Goal: Feedback & Contribution: Submit feedback/report problem

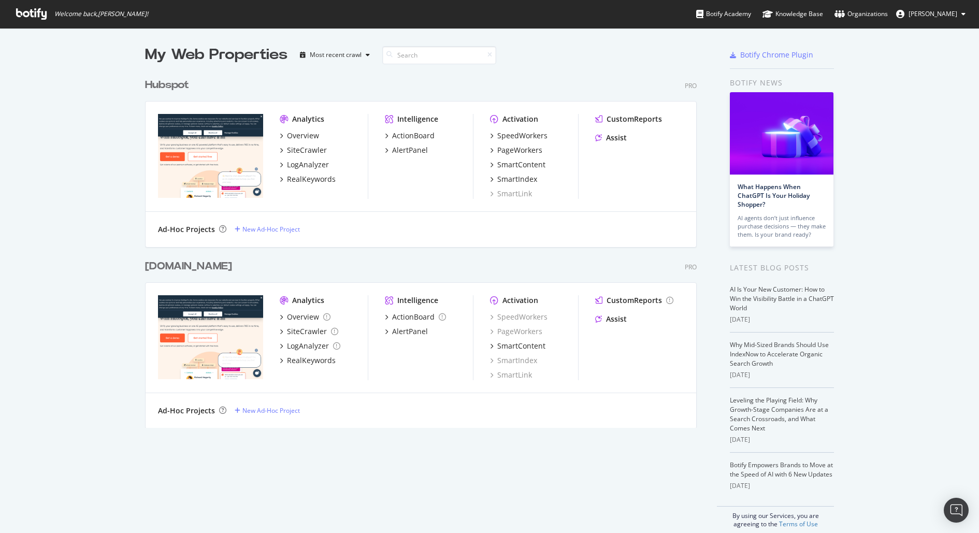
scroll to position [523, 959]
click at [166, 82] on div "Hubspot" at bounding box center [167, 85] width 44 height 15
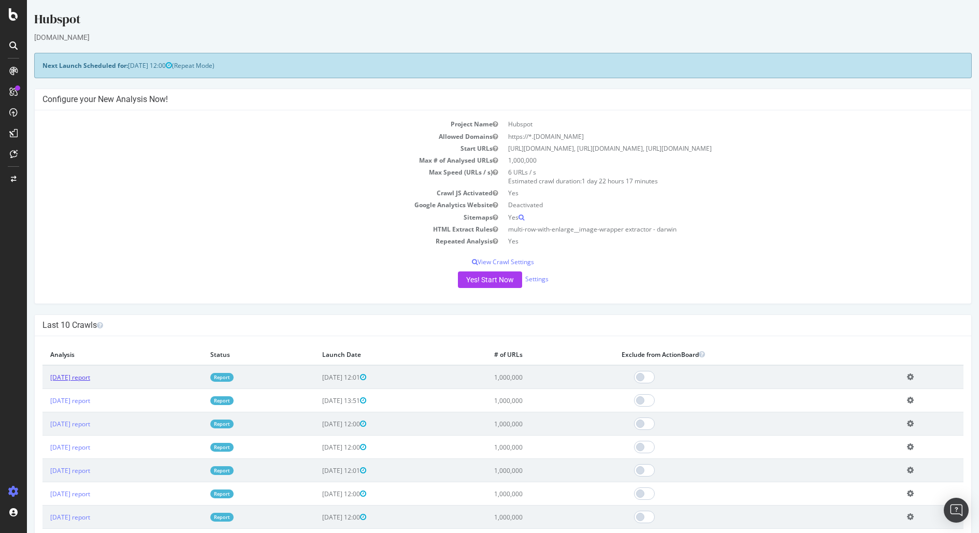
click at [85, 373] on link "2025 Aug. 19th report" at bounding box center [70, 377] width 40 height 9
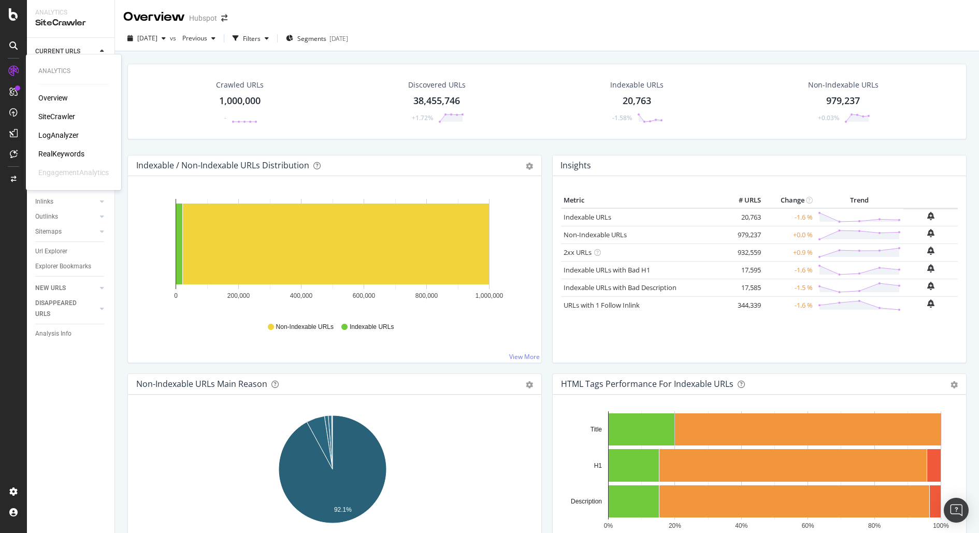
click at [12, 68] on icon at bounding box center [13, 71] width 10 height 10
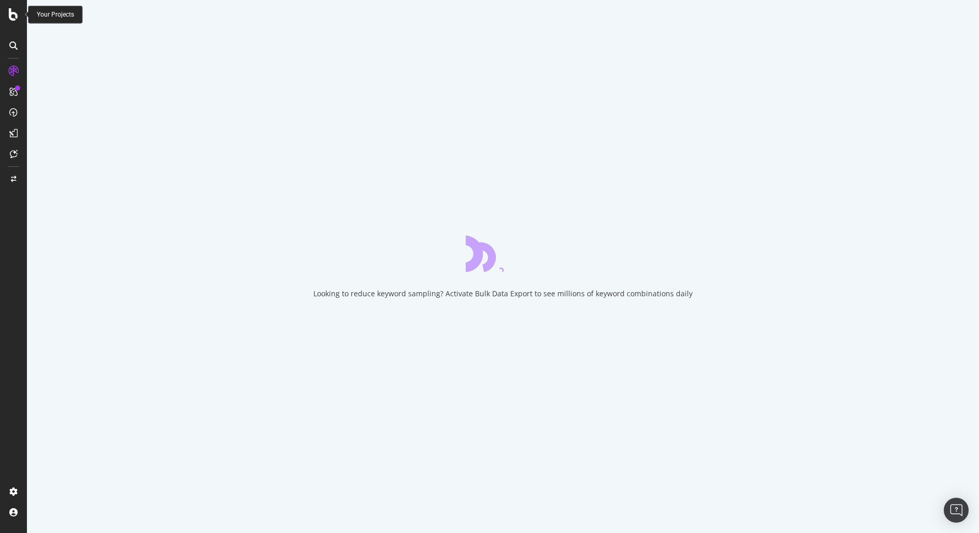
click at [13, 19] on icon at bounding box center [13, 14] width 9 height 12
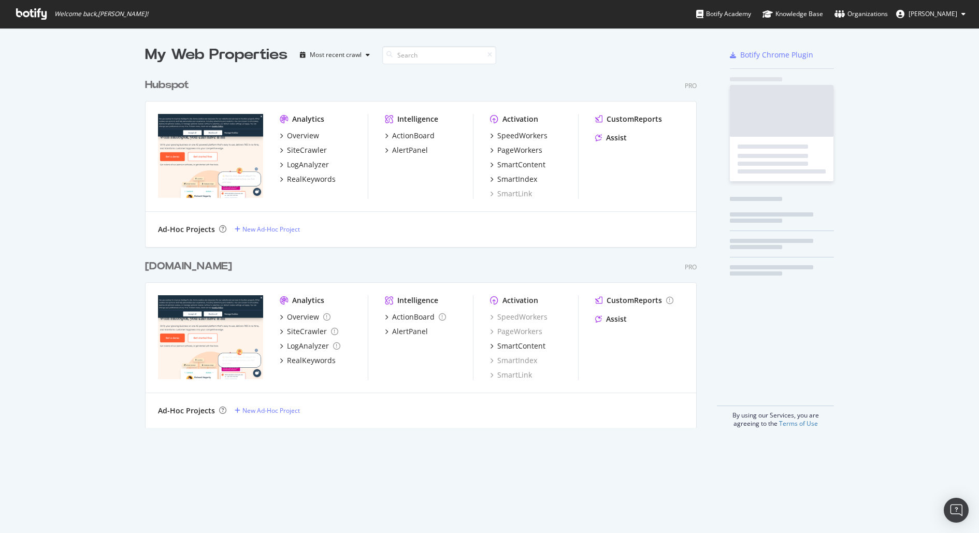
scroll to position [523, 959]
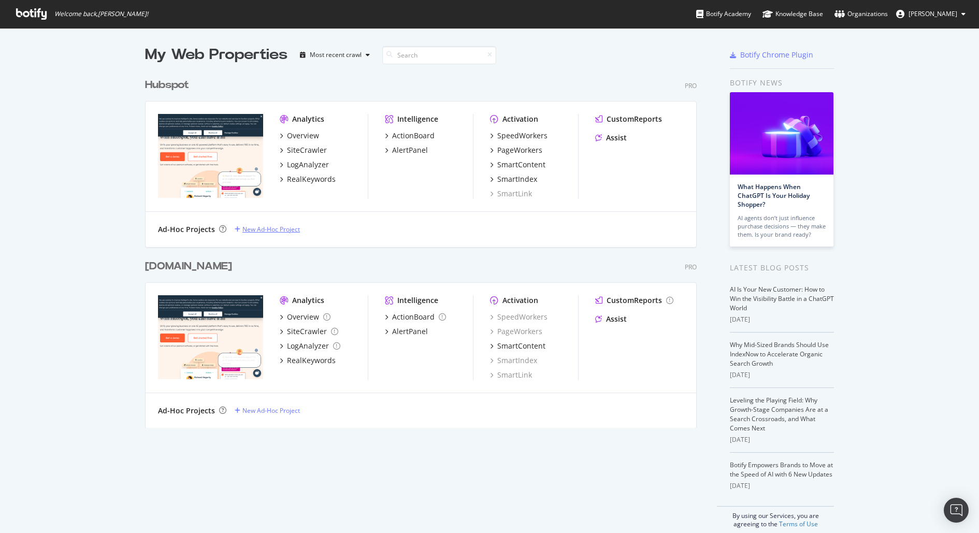
click at [266, 227] on div "New Ad-Hoc Project" at bounding box center [270, 229] width 57 height 9
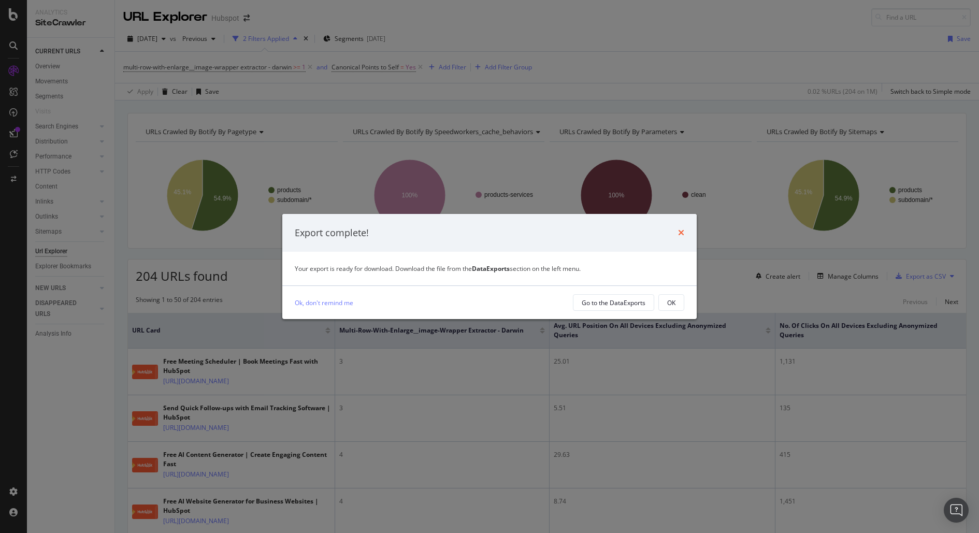
click at [682, 233] on icon "times" at bounding box center [681, 232] width 6 height 8
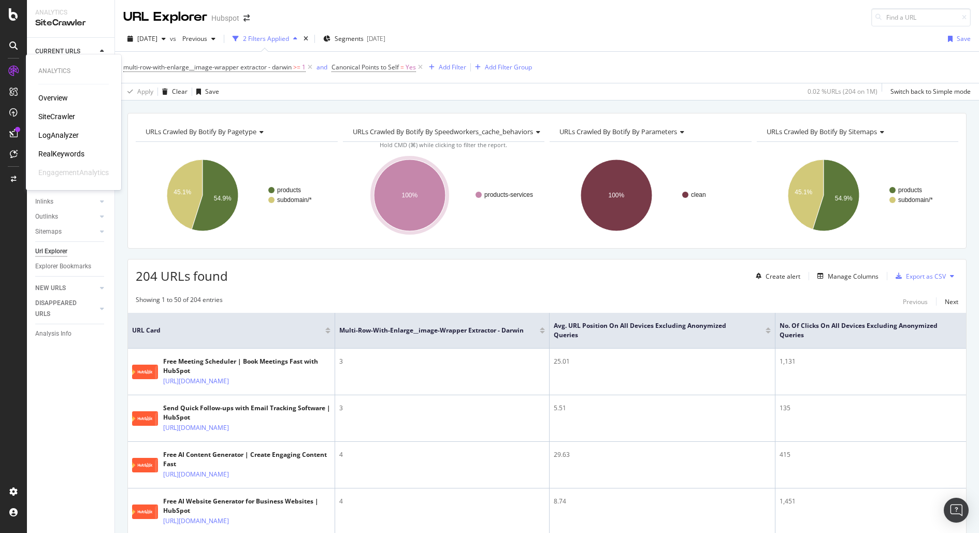
click at [62, 152] on div "RealKeywords" at bounding box center [61, 154] width 46 height 10
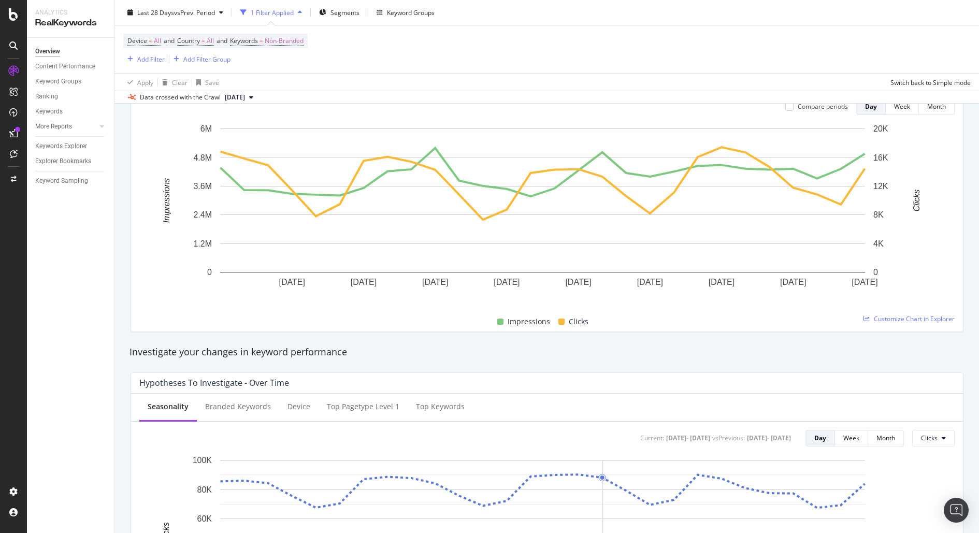
scroll to position [106, 0]
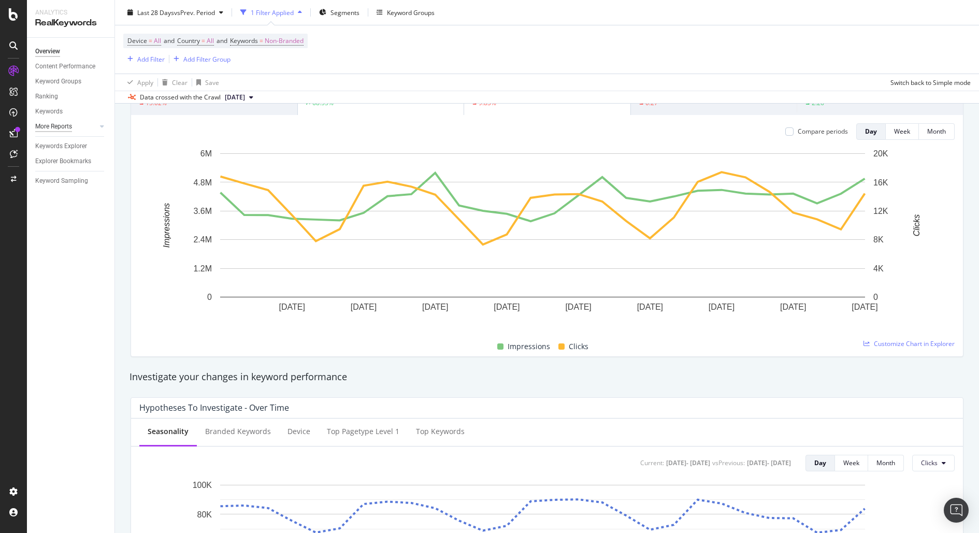
click at [60, 125] on div "More Reports" at bounding box center [53, 126] width 37 height 11
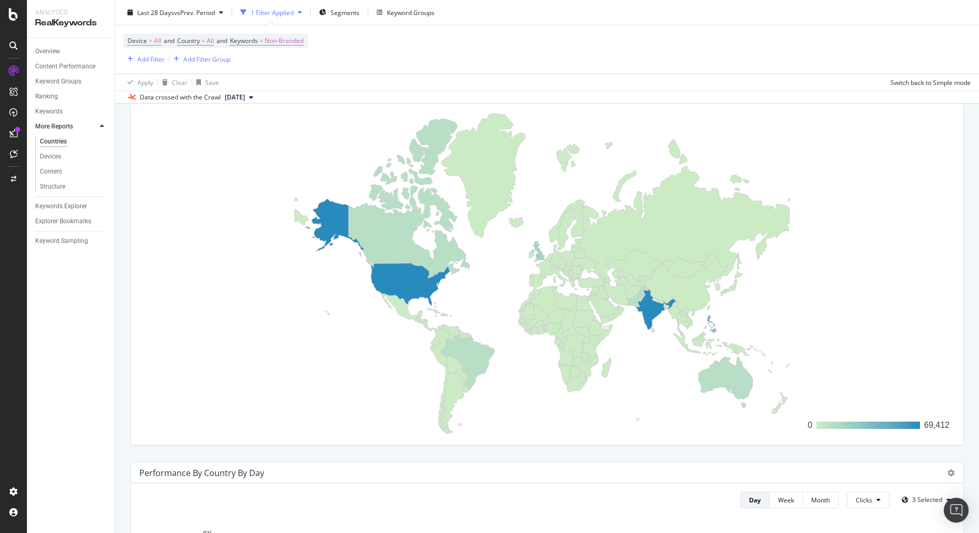
scroll to position [23, 0]
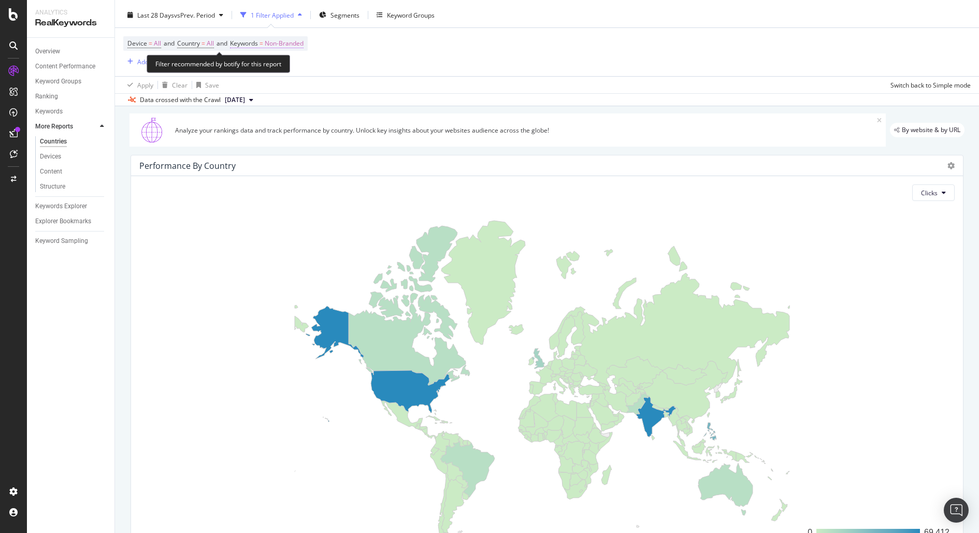
click at [291, 41] on span "Non-Branded" at bounding box center [284, 43] width 39 height 15
click at [280, 68] on span "Non-Branded" at bounding box center [266, 67] width 43 height 9
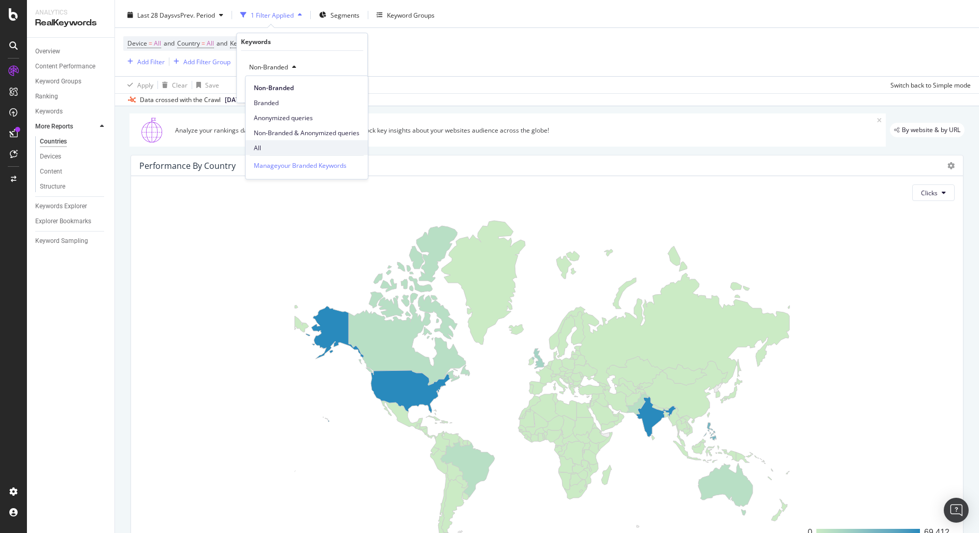
click at [301, 153] on div "All" at bounding box center [306, 147] width 122 height 15
click at [352, 90] on div "Apply" at bounding box center [351, 89] width 16 height 9
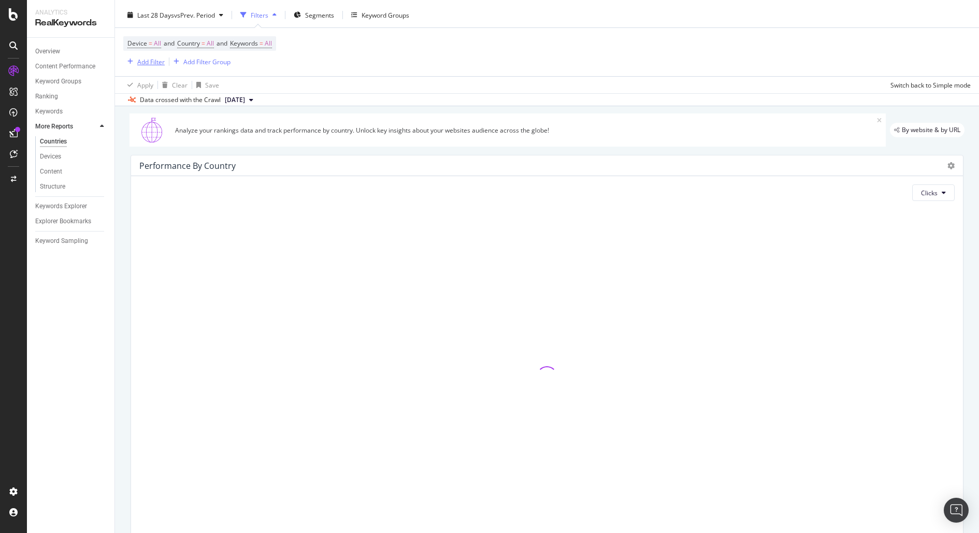
click at [135, 60] on div "button" at bounding box center [130, 62] width 14 height 6
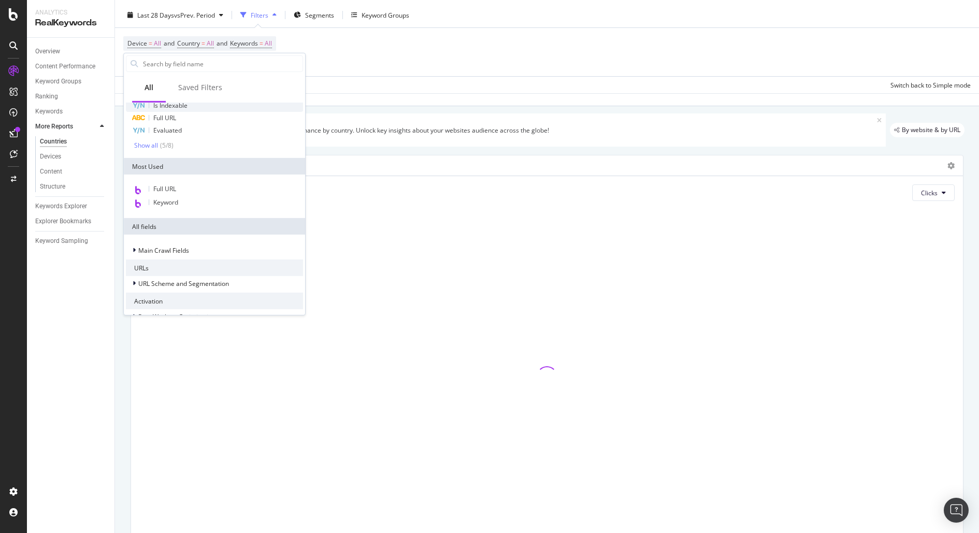
scroll to position [47, 0]
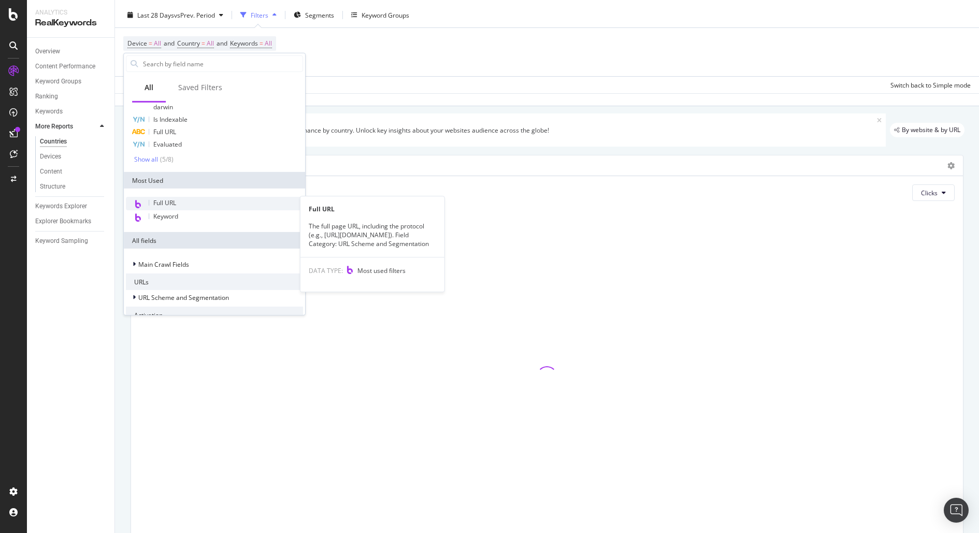
click at [169, 204] on span "Full URL" at bounding box center [164, 202] width 23 height 9
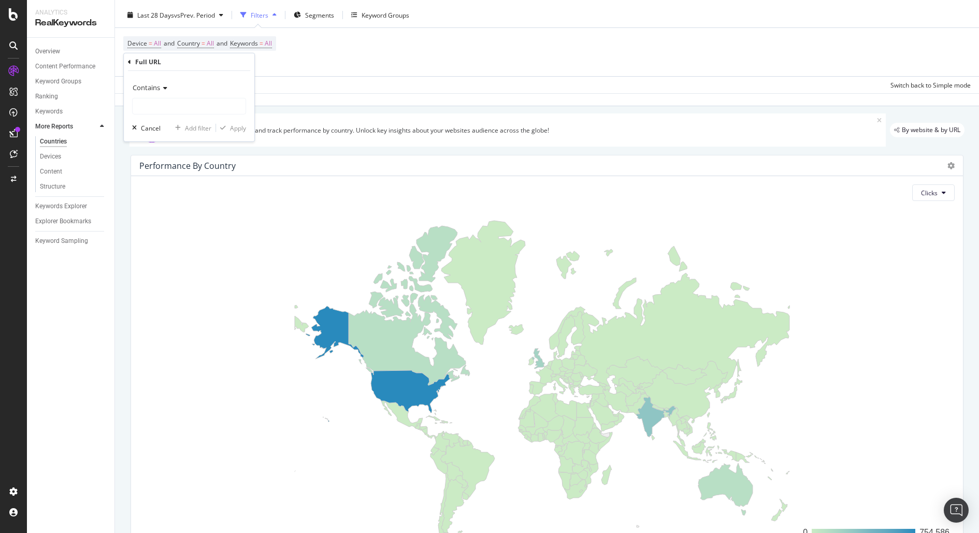
click at [166, 88] on icon at bounding box center [163, 88] width 7 height 6
click at [358, 65] on div "Device = All and Country = All and Keywords = All Add Filter Add Filter Group" at bounding box center [546, 52] width 847 height 48
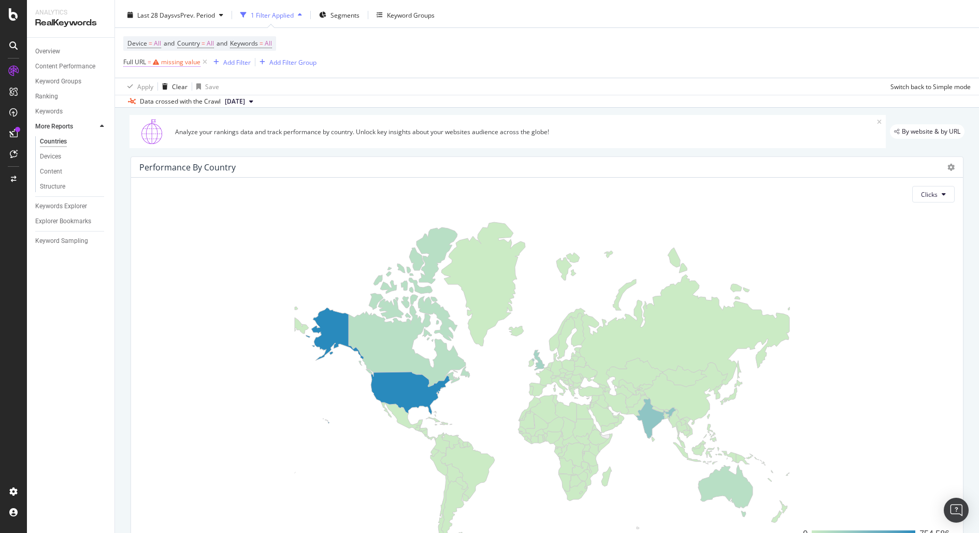
click at [169, 64] on div "missing value" at bounding box center [180, 61] width 39 height 9
click at [128, 59] on icon at bounding box center [129, 60] width 3 height 6
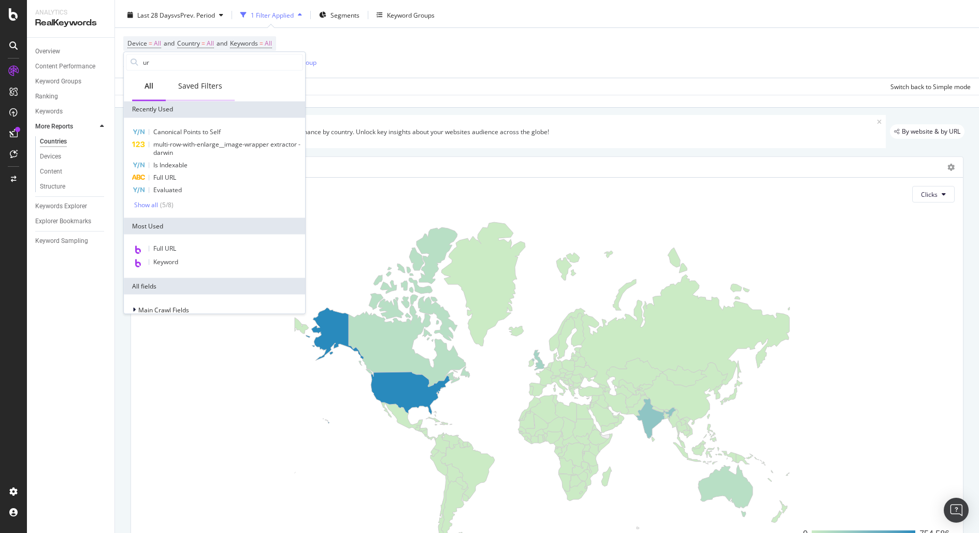
type input "url"
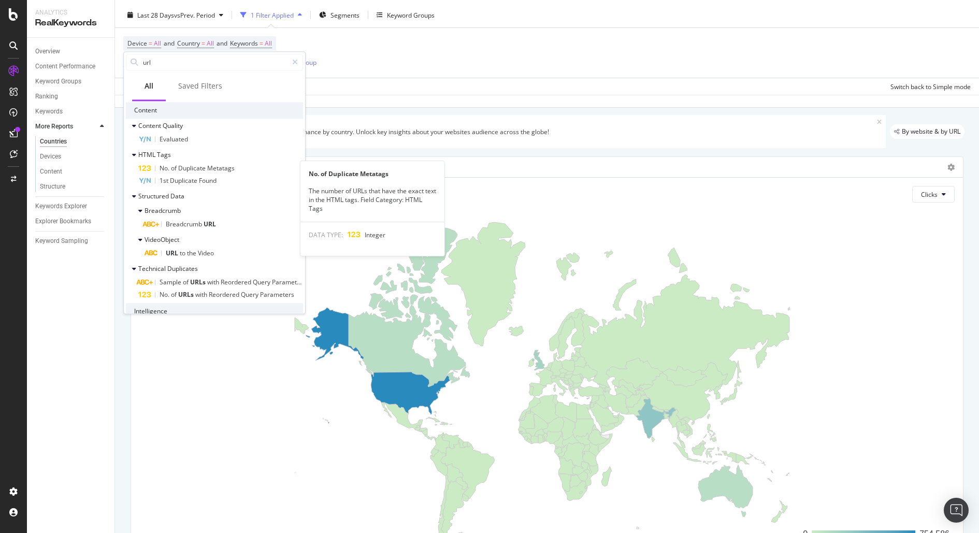
scroll to position [1785, 0]
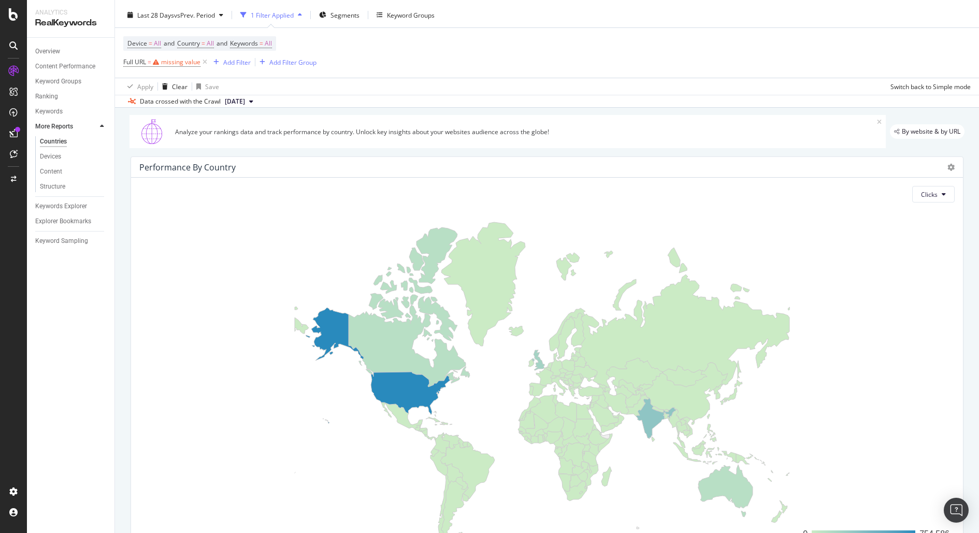
click at [35, 389] on div "Overview Content Performance Keyword Groups Ranking Keywords More Reports Count…" at bounding box center [71, 285] width 88 height 495
click at [952, 506] on img "Open Intercom Messenger" at bounding box center [955, 509] width 13 height 13
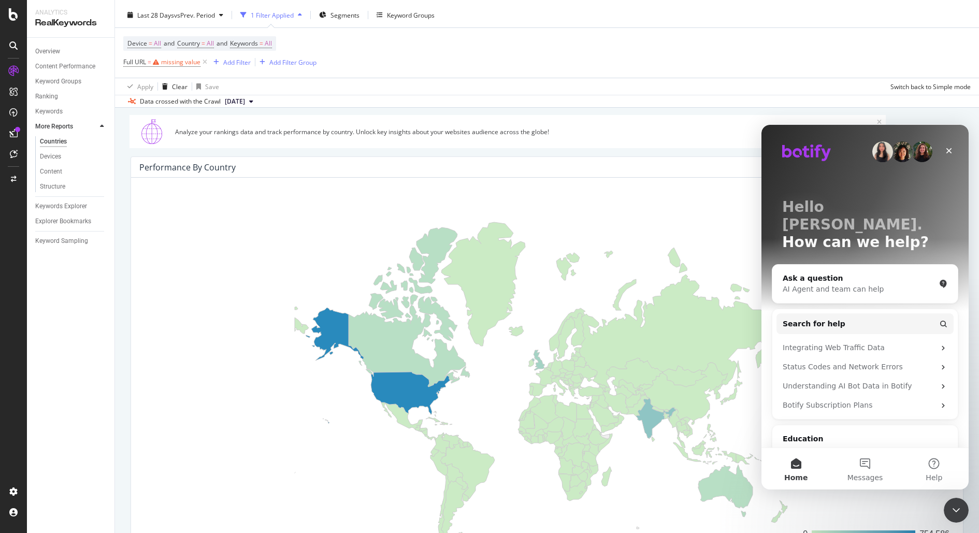
scroll to position [0, 0]
click at [833, 319] on span "Search for help" at bounding box center [814, 324] width 63 height 11
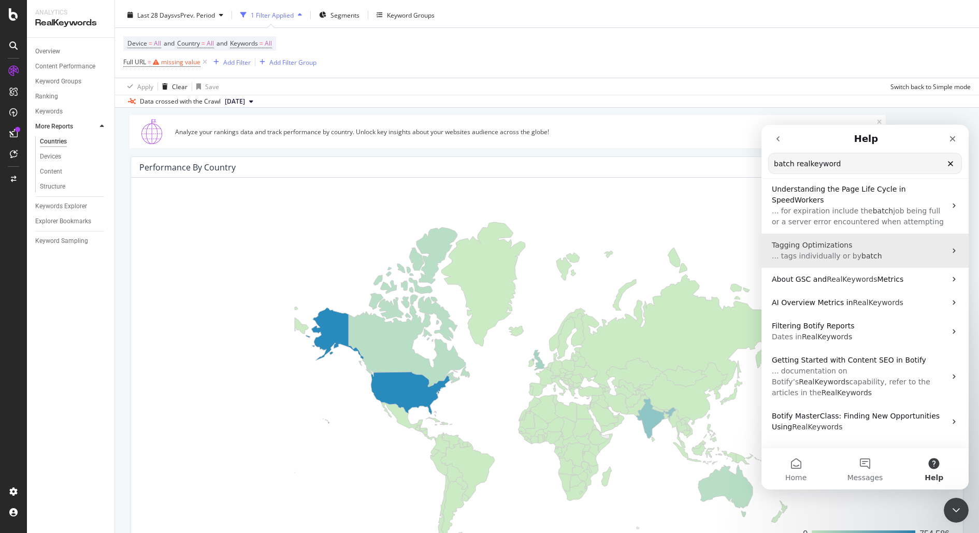
scroll to position [65, 0]
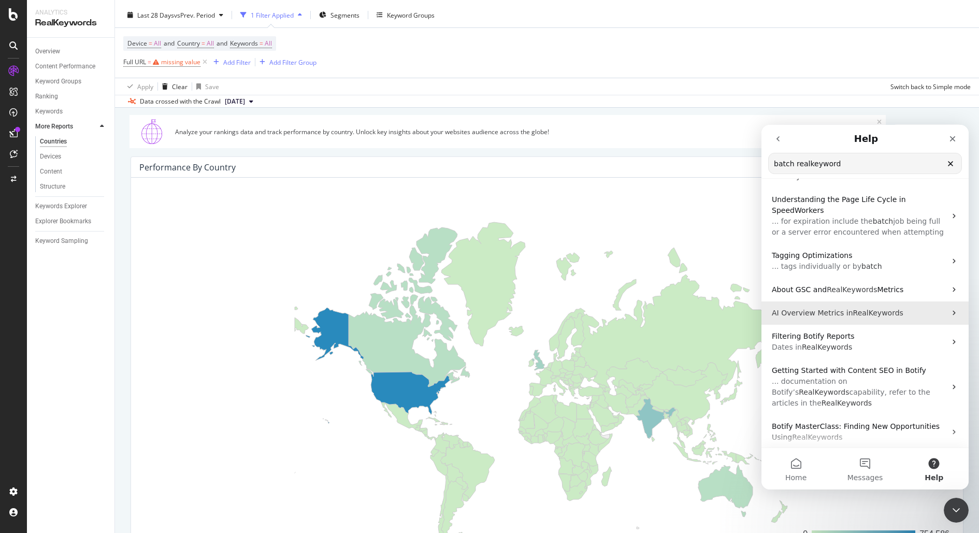
type input "batch realkeyword"
click at [875, 312] on span "RealKeywords" at bounding box center [878, 313] width 50 height 8
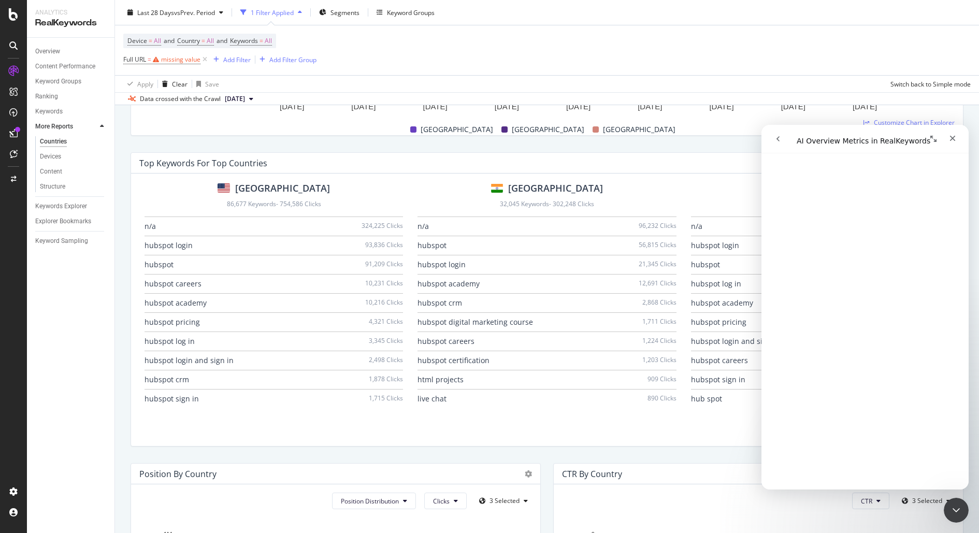
scroll to position [0, 0]
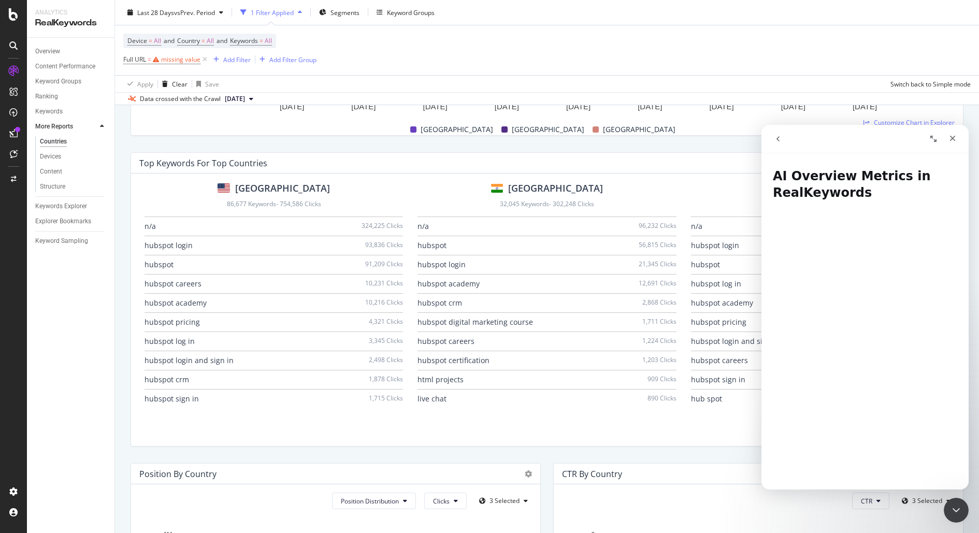
click at [783, 138] on button "go back" at bounding box center [778, 139] width 20 height 20
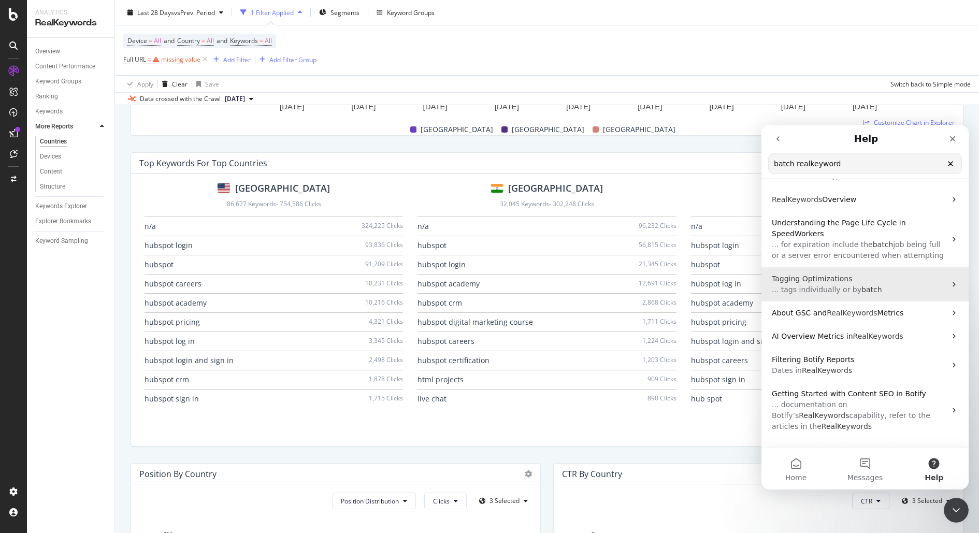
scroll to position [111, 0]
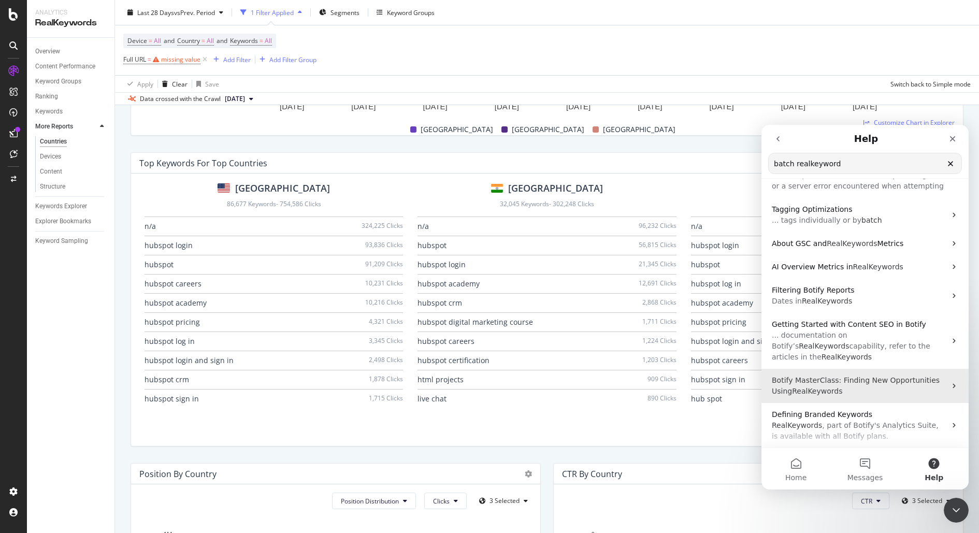
click at [839, 395] on p "Botify MasterClass: Finding New Opportunities Using RealKeywords" at bounding box center [859, 386] width 174 height 22
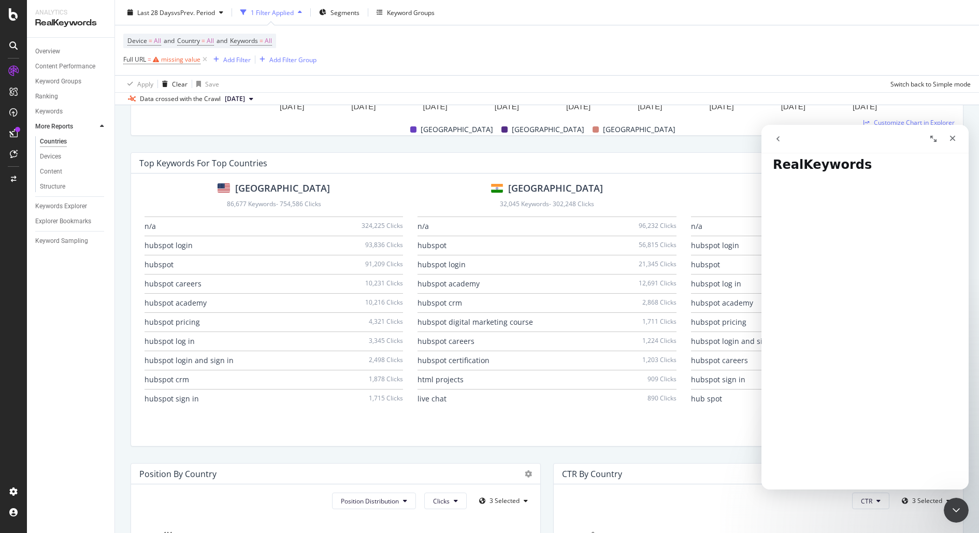
scroll to position [0, 0]
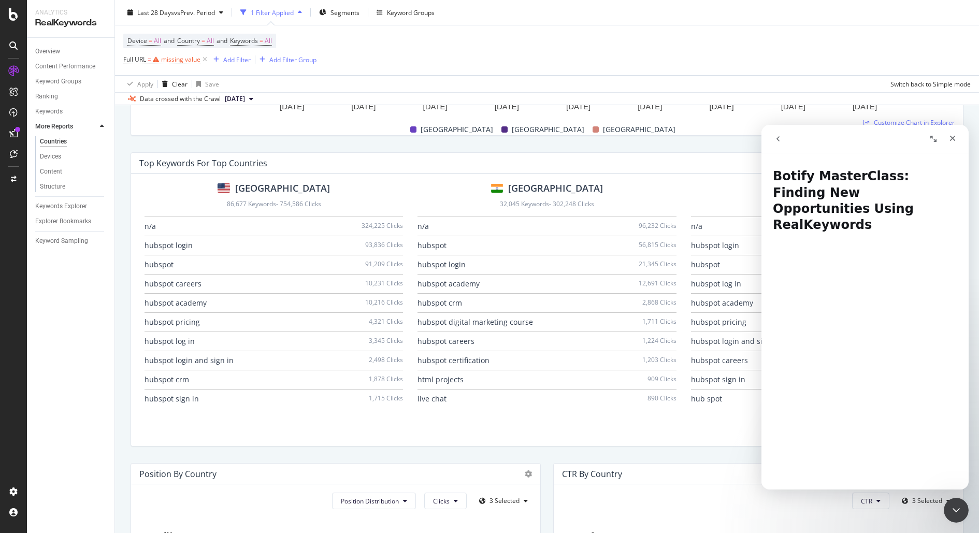
click at [836, 190] on h1 "Botify MasterClass: Finding New Opportunities Using RealKeywords" at bounding box center [864, 196] width 207 height 77
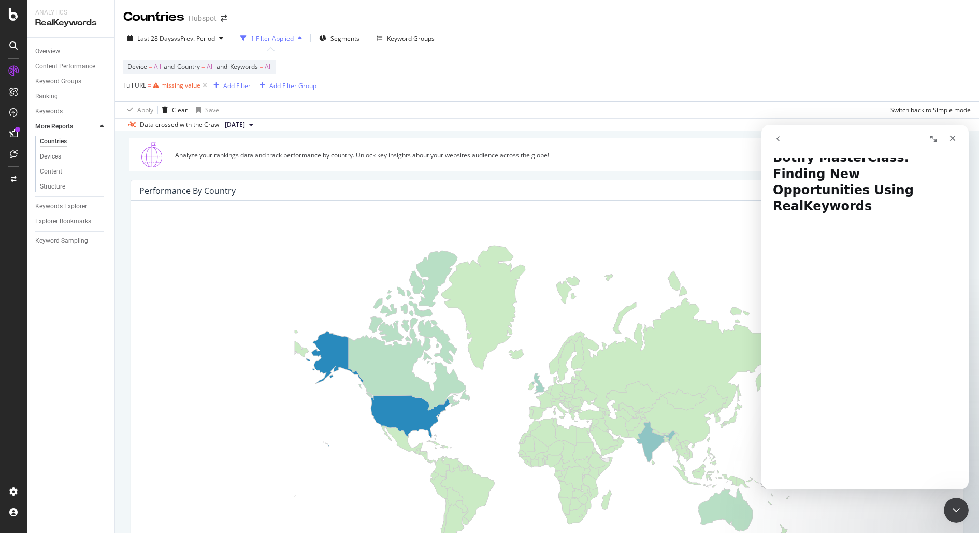
scroll to position [16, 0]
click at [934, 136] on icon "Expand window" at bounding box center [933, 139] width 8 height 8
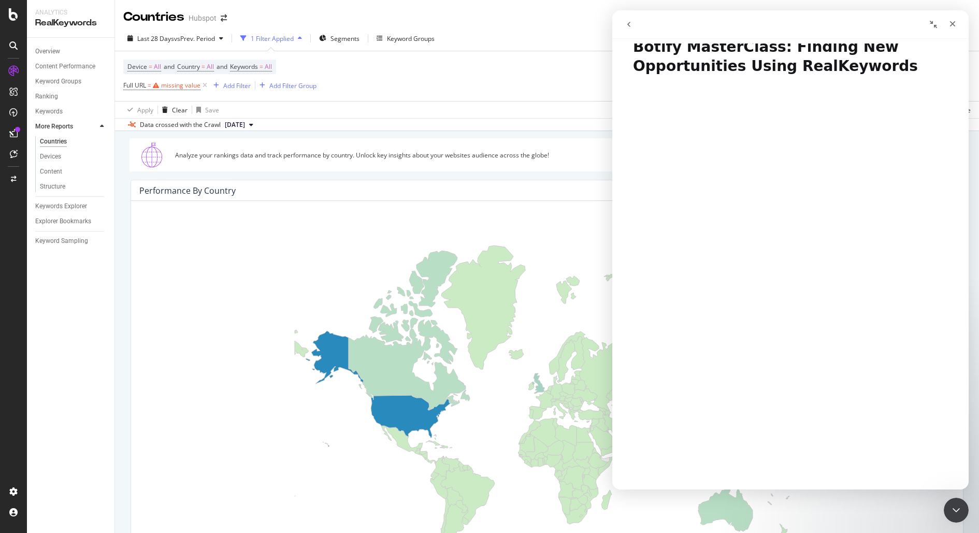
scroll to position [98, 0]
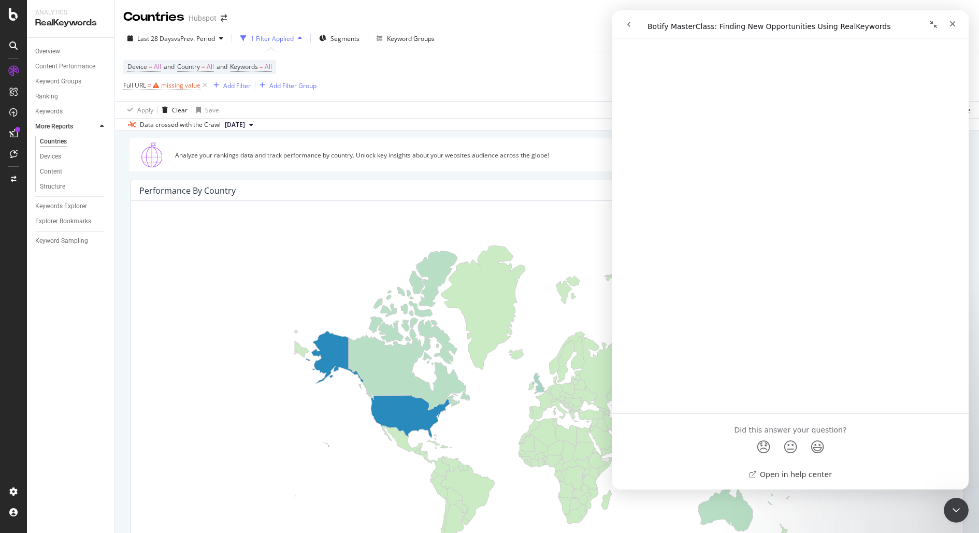
click at [793, 474] on link "Open in help center" at bounding box center [790, 474] width 83 height 8
click at [957, 499] on div "Close Intercom Messenger" at bounding box center [954, 508] width 25 height 25
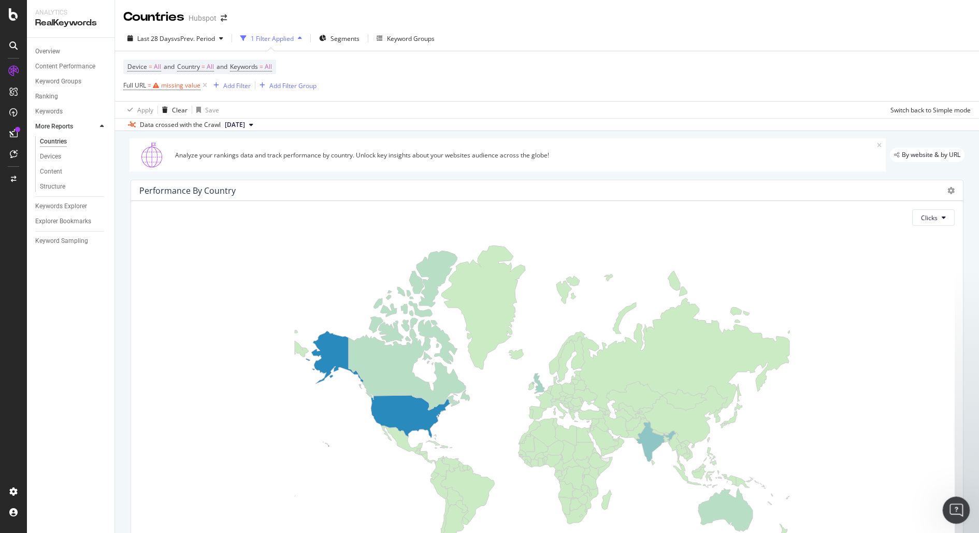
scroll to position [0, 0]
click at [53, 45] on div "Overview" at bounding box center [74, 51] width 79 height 15
click at [55, 51] on div "Overview" at bounding box center [47, 51] width 25 height 11
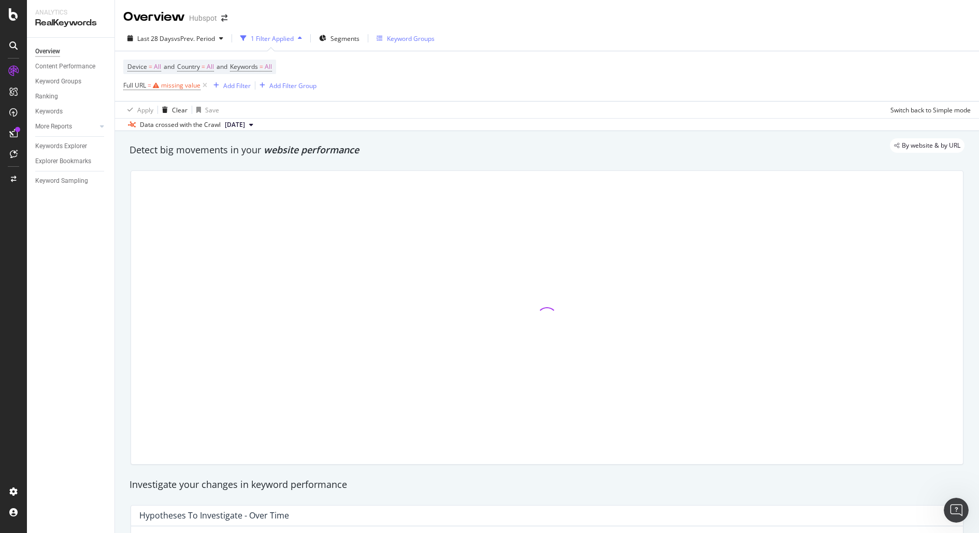
click at [435, 41] on div "Keyword Groups" at bounding box center [411, 38] width 48 height 9
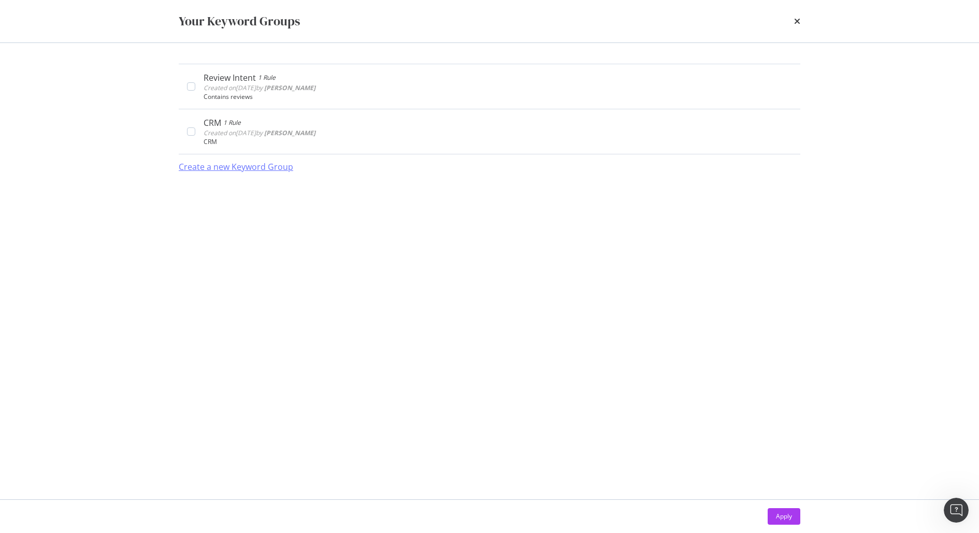
click at [257, 168] on div "Create a new Keyword Group" at bounding box center [236, 167] width 114 height 12
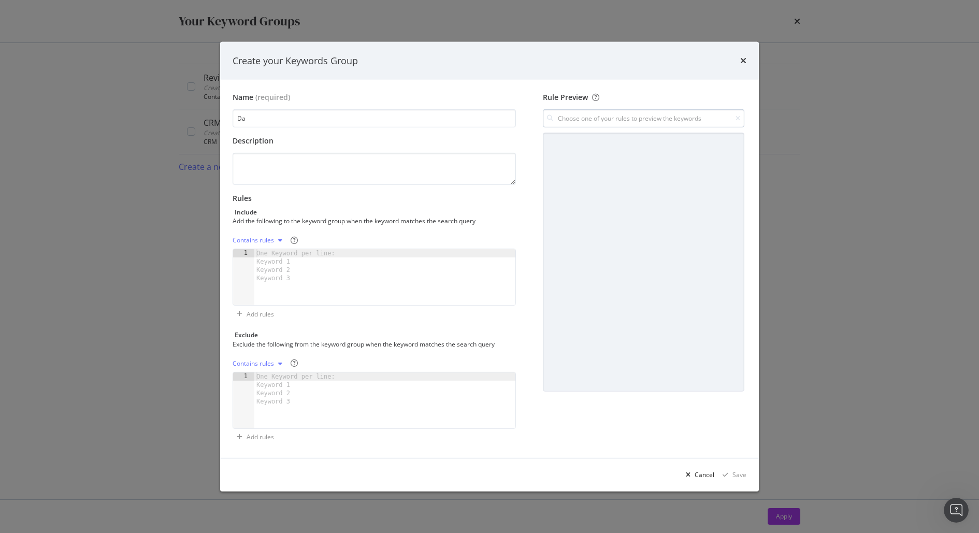
type input "Da"
click at [614, 123] on input "modal" at bounding box center [643, 118] width 201 height 18
click at [443, 140] on div "Description" at bounding box center [374, 141] width 283 height 10
click at [552, 305] on div "modal" at bounding box center [643, 262] width 201 height 259
click at [700, 472] on div "Cancel" at bounding box center [705, 474] width 20 height 9
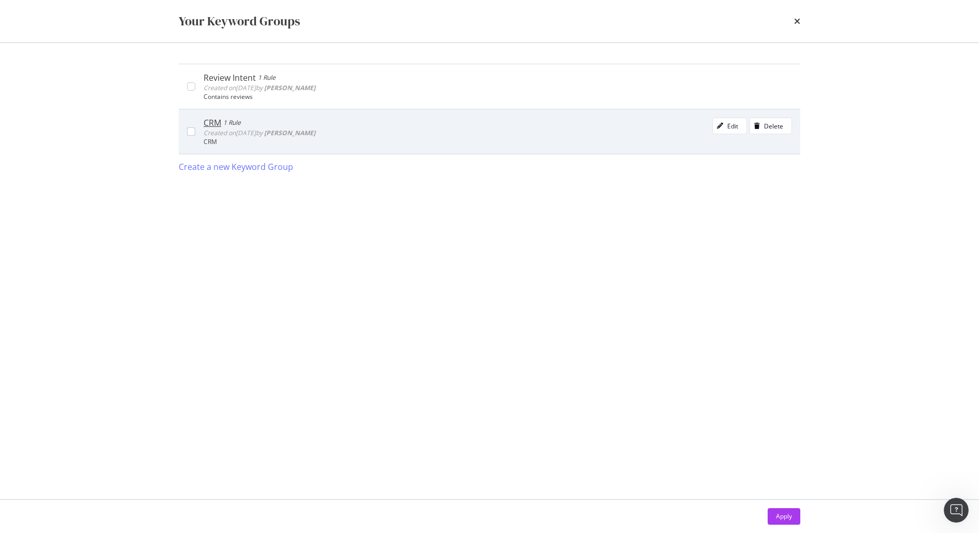
click at [506, 128] on div "CRM 1 Rule Created on 2025 Jul 28th by Victor Pan Edit Delete" at bounding box center [498, 128] width 588 height 21
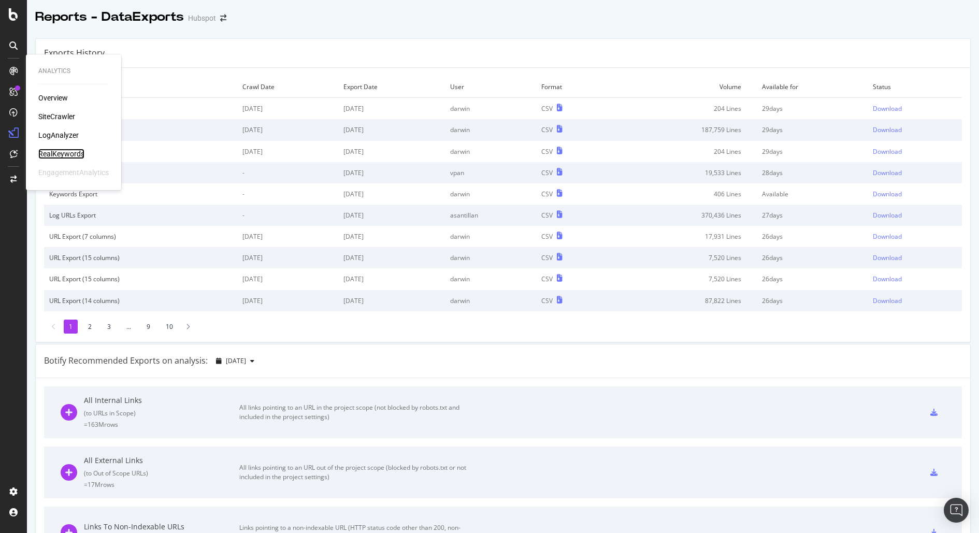
click at [73, 153] on div "RealKeywords" at bounding box center [61, 154] width 46 height 10
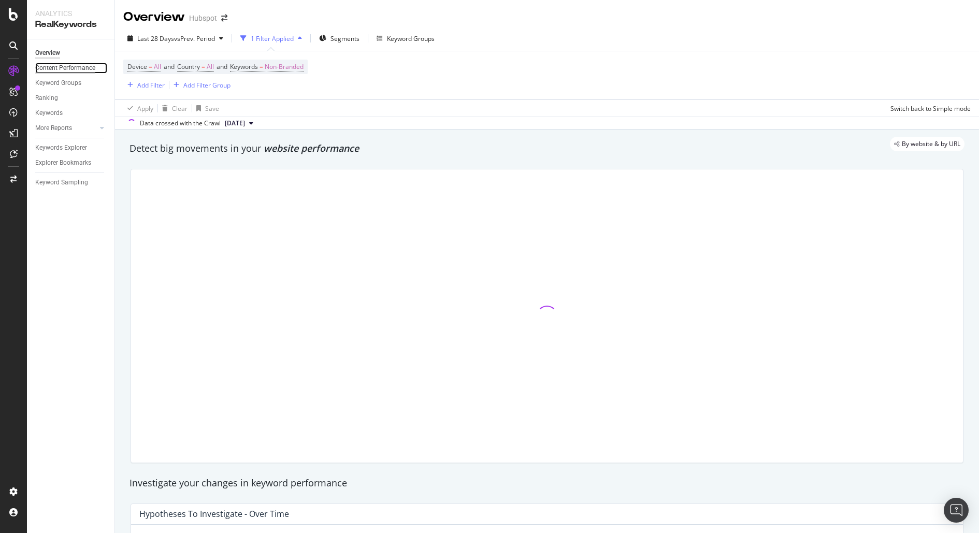
click at [79, 65] on div "Content Performance" at bounding box center [65, 68] width 60 height 11
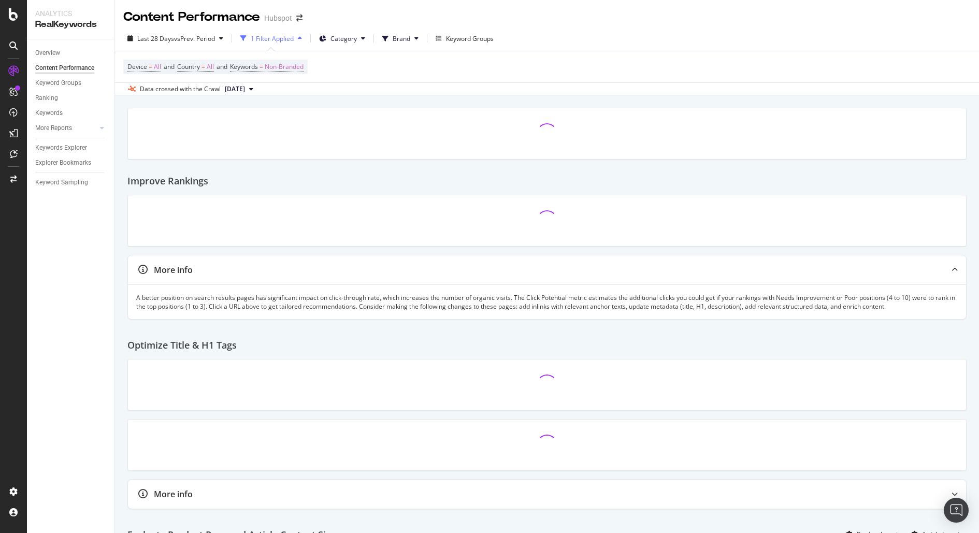
click at [278, 40] on div "1 Filter Applied" at bounding box center [272, 38] width 43 height 9
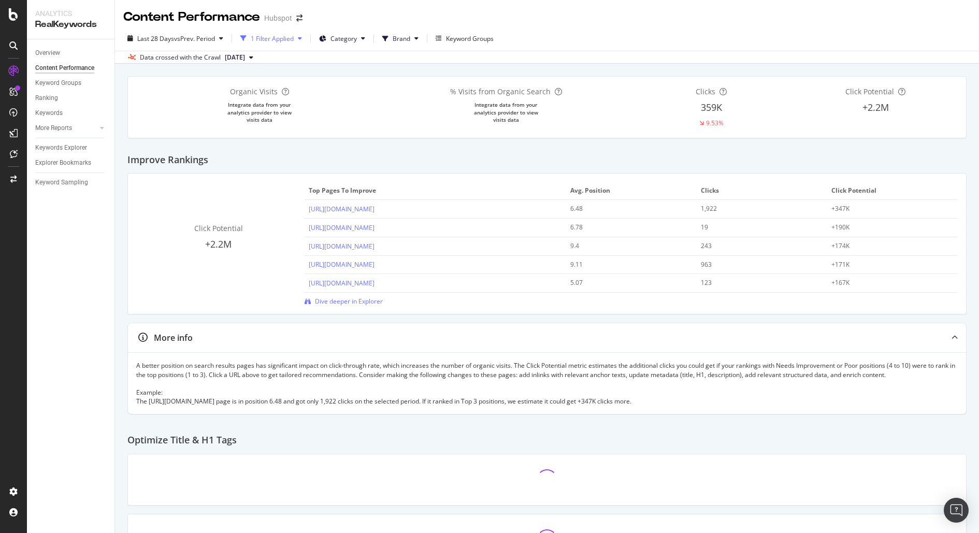
click at [285, 38] on div "1 Filter Applied" at bounding box center [272, 38] width 43 height 9
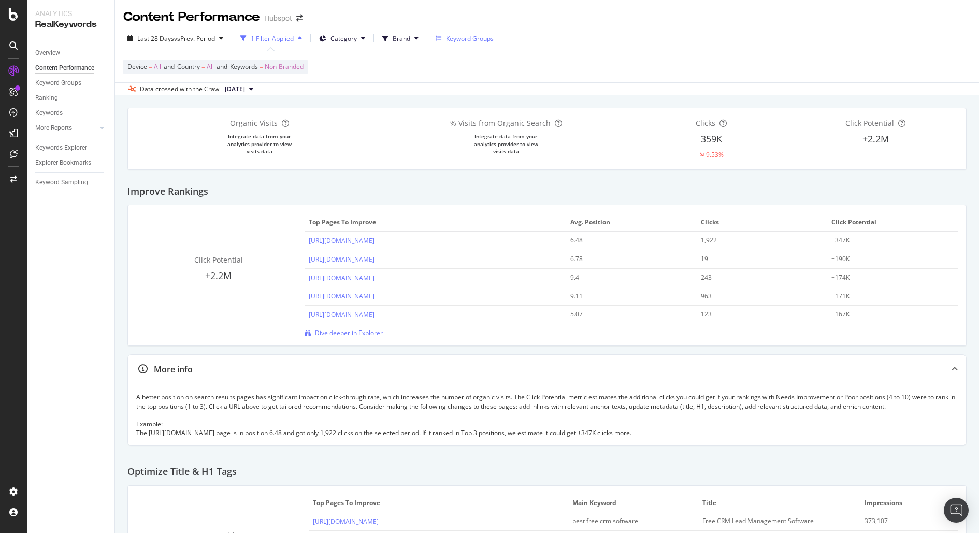
click at [480, 39] on div "Keyword Groups" at bounding box center [470, 38] width 48 height 9
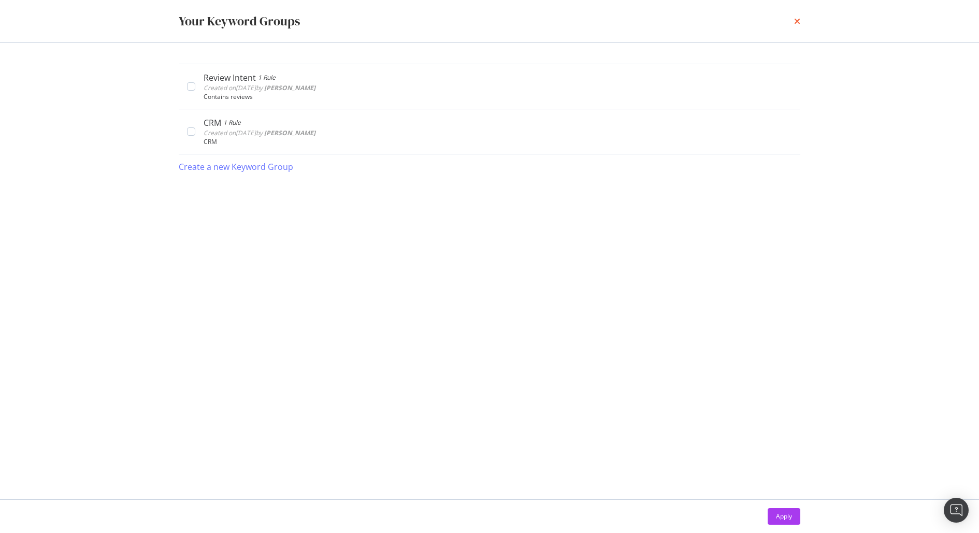
click at [794, 21] on icon "times" at bounding box center [797, 21] width 6 height 8
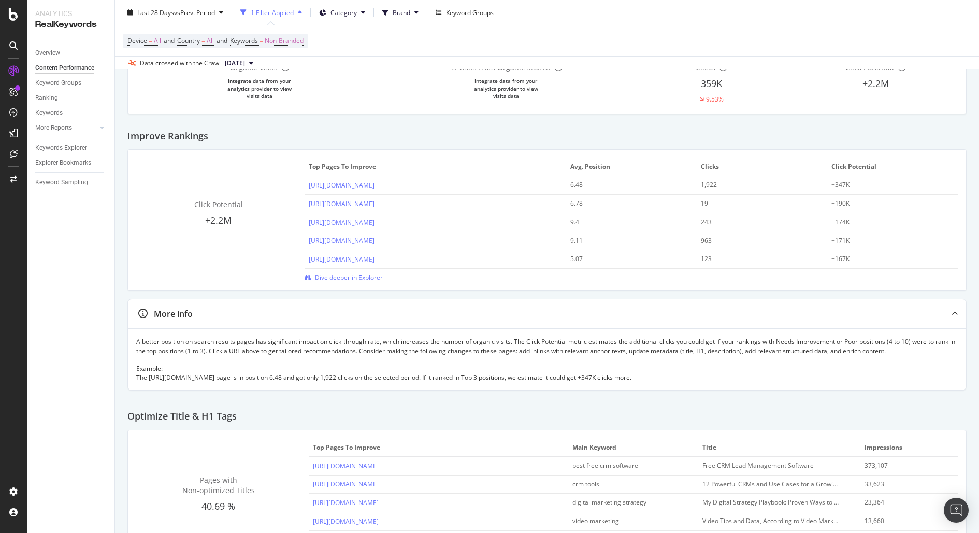
scroll to position [28, 0]
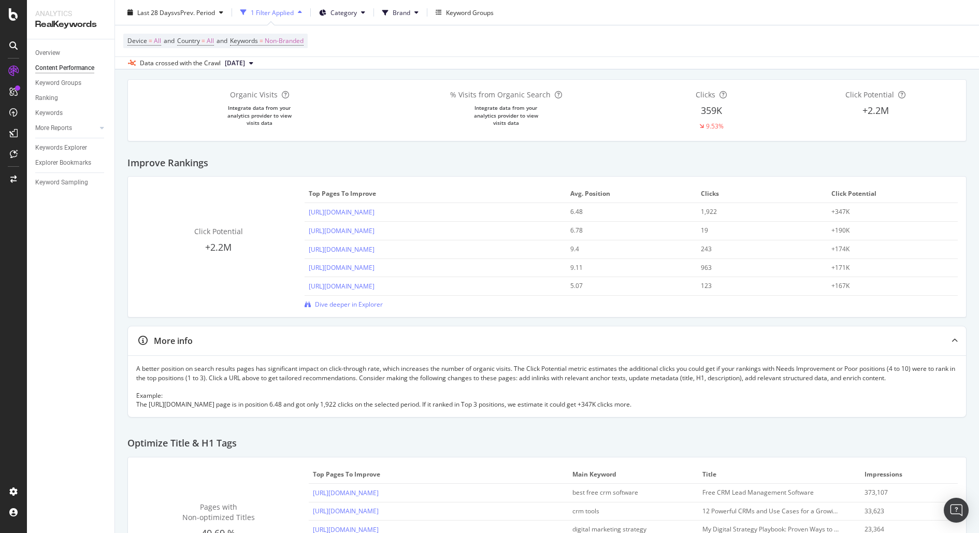
click at [42, 47] on div "Overview" at bounding box center [74, 53] width 79 height 15
click at [49, 54] on div "Overview" at bounding box center [47, 53] width 25 height 11
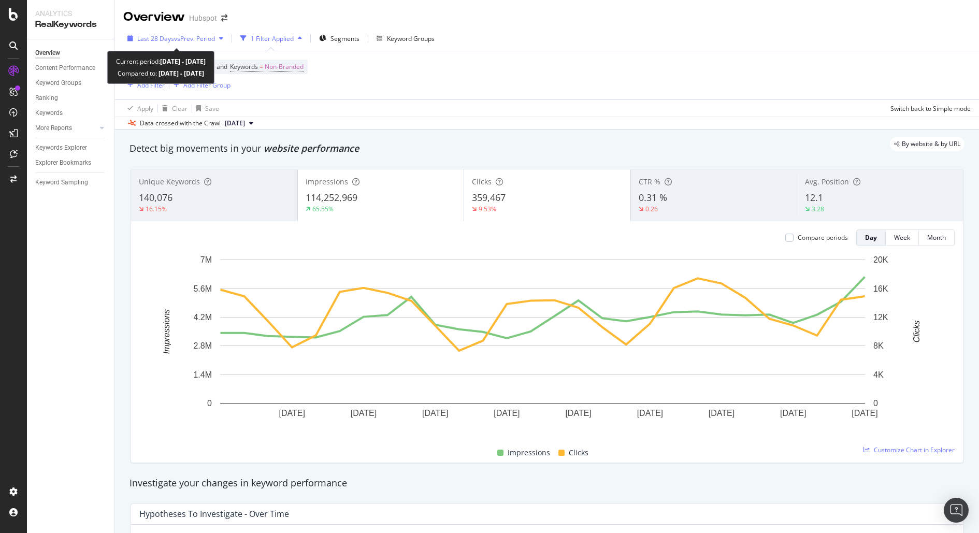
click at [223, 35] on icon "button" at bounding box center [221, 38] width 4 height 6
click at [430, 74] on div "Device = All and Country = All and Keywords = Non-Branded Add Filter Add Filter…" at bounding box center [546, 75] width 847 height 48
click at [208, 79] on div "Add Filter Group" at bounding box center [199, 84] width 61 height 11
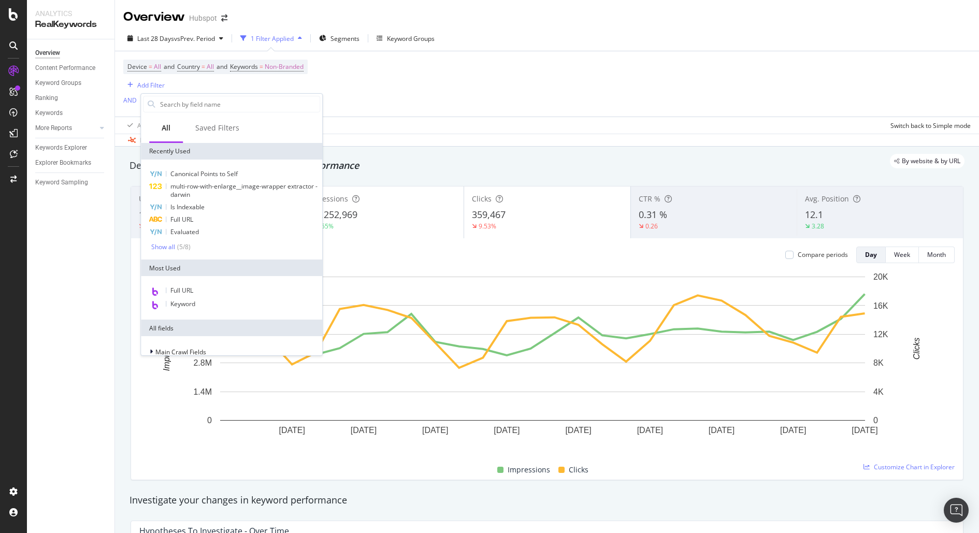
click at [407, 81] on div "Device = All and Country = All and Keywords = Non-Branded Add Filter AND Add Fi…" at bounding box center [546, 83] width 847 height 65
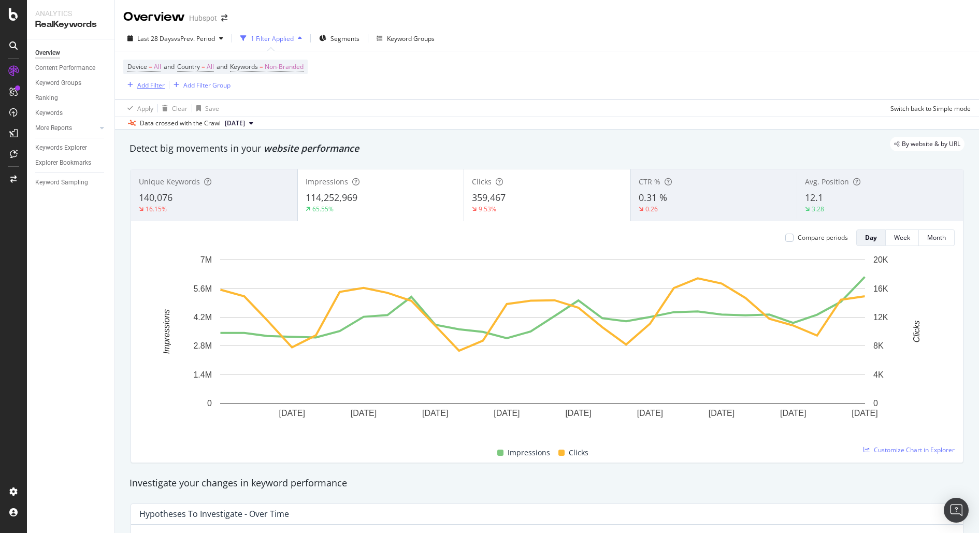
click at [150, 81] on div "Add Filter" at bounding box center [150, 85] width 27 height 9
type input "b"
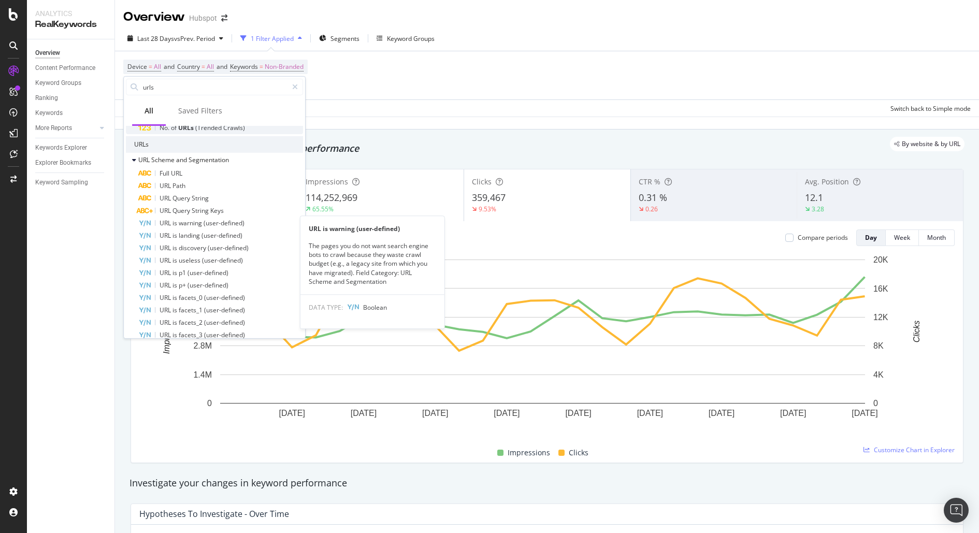
scroll to position [94, 0]
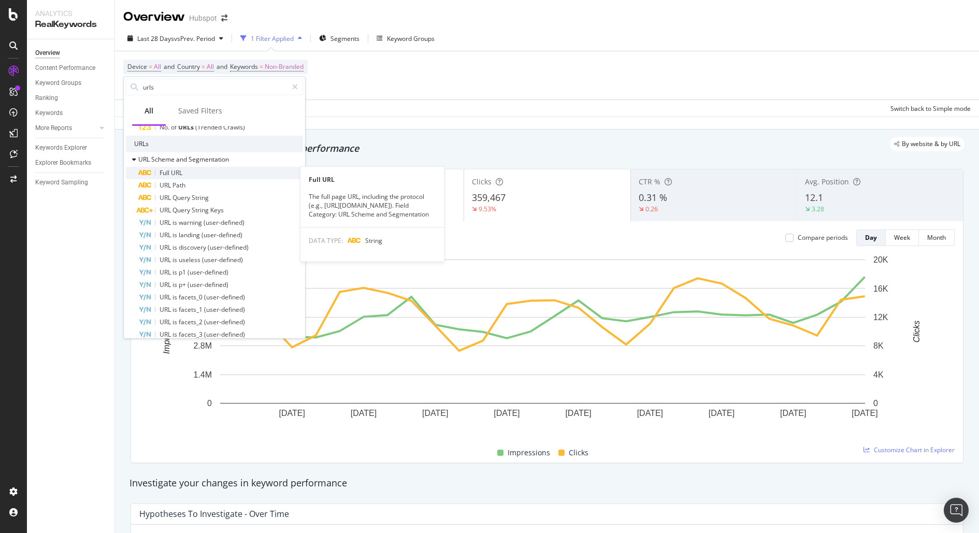
type input "urls"
click at [222, 170] on div "Full URL" at bounding box center [220, 173] width 165 height 12
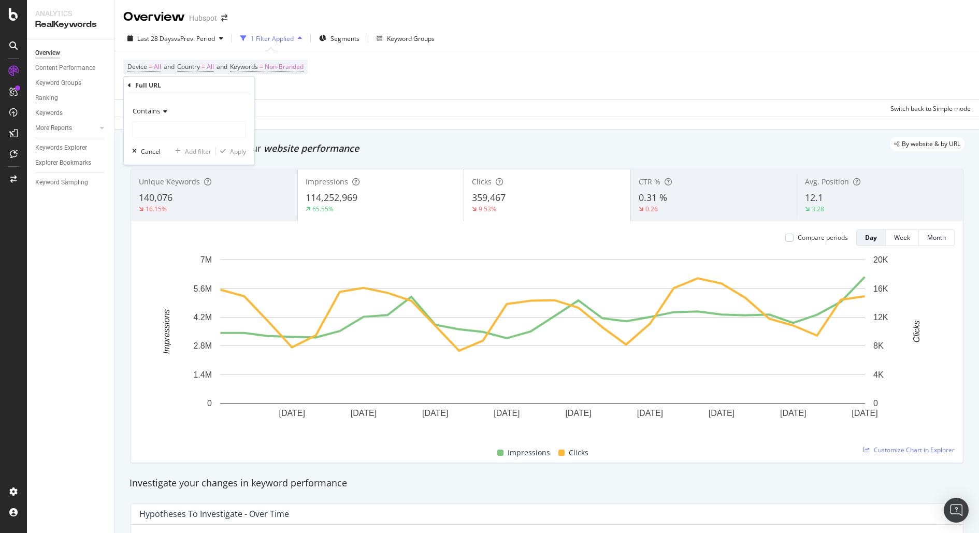
click at [145, 106] on span "Contains" at bounding box center [146, 110] width 27 height 9
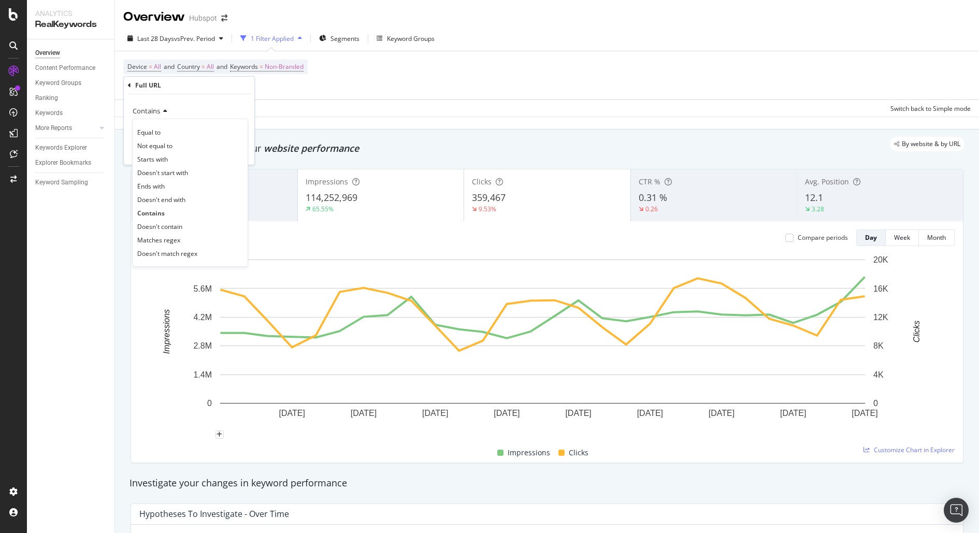
click at [228, 103] on div "Contains" at bounding box center [189, 111] width 114 height 17
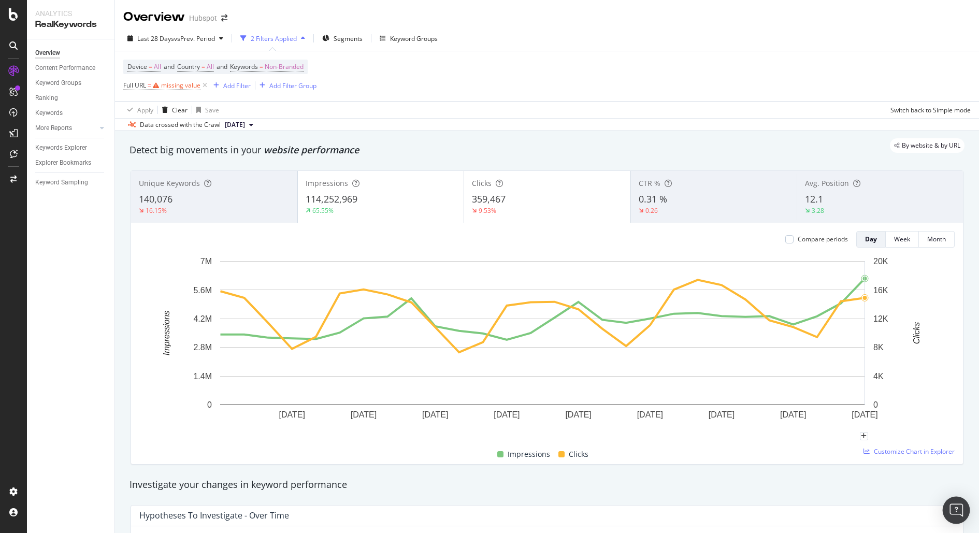
click at [963, 505] on div "Open Intercom Messenger" at bounding box center [956, 510] width 27 height 27
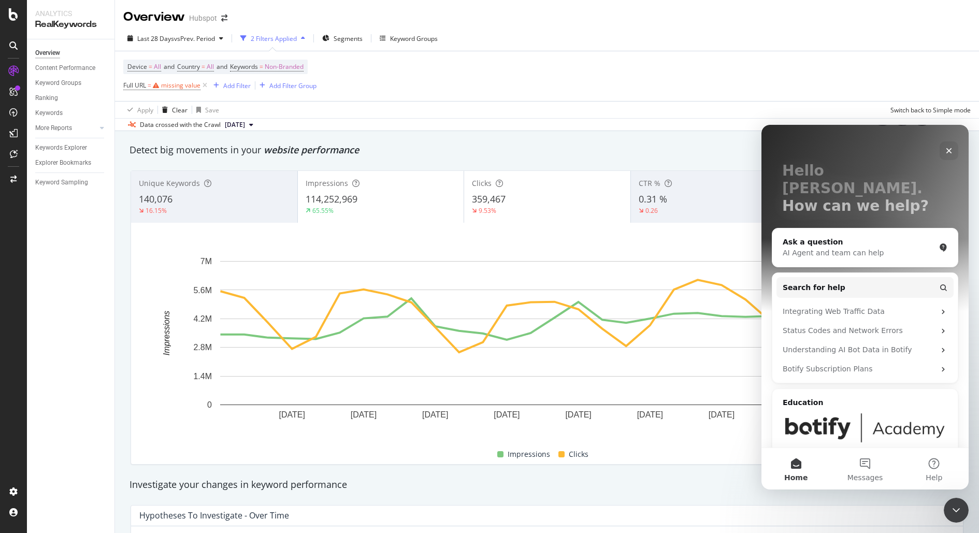
scroll to position [55, 0]
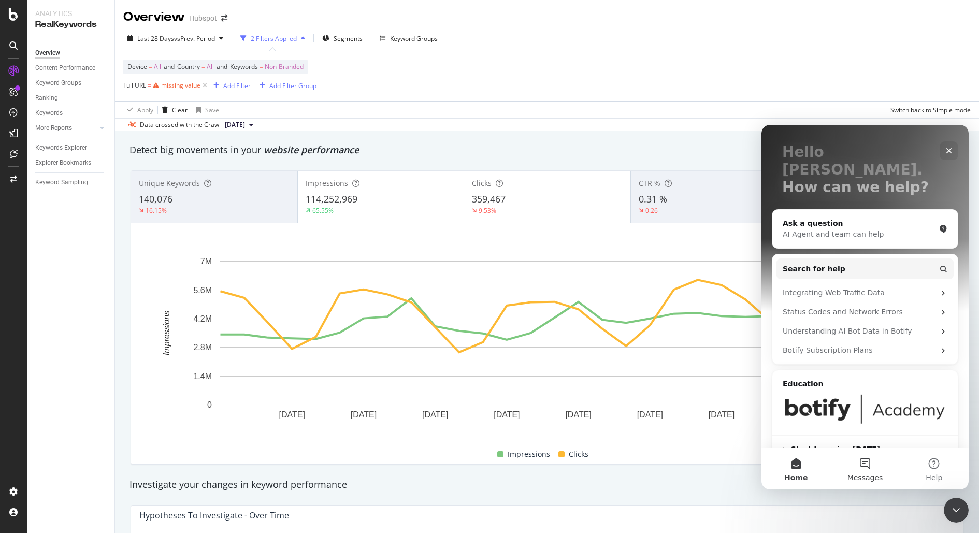
click at [857, 459] on button "Messages" at bounding box center [864, 468] width 69 height 41
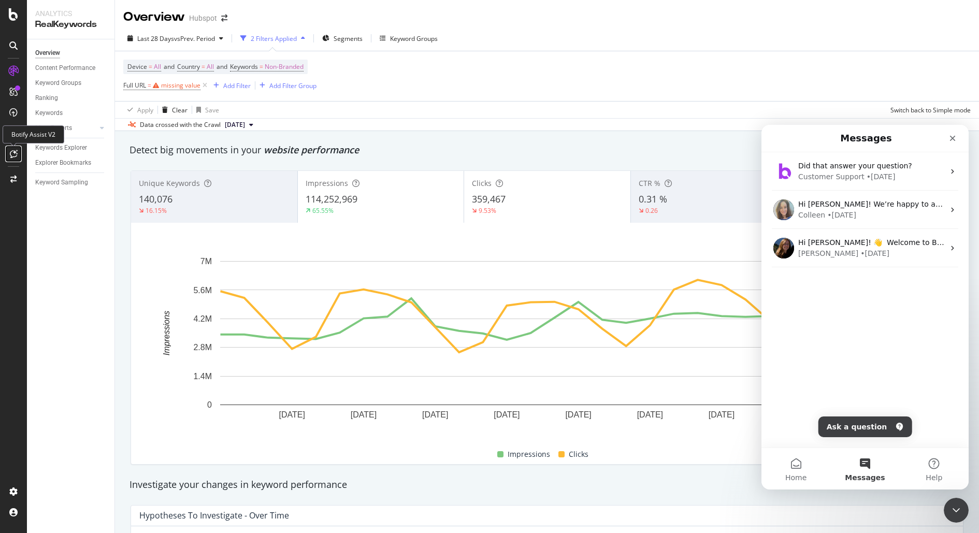
click at [9, 151] on div at bounding box center [13, 154] width 17 height 17
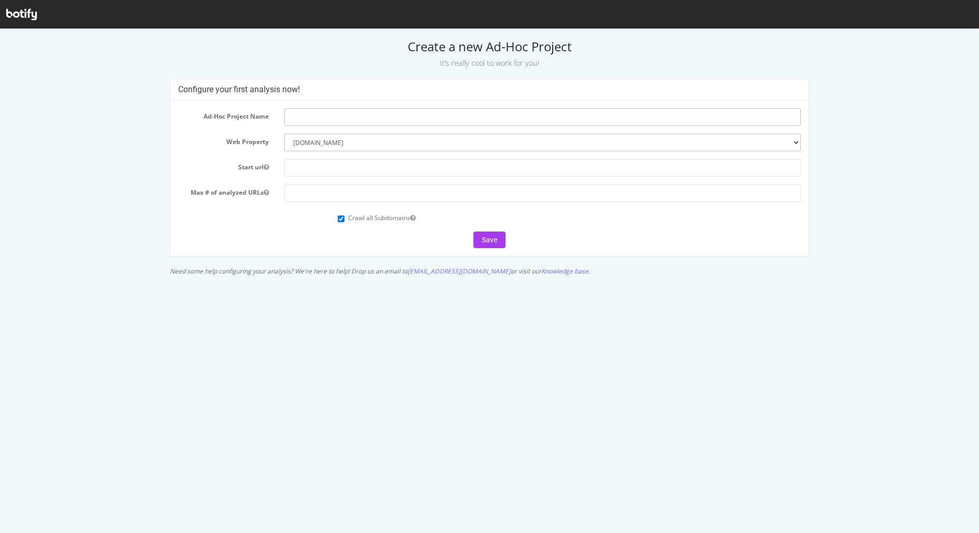
click at [335, 114] on input "text" at bounding box center [542, 117] width 516 height 18
type input "tier-1 pages - darwin"
click at [334, 160] on input "text" at bounding box center [542, 168] width 516 height 18
click at [345, 216] on div "Crawl all Subdomains" at bounding box center [569, 217] width 463 height 14
click at [338, 215] on input "Crawl all Subdomains" at bounding box center [341, 218] width 7 height 7
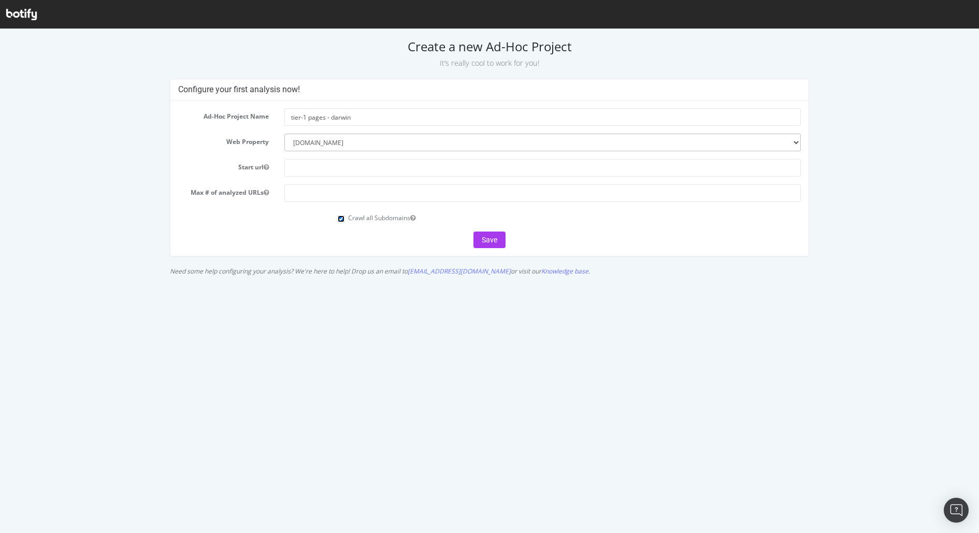
checkbox input "false"
click at [335, 168] on input "text" at bounding box center [542, 168] width 516 height 18
click at [266, 163] on button "Start url" at bounding box center [266, 167] width 5 height 9
click at [368, 281] on html "Create a new Ad-Hoc Project It’s really cool to work for you! Configure your fi…" at bounding box center [489, 155] width 979 height 252
click at [790, 138] on select "--------- [DOMAIN_NAME] [DOMAIN_NAME]" at bounding box center [542, 143] width 516 height 18
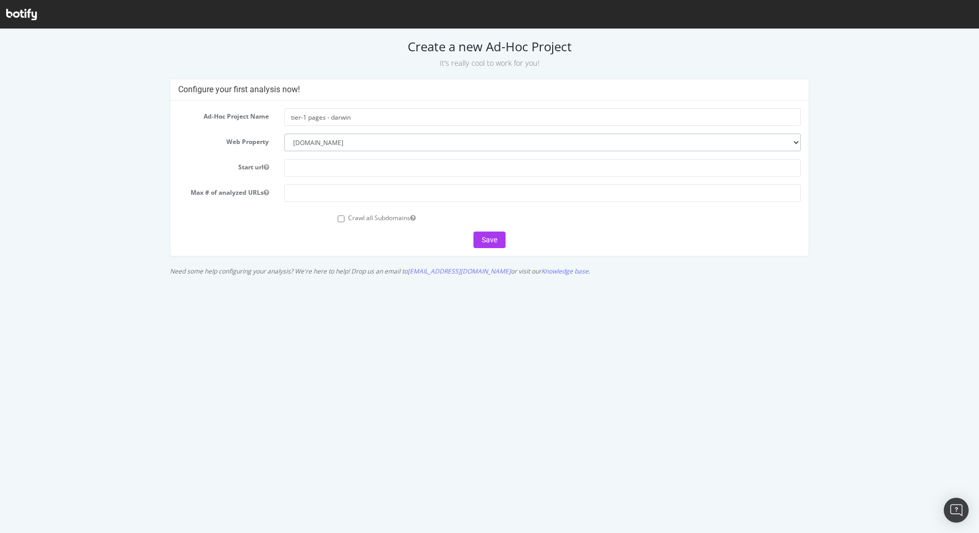
click at [284, 134] on select "--------- [DOMAIN_NAME] [DOMAIN_NAME]" at bounding box center [542, 143] width 516 height 18
click at [484, 168] on input "text" at bounding box center [542, 168] width 516 height 18
click at [266, 167] on icon "button" at bounding box center [266, 167] width 5 height 6
click at [268, 198] on div "Max # of analyzed URLs" at bounding box center [489, 193] width 639 height 18
click at [541, 269] on link "Knowledge base" at bounding box center [564, 271] width 47 height 9
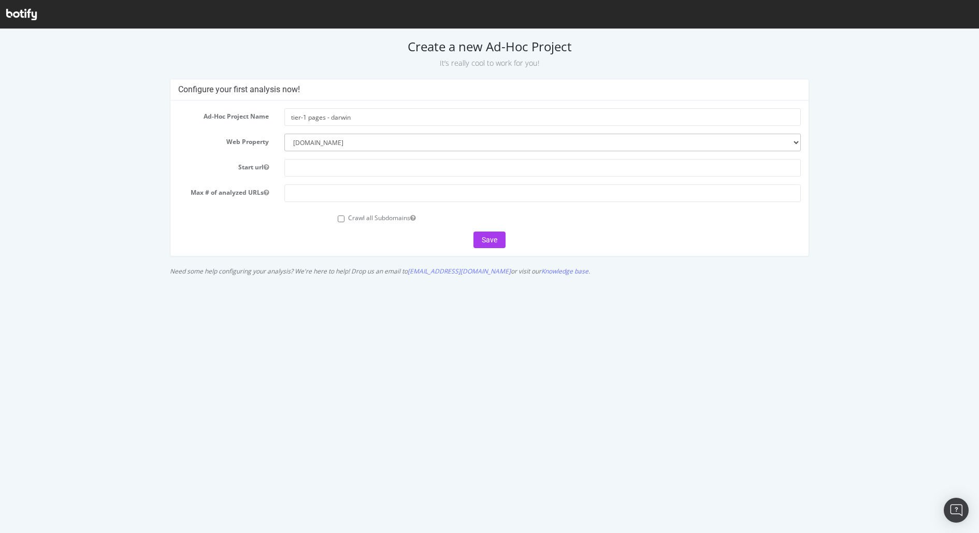
click at [200, 281] on html "Create a new Ad-Hoc Project It’s really cool to work for you! Configure your fi…" at bounding box center [489, 155] width 979 height 252
click at [368, 165] on input "text" at bounding box center [542, 168] width 516 height 18
type input "test.com"
click at [318, 190] on input "number" at bounding box center [542, 193] width 516 height 18
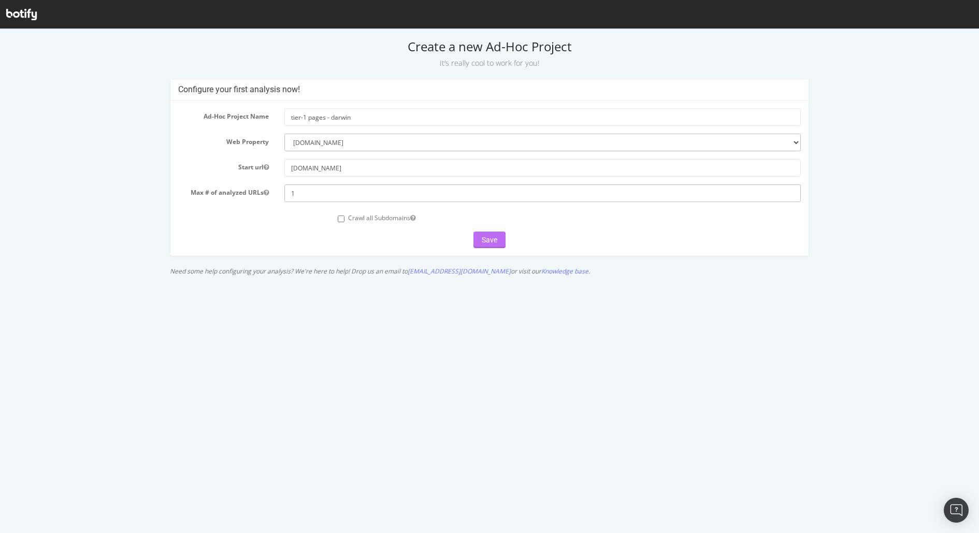
type input "1"
click at [498, 238] on button "Save" at bounding box center [489, 240] width 32 height 17
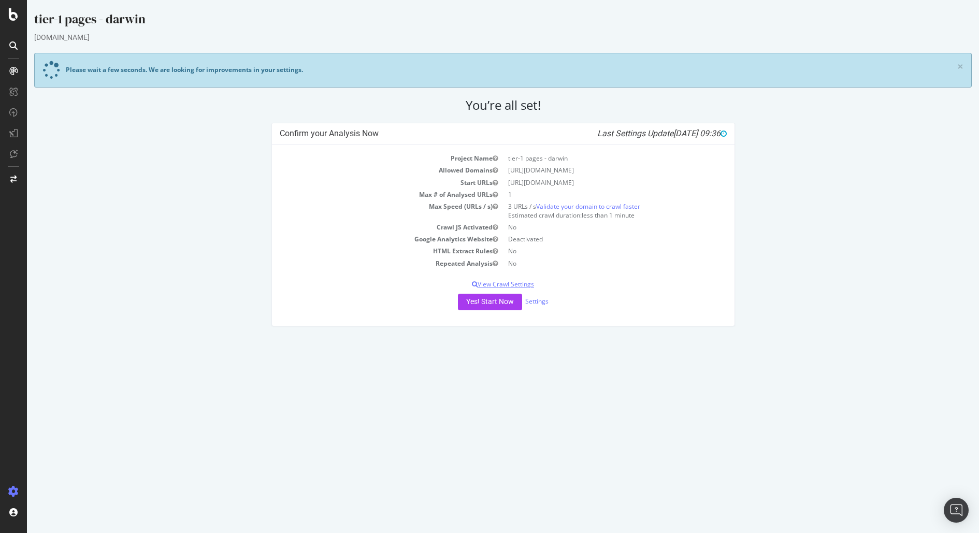
click at [519, 280] on p "View Crawl Settings" at bounding box center [503, 284] width 447 height 9
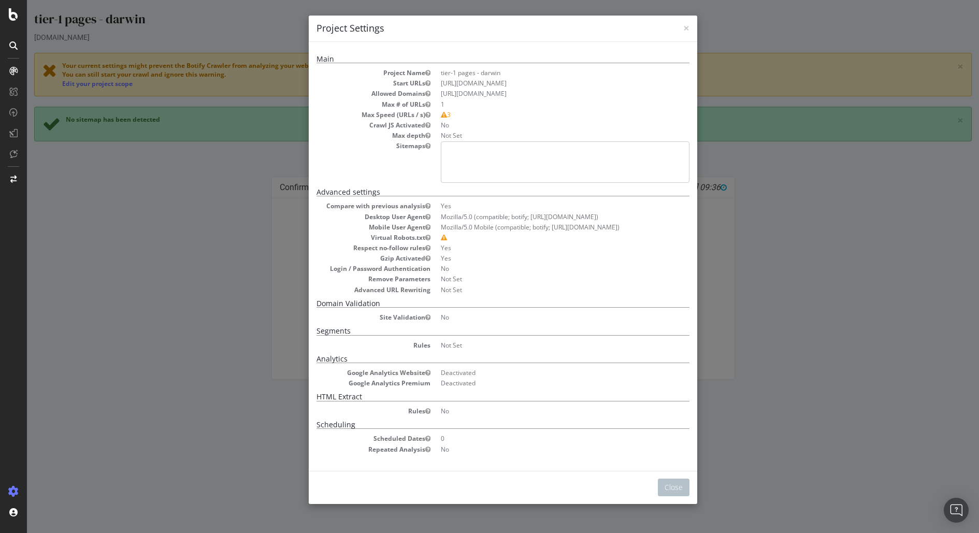
click at [748, 180] on div "× Close Project Settings Main Project Name tier-1 pages - darwin Start URLs [UR…" at bounding box center [503, 266] width 952 height 533
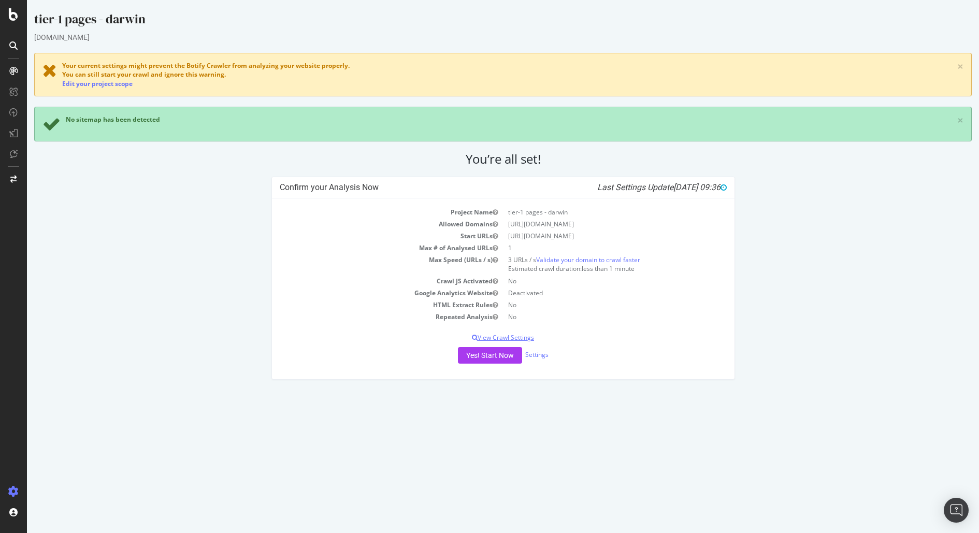
click at [509, 337] on p "View Crawl Settings" at bounding box center [503, 337] width 447 height 9
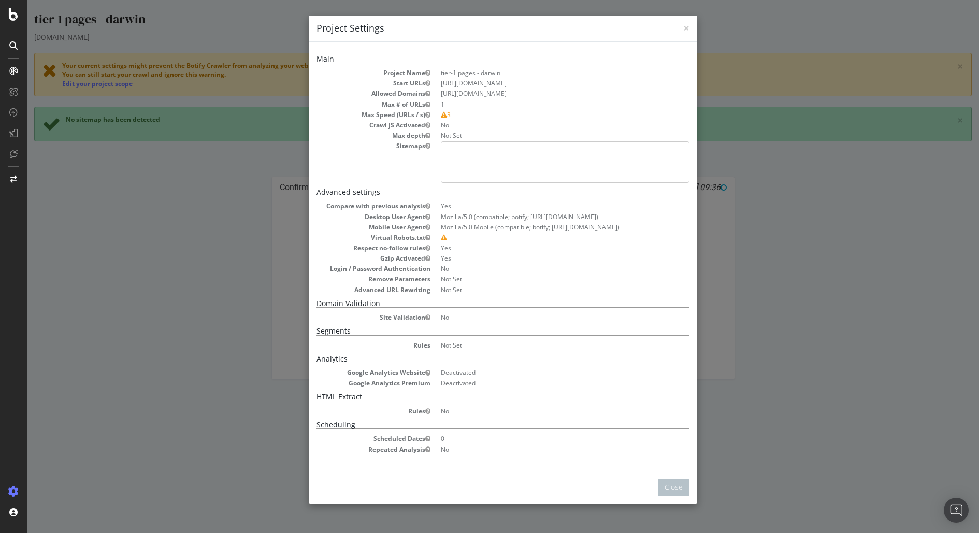
click at [891, 268] on div "× Close Project Settings Main Project Name tier-1 pages - darwin Start URLs htt…" at bounding box center [503, 266] width 952 height 533
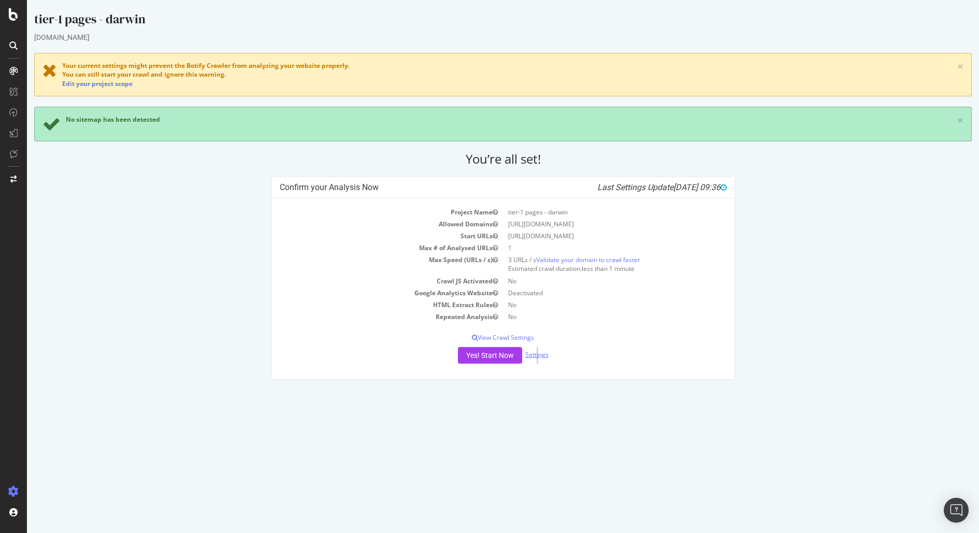
drag, startPoint x: 537, startPoint y: 348, endPoint x: 538, endPoint y: 356, distance: 7.8
click at [538, 356] on div "Yes! Start Now Settings" at bounding box center [503, 355] width 447 height 17
click at [565, 340] on p "View Crawl Settings" at bounding box center [503, 337] width 447 height 9
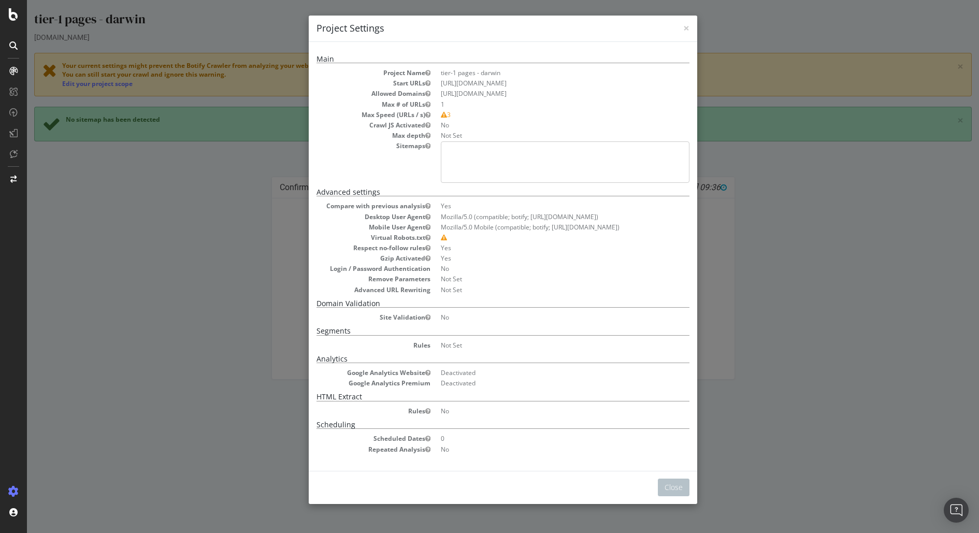
click at [821, 329] on div "× Close Project Settings Main Project Name tier-1 pages - darwin Start URLs htt…" at bounding box center [503, 266] width 952 height 533
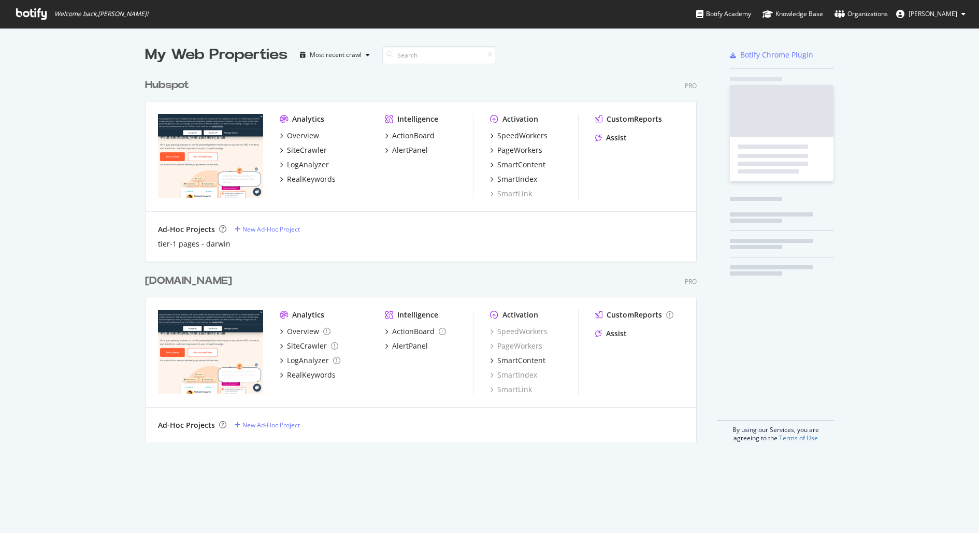
scroll to position [367, 550]
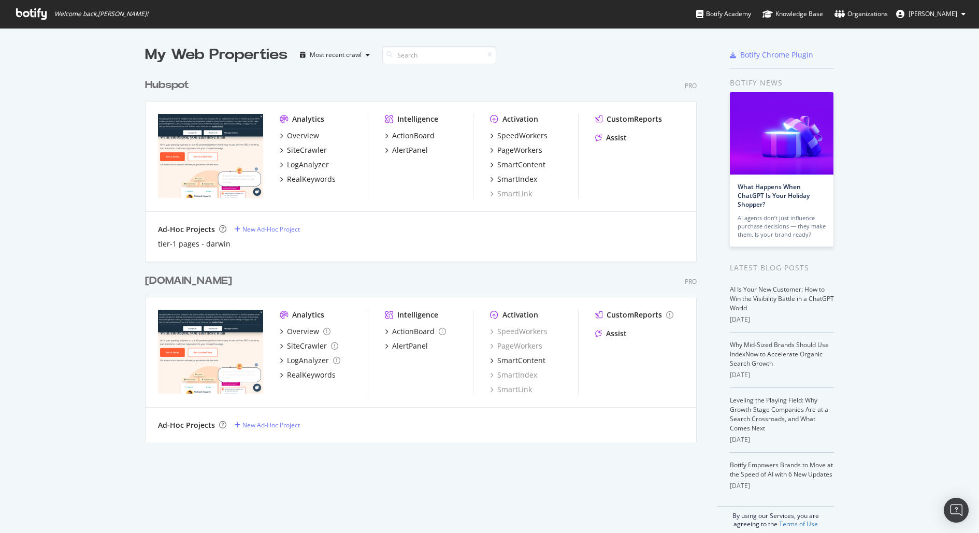
click at [166, 81] on div "Hubspot" at bounding box center [167, 85] width 44 height 15
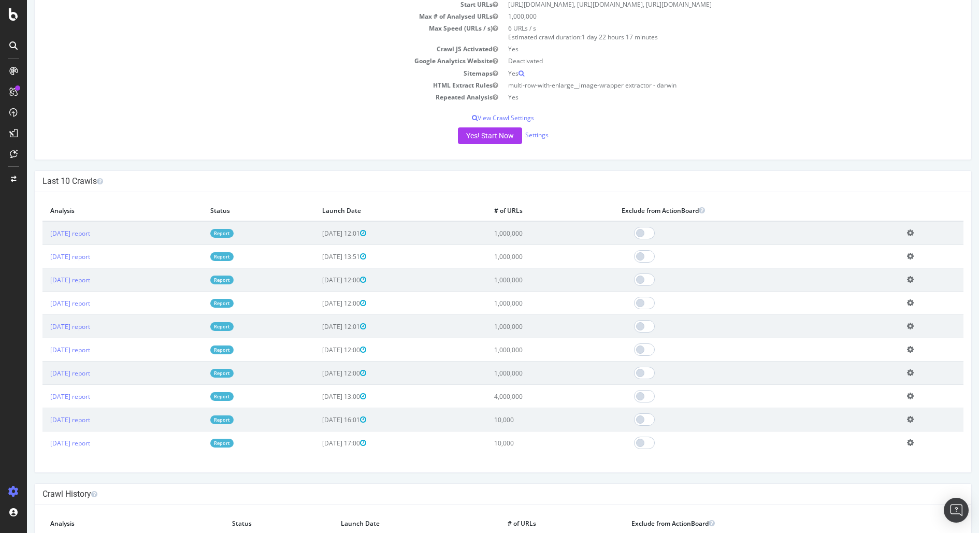
scroll to position [151, 0]
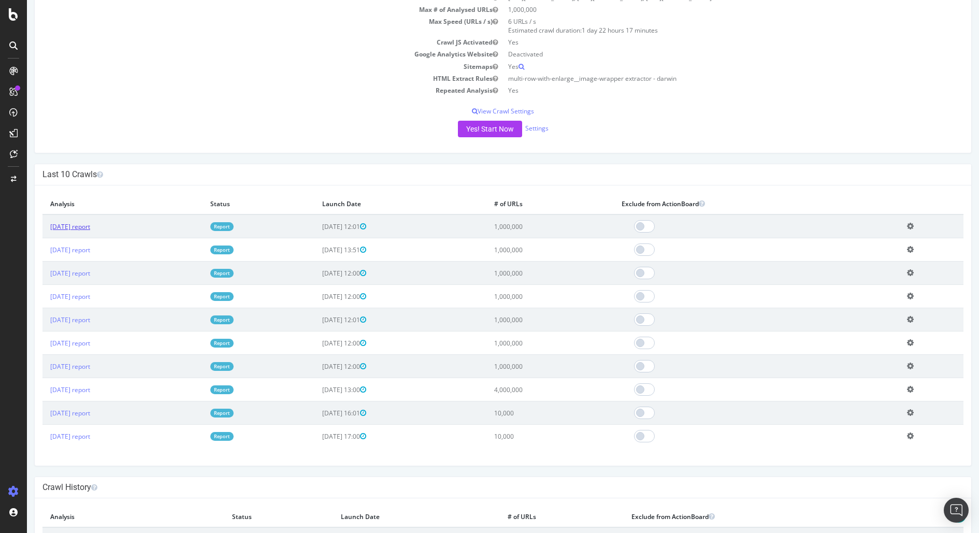
click at [90, 224] on link "2025 Aug. 19th report" at bounding box center [70, 226] width 40 height 9
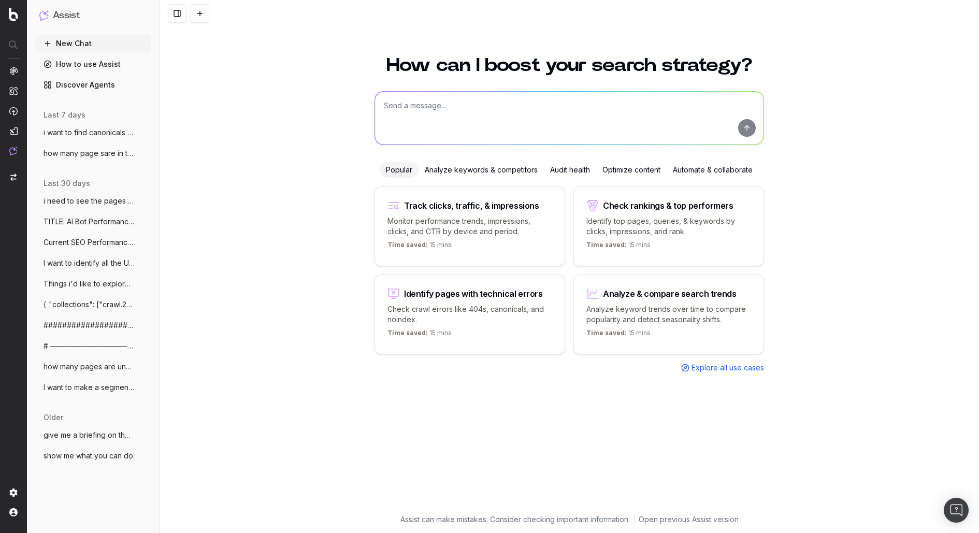
click at [478, 99] on textarea at bounding box center [569, 118] width 388 height 53
paste textarea "[URL][DOMAIN_NAME] [URL][DOMAIN_NAME] [URL][DOMAIN_NAME] [URL][DOMAIN_NAME] [UR…"
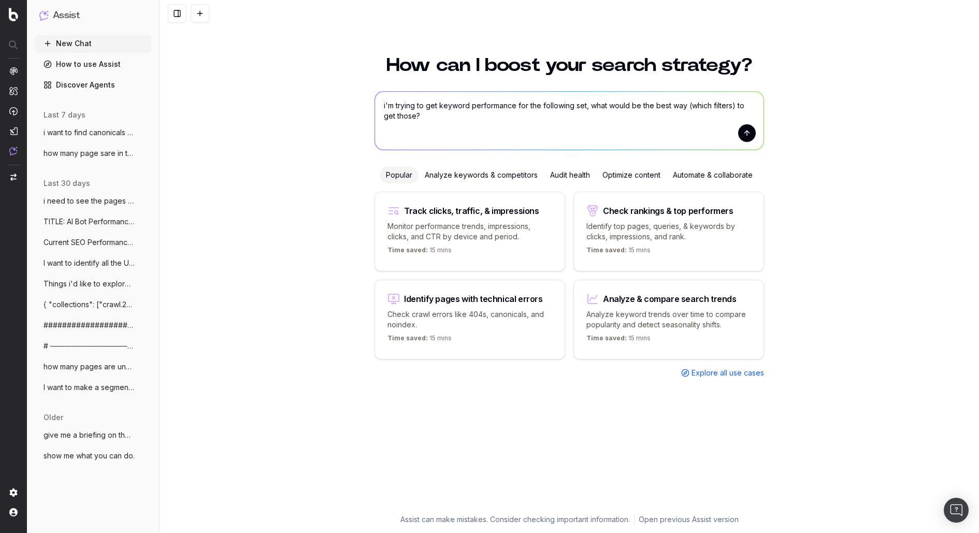
paste textarea "[URL][DOMAIN_NAME] [URL][DOMAIN_NAME] [URL][DOMAIN_NAME] [URL][DOMAIN_NAME] [UR…"
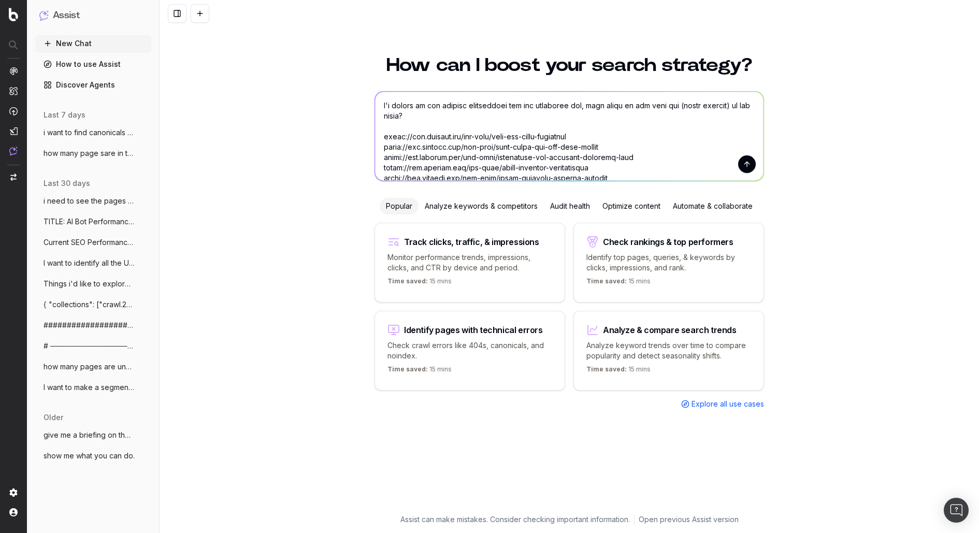
click at [728, 102] on textarea at bounding box center [569, 136] width 388 height 89
type textarea "i'm trying to get keyword performance for the following set, what would be the …"
click at [744, 161] on button "submit" at bounding box center [747, 164] width 18 height 18
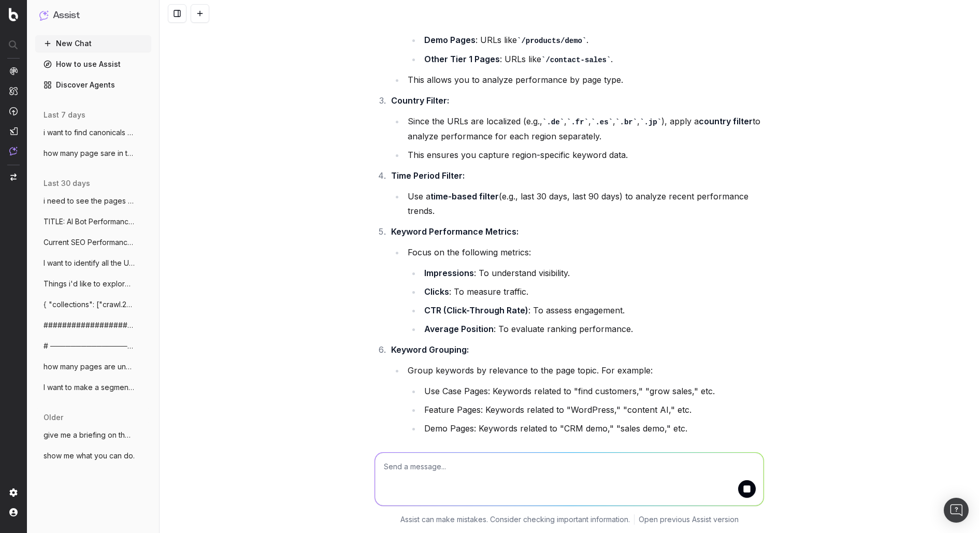
scroll to position [2910, 0]
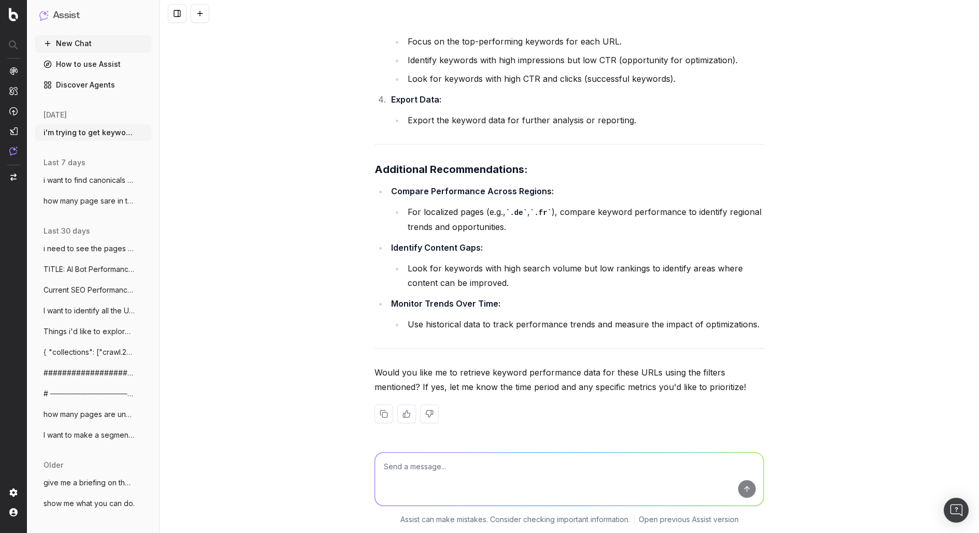
scroll to position [3798, 0]
click at [551, 463] on textarea at bounding box center [569, 479] width 388 height 53
type textarea "g"
type textarea "yes please."
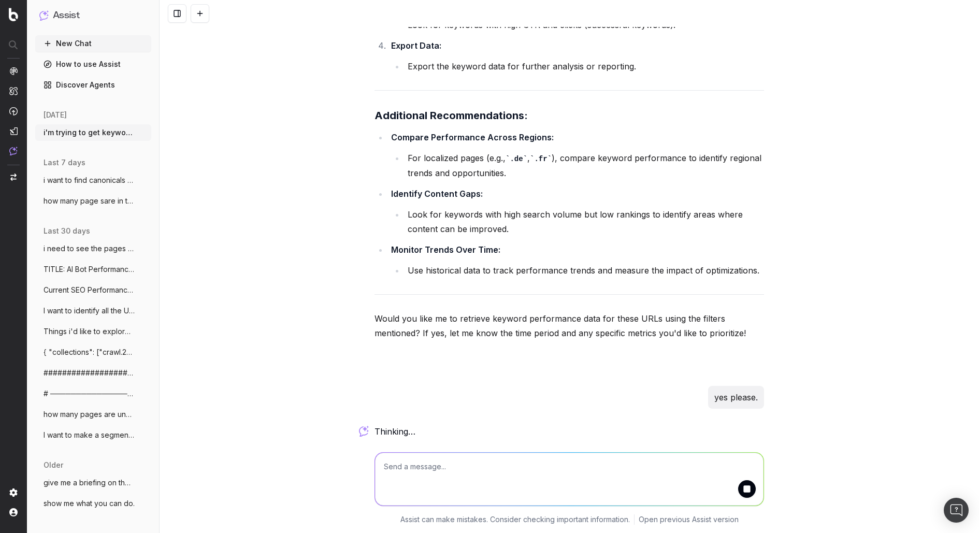
scroll to position [3852, 0]
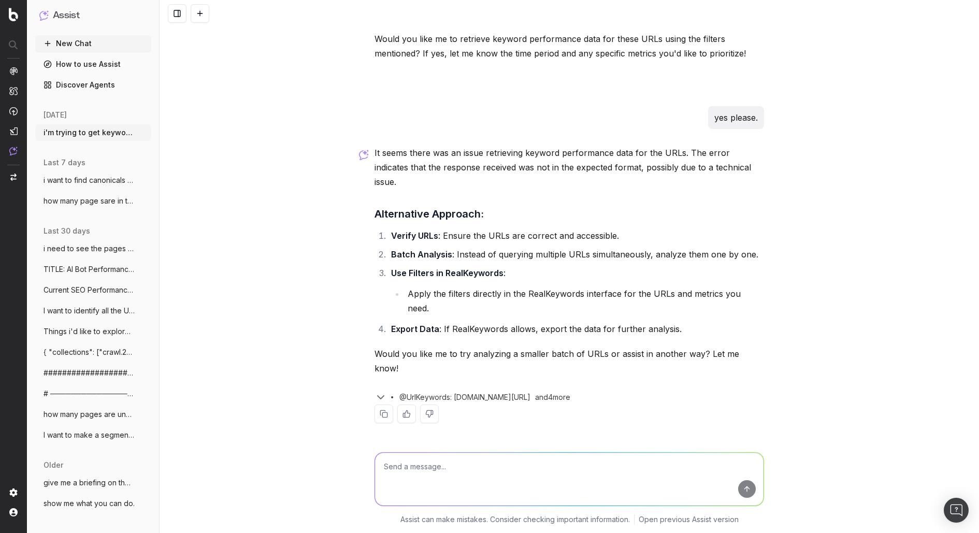
scroll to position [4088, 0]
click at [420, 461] on textarea at bounding box center [569, 479] width 388 height 53
type textarea "no. i want to do a batch analysis of all of them together!"
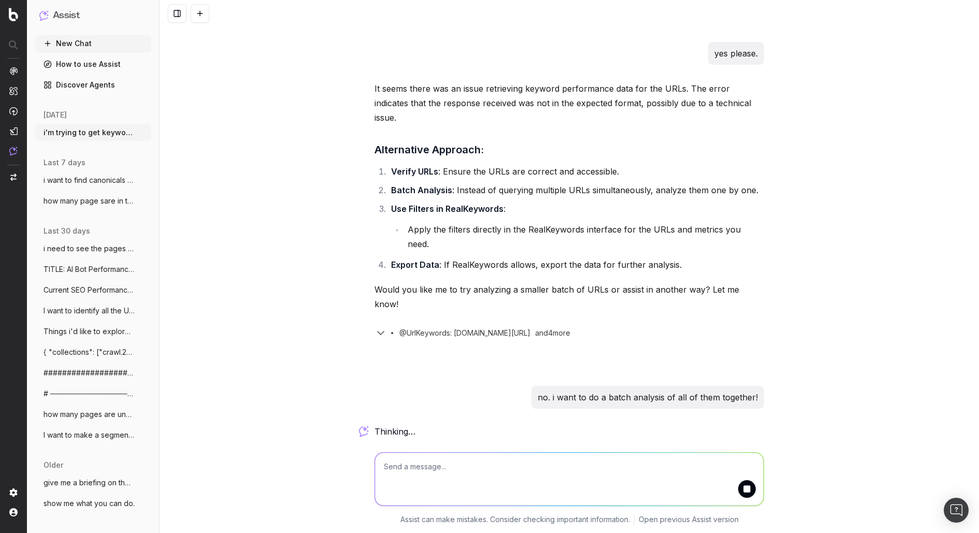
scroll to position [4145, 0]
click at [377, 336] on icon "button" at bounding box center [380, 333] width 12 height 12
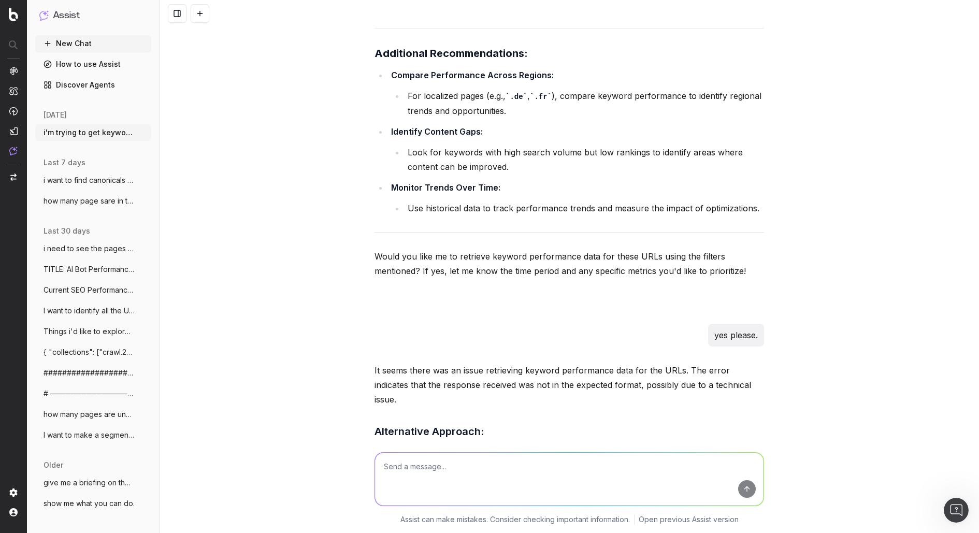
scroll to position [0, 0]
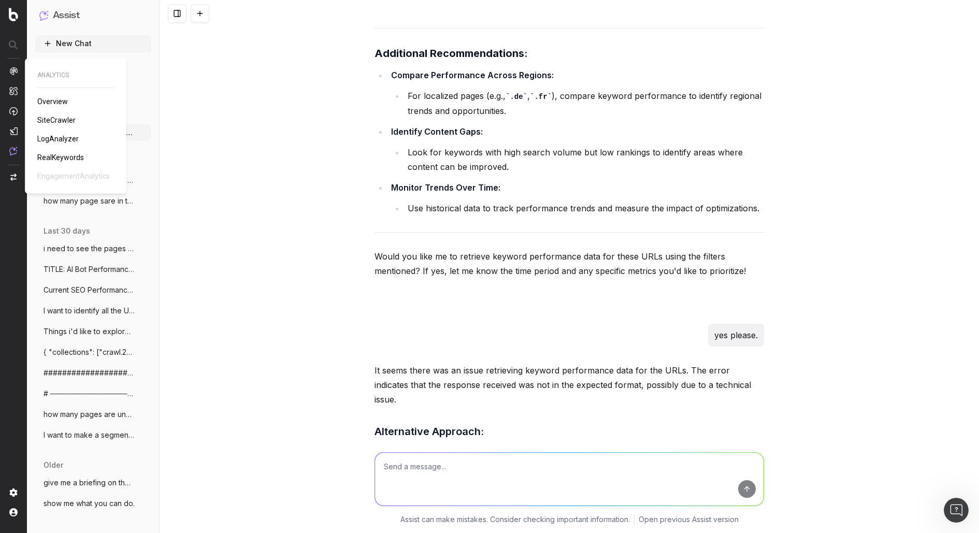
click at [68, 157] on span "RealKeywords" at bounding box center [60, 157] width 47 height 8
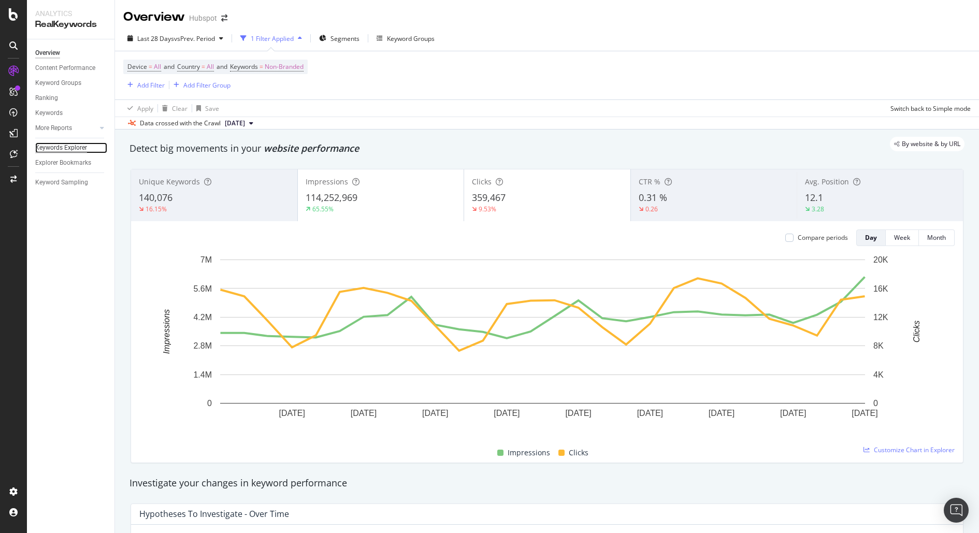
click at [53, 148] on div "Keywords Explorer" at bounding box center [61, 147] width 52 height 11
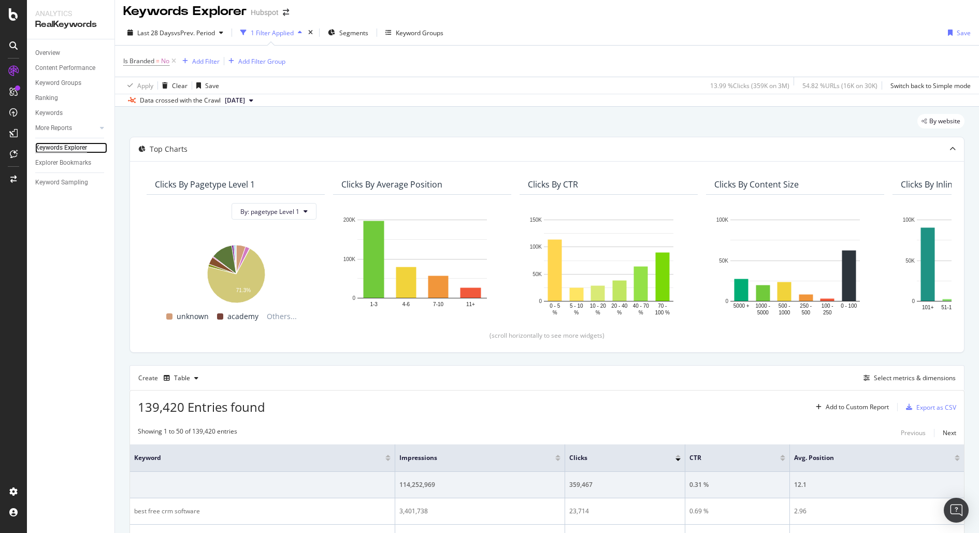
scroll to position [4, 0]
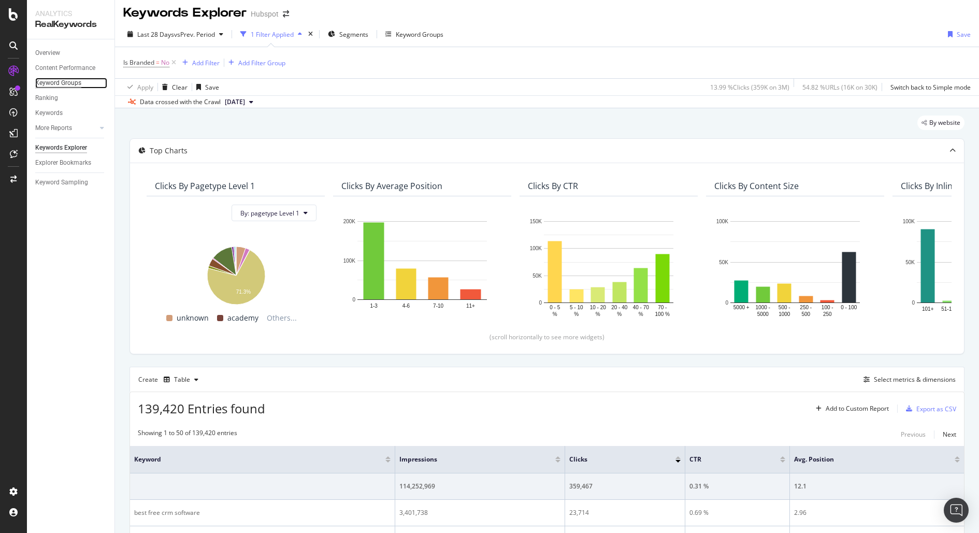
click at [46, 83] on div "Keyword Groups" at bounding box center [58, 83] width 46 height 11
click at [100, 130] on icon at bounding box center [102, 128] width 4 height 6
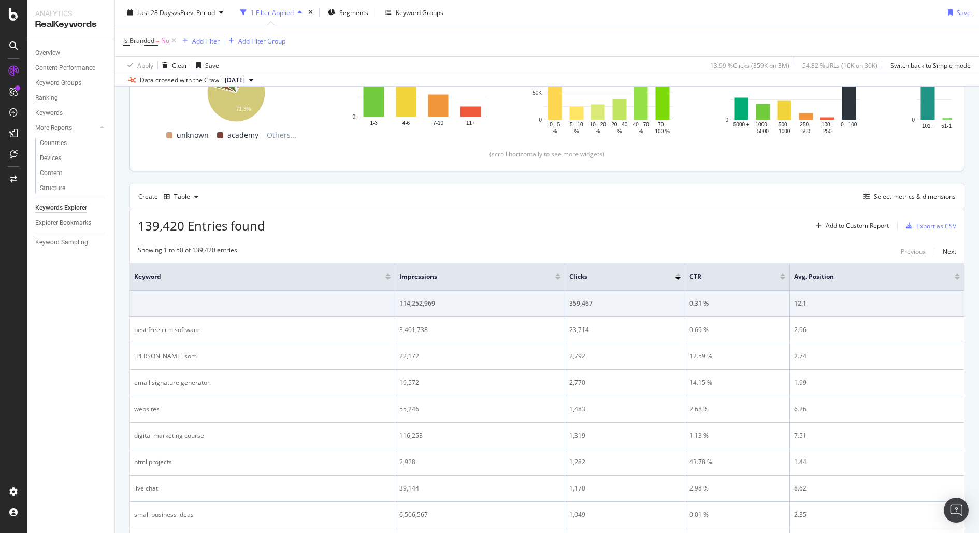
scroll to position [175, 0]
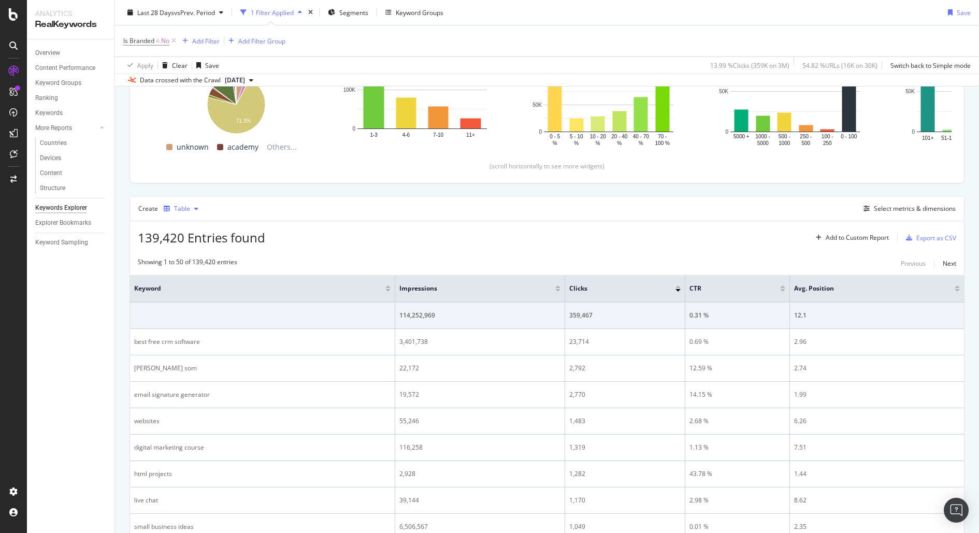
click at [194, 209] on icon "button" at bounding box center [196, 209] width 4 height 6
click at [366, 221] on div "139,420 Entries found Add to Custom Report Export as CSV" at bounding box center [547, 233] width 834 height 25
click at [192, 209] on div "button" at bounding box center [196, 209] width 12 height 6
click at [181, 305] on div "KPI" at bounding box center [187, 309] width 47 height 13
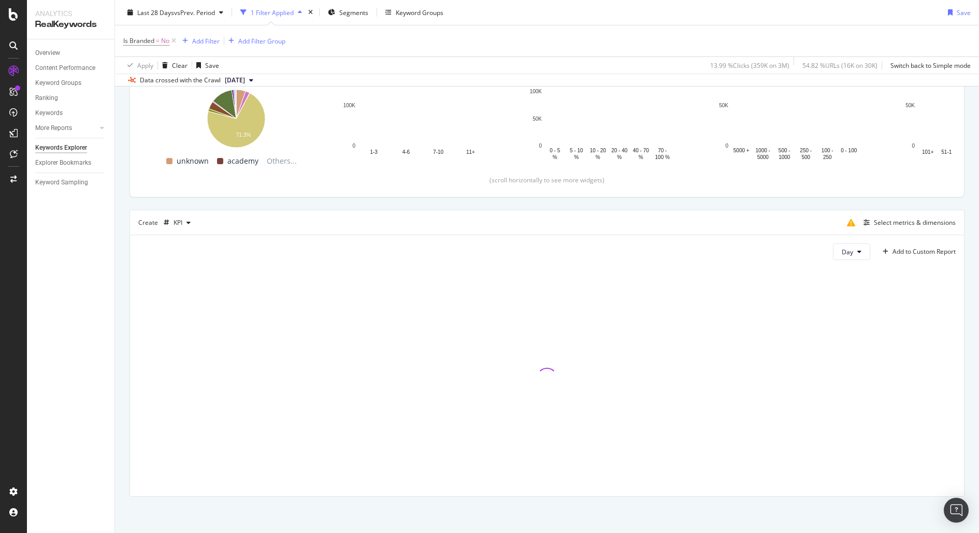
scroll to position [160, 0]
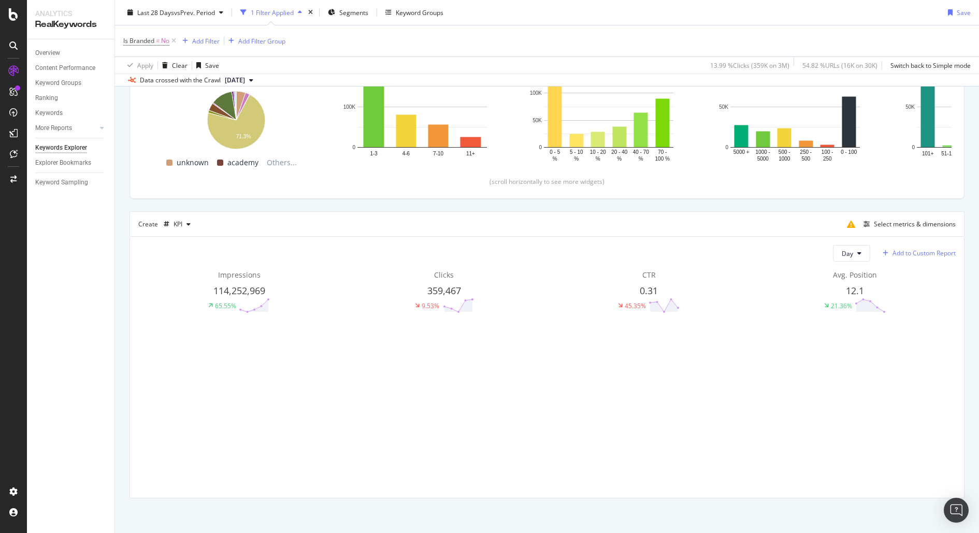
click at [923, 250] on div "Add to Custom Report" at bounding box center [923, 253] width 63 height 6
click at [920, 266] on div "New Custom Report" at bounding box center [918, 271] width 86 height 13
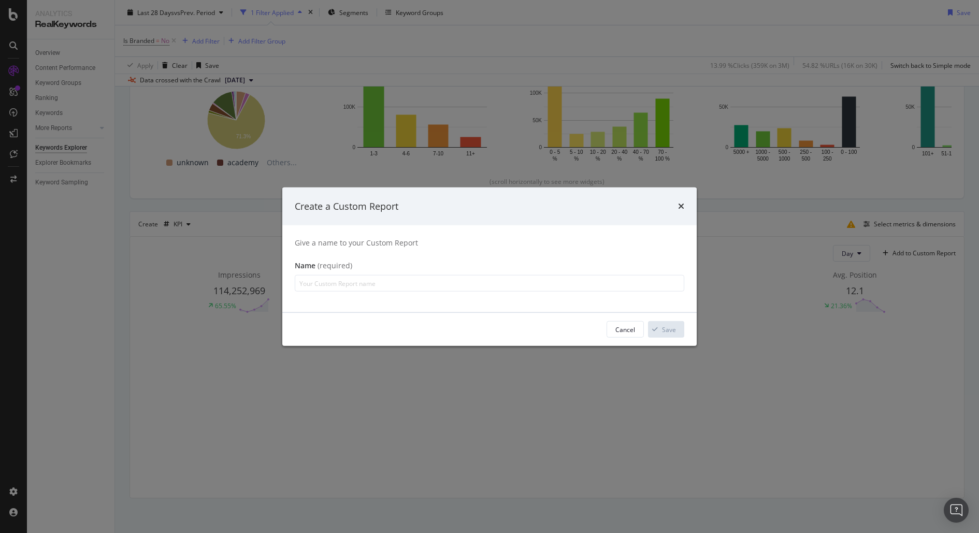
click at [542, 377] on div "Create a Custom Report Give a name to your Custom Report Name (required) Cancel…" at bounding box center [489, 266] width 979 height 533
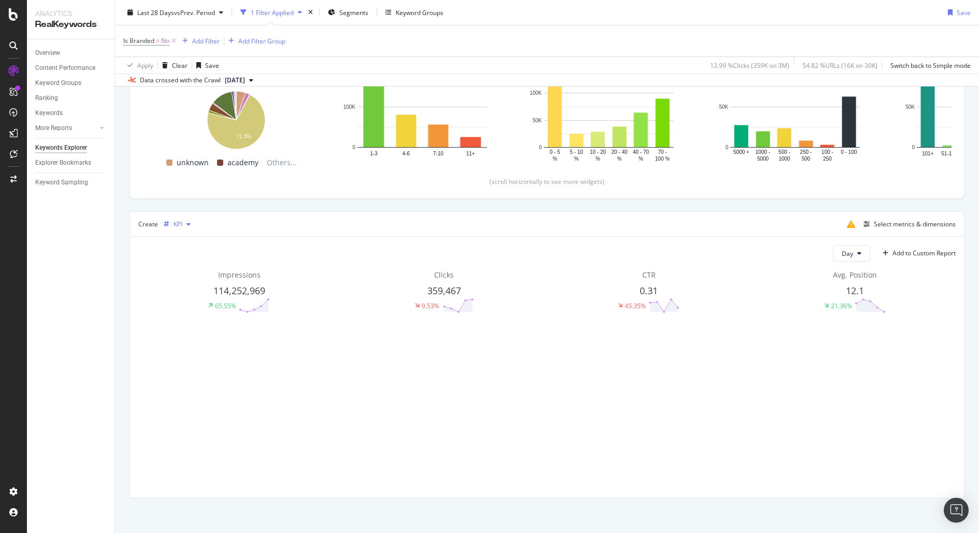
click at [185, 223] on div "button" at bounding box center [188, 224] width 12 height 6
click at [916, 252] on div "Add to Custom Report" at bounding box center [923, 253] width 63 height 6
click at [931, 272] on div "New Custom Report" at bounding box center [923, 271] width 57 height 9
click at [929, 247] on div "Add to Custom Report" at bounding box center [916, 253] width 77 height 16
click at [939, 270] on div "New Custom Report" at bounding box center [923, 271] width 57 height 9
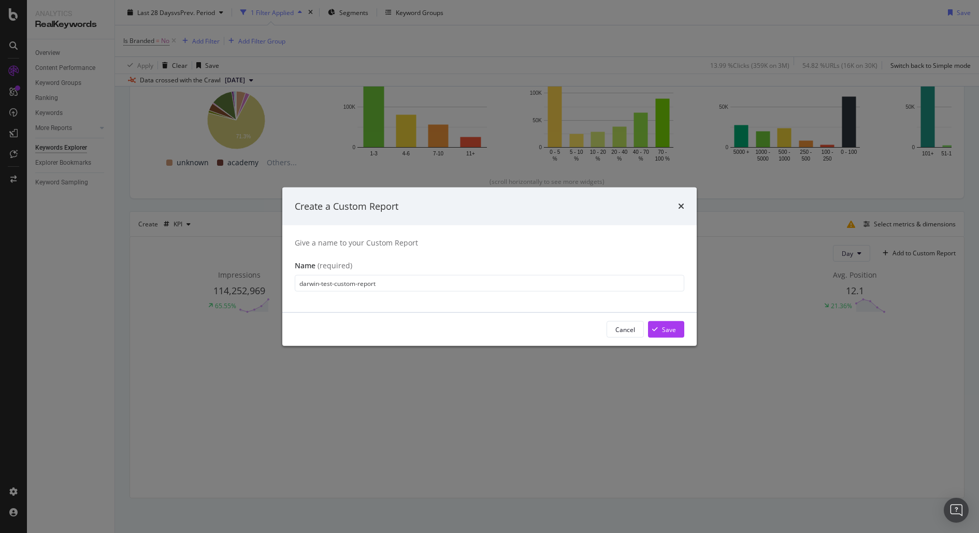
type input "darwin-test-custom-report"
click at [668, 326] on div "Save" at bounding box center [669, 329] width 14 height 9
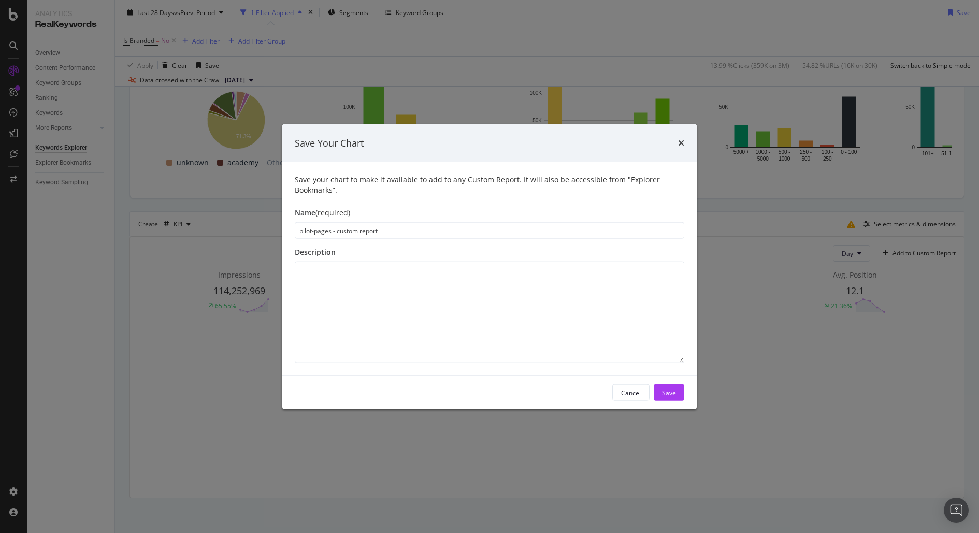
type input "pilot-pages - custom report"
type textarea "t"
type textarea "test of website rebrand pages - custom report."
click at [677, 398] on button "Save" at bounding box center [669, 392] width 31 height 17
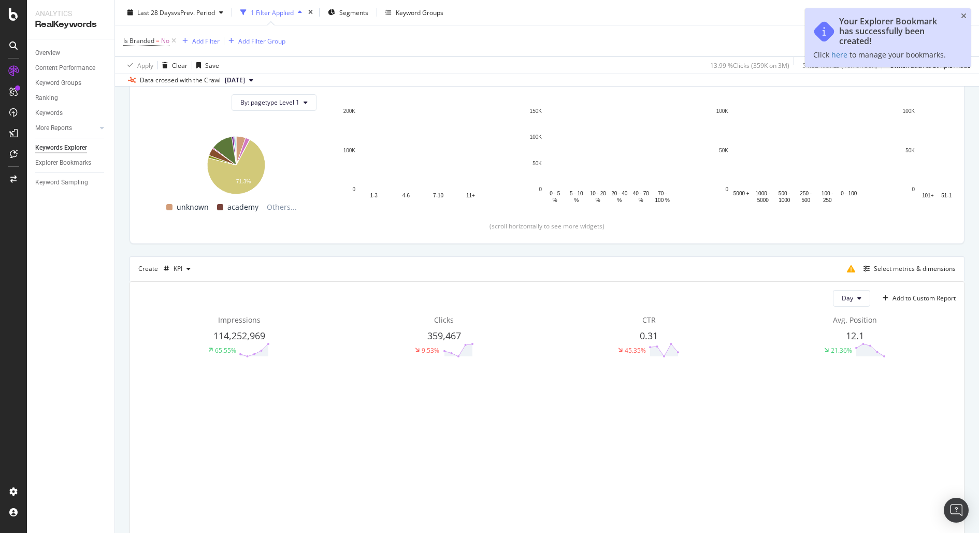
scroll to position [205, 0]
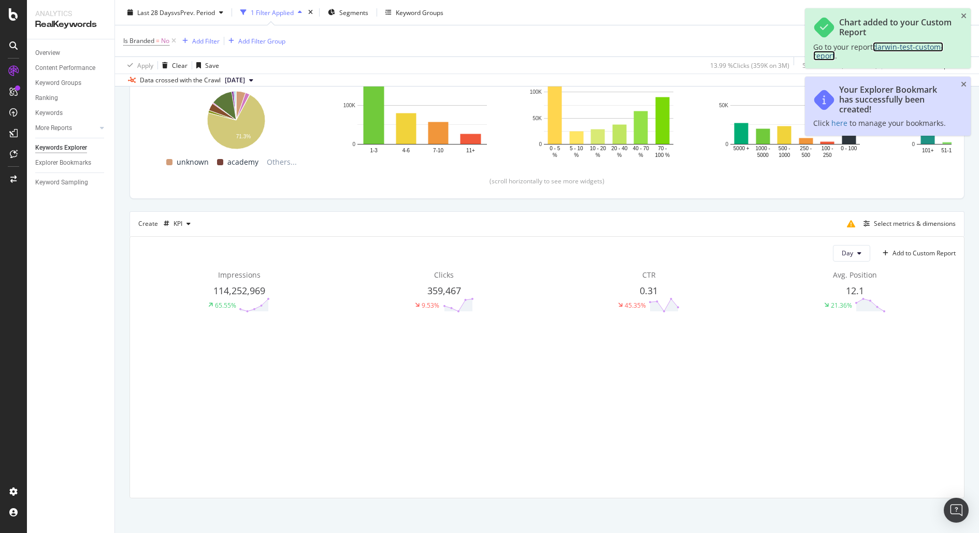
click at [915, 47] on span "darwin-test-custom-report" at bounding box center [878, 51] width 130 height 19
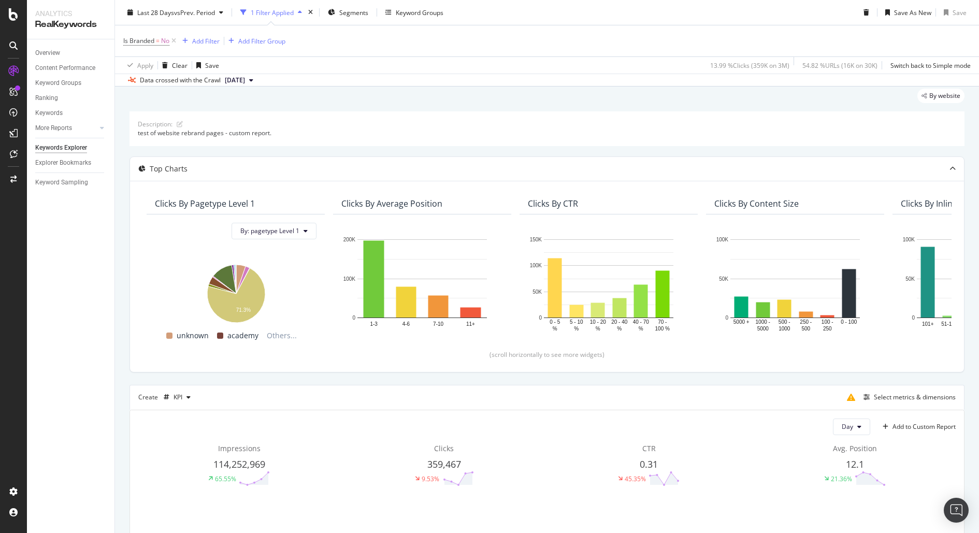
scroll to position [17, 0]
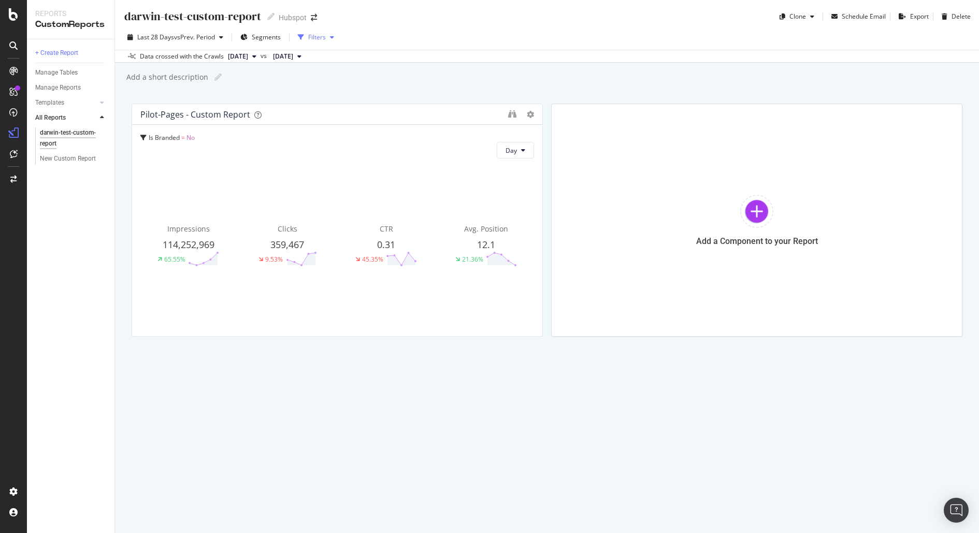
click at [315, 39] on div "Filters" at bounding box center [317, 37] width 18 height 9
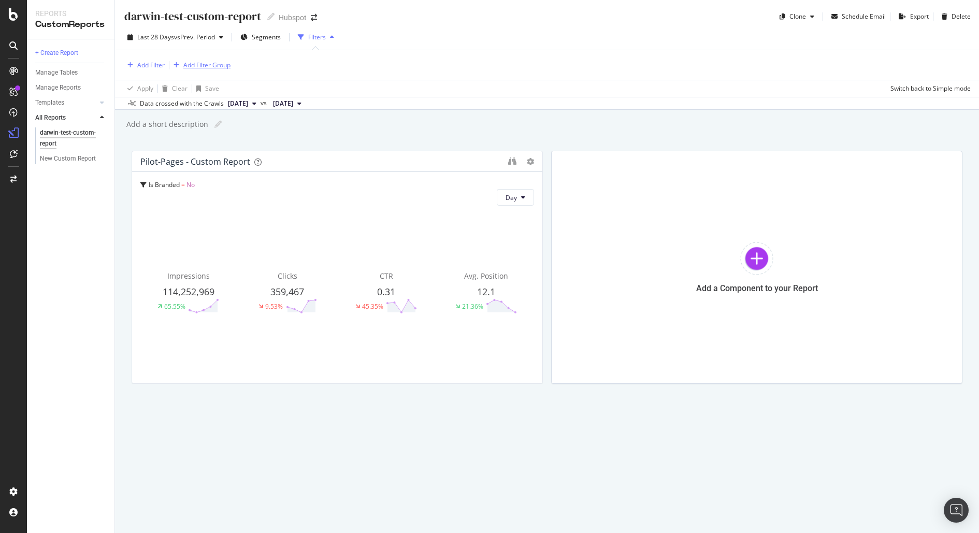
click at [193, 66] on div "Add Filter Group" at bounding box center [206, 65] width 47 height 9
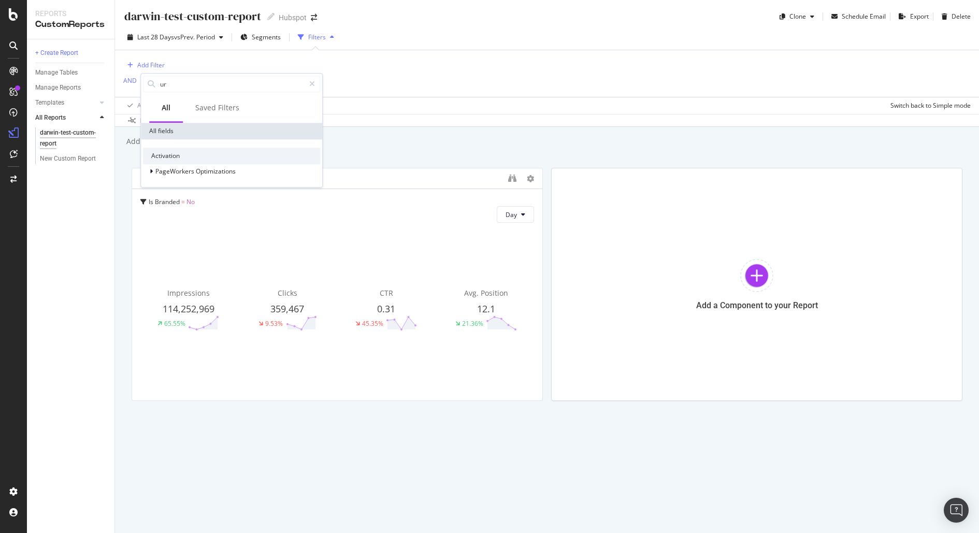
type input "url"
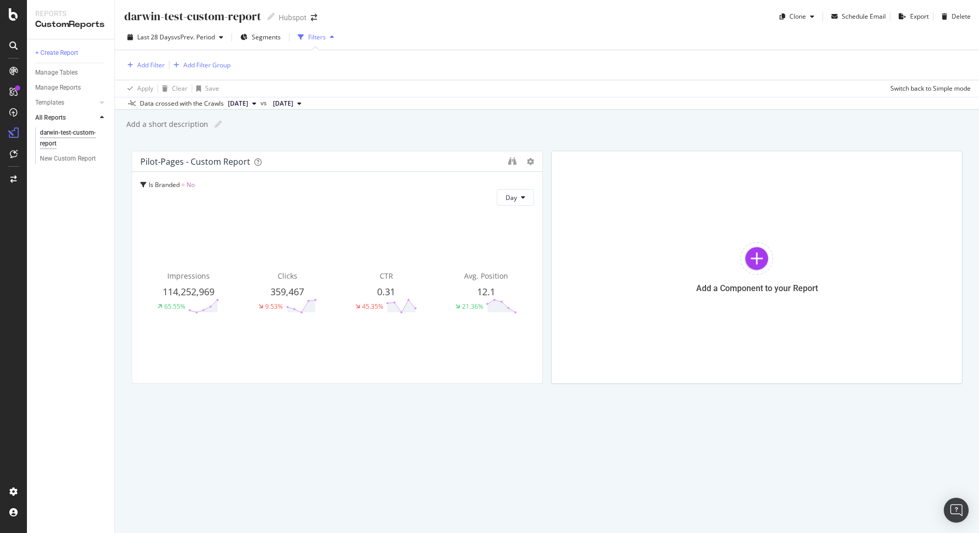
click at [282, 56] on div "Add Filter Add Filter Group" at bounding box center [546, 65] width 847 height 30
click at [146, 61] on div "Add Filter" at bounding box center [150, 65] width 27 height 9
type input "url"
click at [484, 80] on div "Apply Clear Save Switch back to Simple mode" at bounding box center [547, 88] width 864 height 17
click at [533, 75] on div "Add Filter Add Filter Group" at bounding box center [546, 65] width 847 height 30
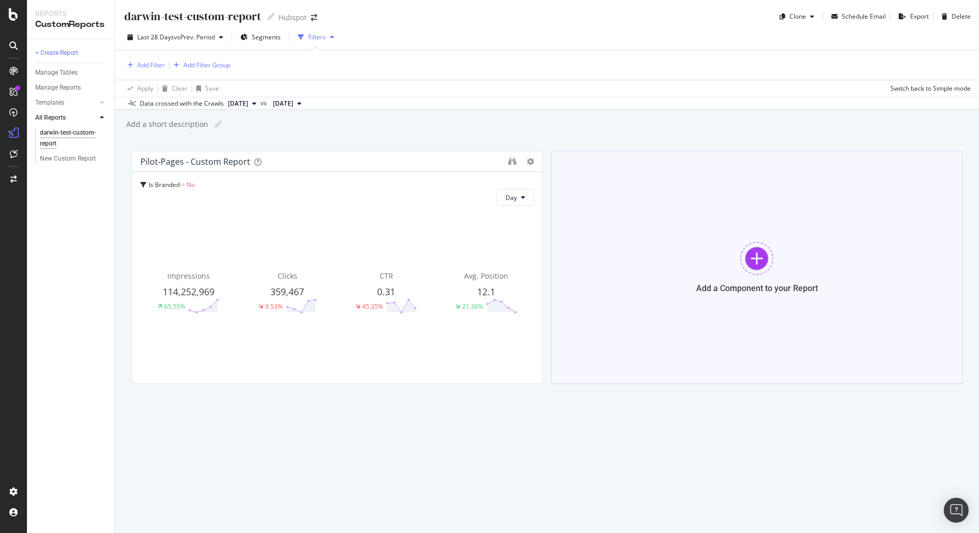
click at [755, 259] on div at bounding box center [756, 258] width 33 height 33
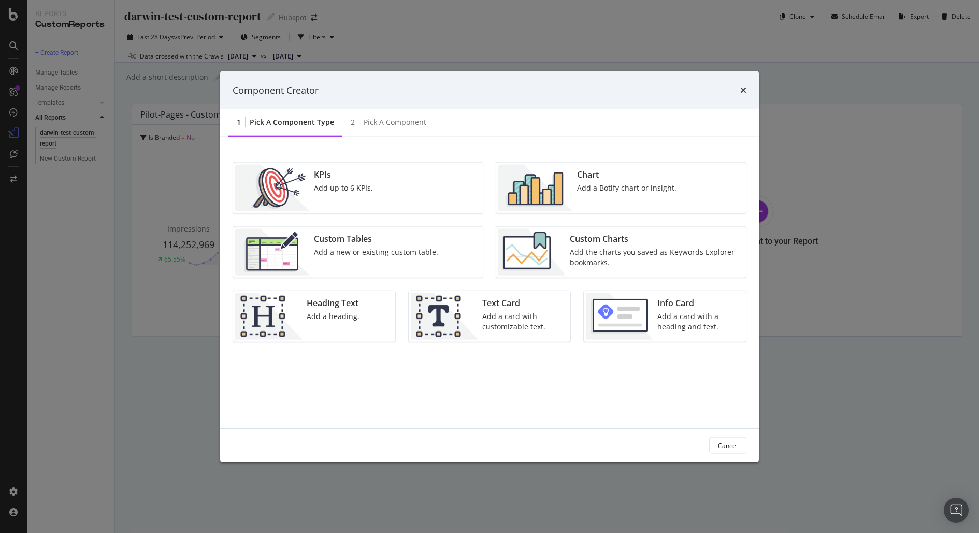
click at [359, 241] on div "Custom Tables" at bounding box center [376, 239] width 124 height 12
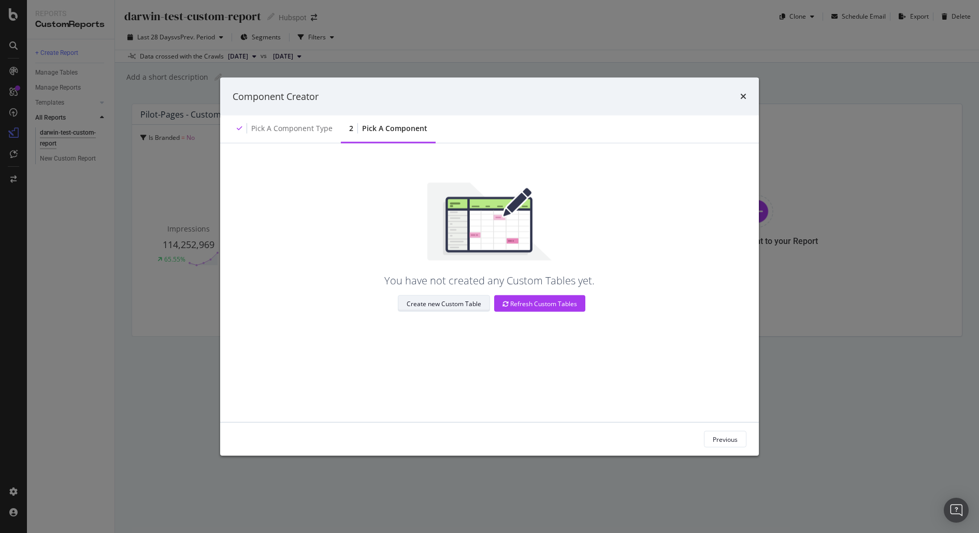
click at [465, 302] on div "Create new Custom Table" at bounding box center [444, 303] width 75 height 9
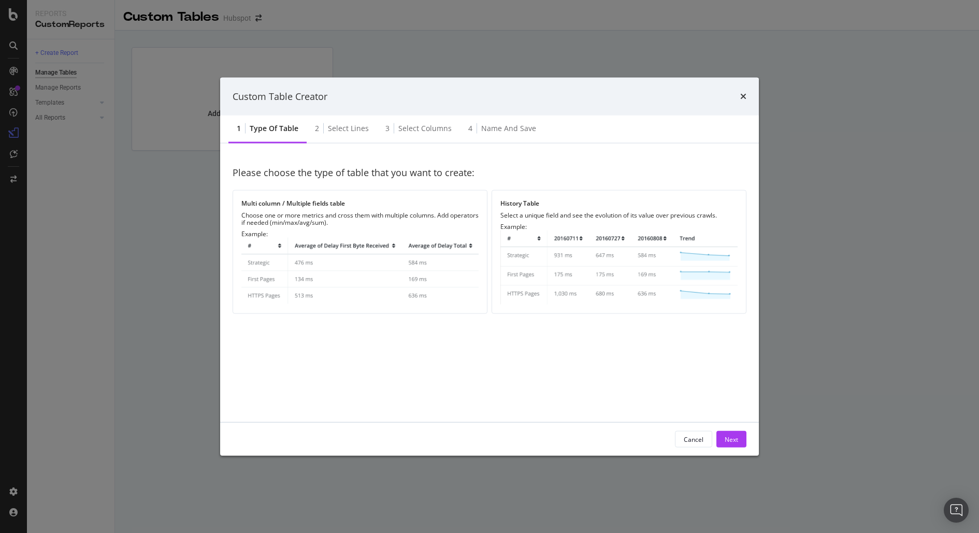
click at [371, 369] on div "Please choose the type of table that you want to create: Multi column / Multipl…" at bounding box center [490, 283] width 514 height 254
click at [604, 288] on img "modal" at bounding box center [618, 267] width 237 height 74
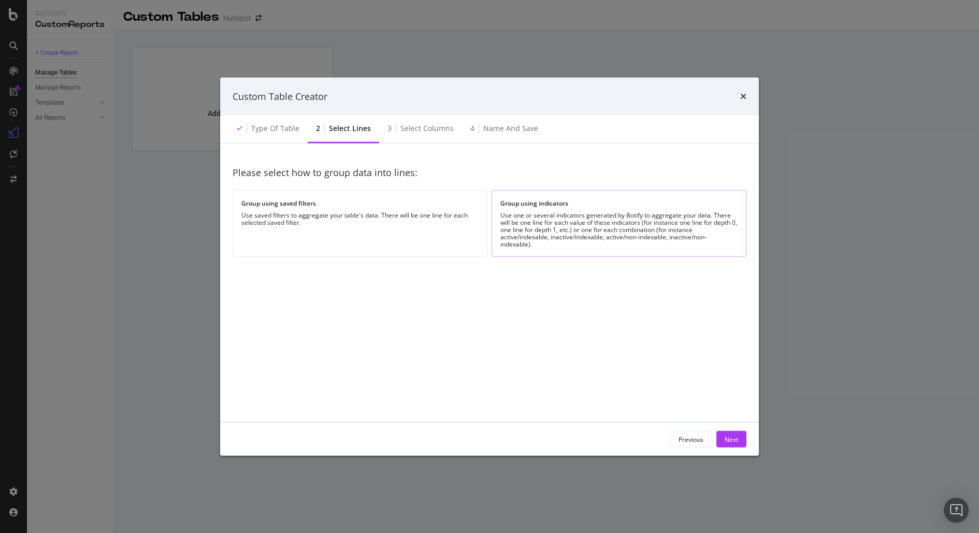
click at [575, 234] on div "Use one or several indicators generated by Botify to aggregate your data. There…" at bounding box center [618, 230] width 237 height 36
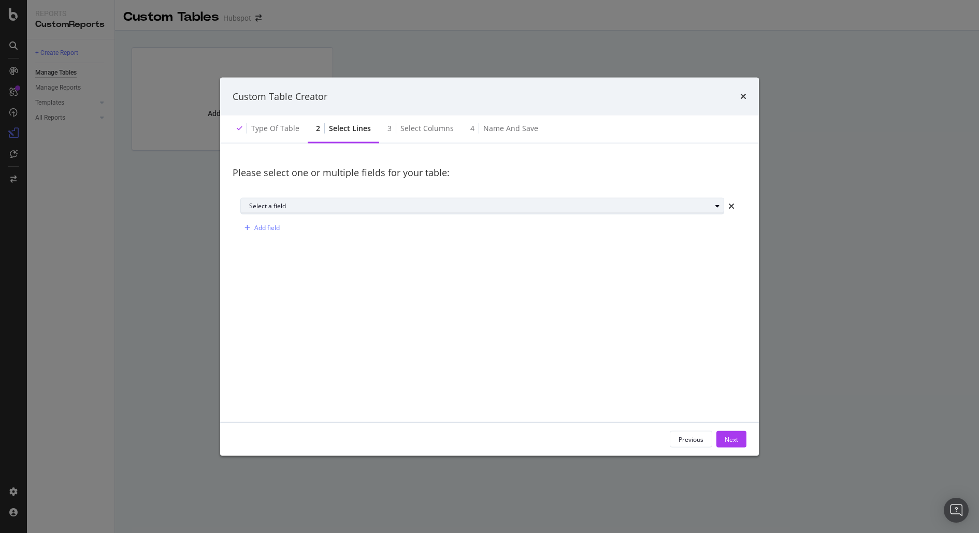
click at [283, 208] on div "Select a field" at bounding box center [480, 206] width 462 height 6
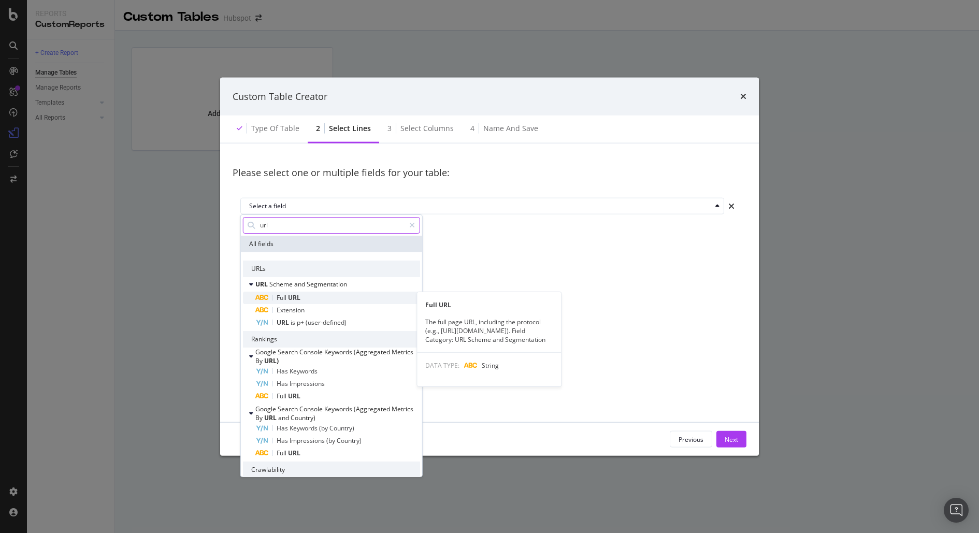
type input "url"
click at [308, 293] on div "Full URL" at bounding box center [337, 298] width 165 height 12
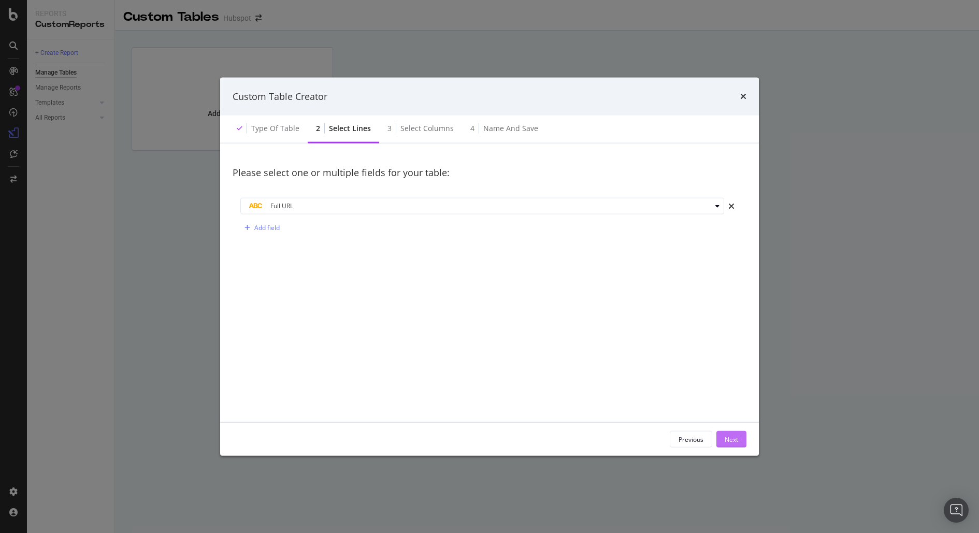
click at [732, 439] on div "Next" at bounding box center [731, 439] width 13 height 9
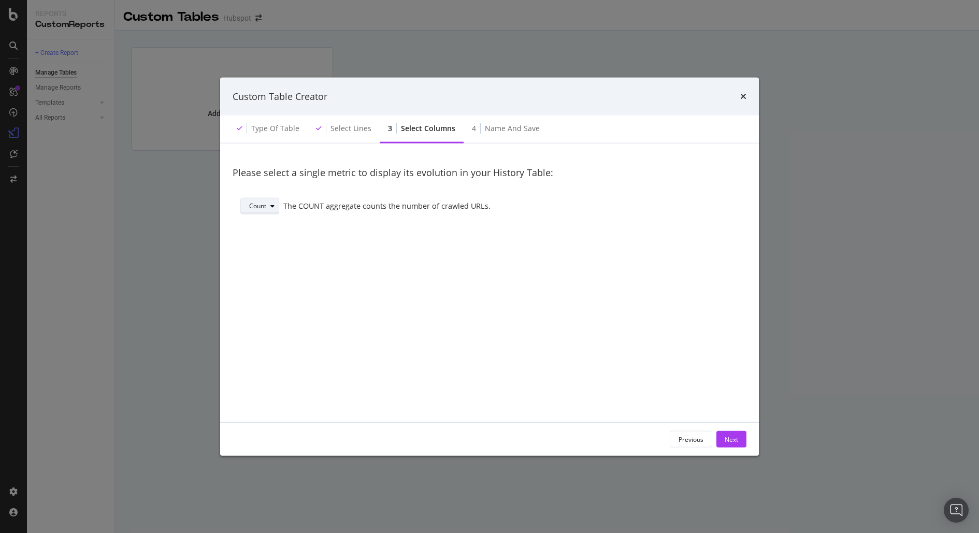
click at [265, 207] on div "Count" at bounding box center [257, 206] width 17 height 6
click at [271, 240] on div "Sum" at bounding box center [262, 240] width 35 height 13
click at [581, 200] on div "Select a field" at bounding box center [513, 206] width 450 height 15
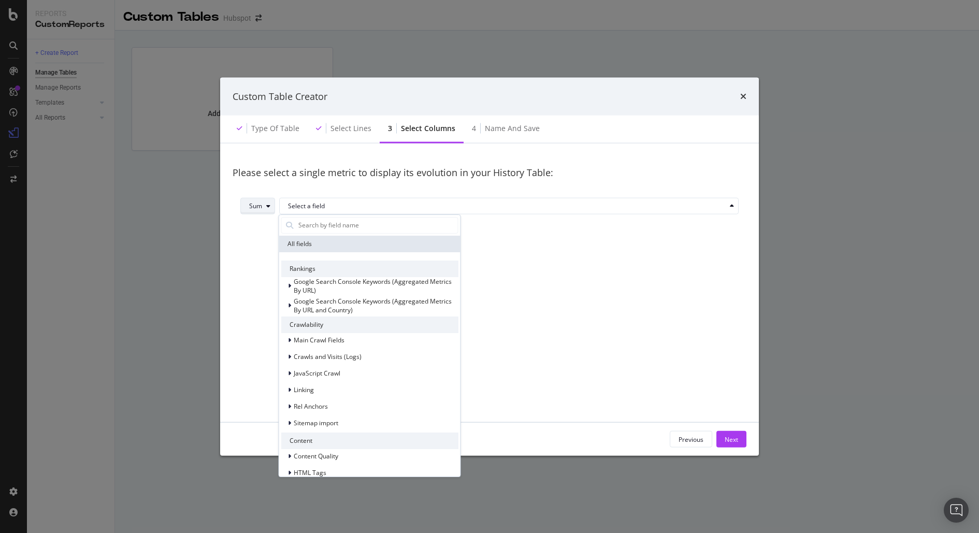
click at [257, 203] on div "Sum" at bounding box center [255, 206] width 13 height 6
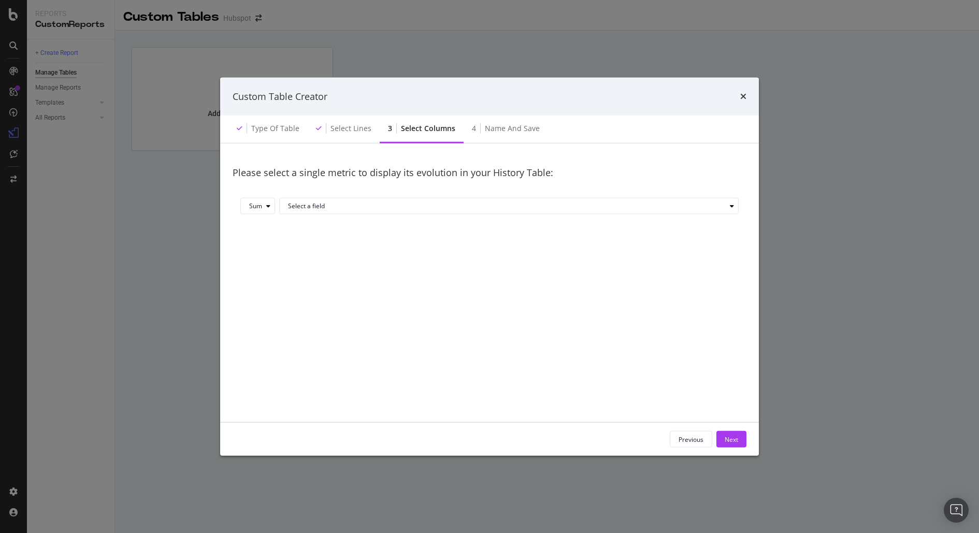
click at [374, 191] on div "Sum Select a field" at bounding box center [490, 208] width 514 height 37
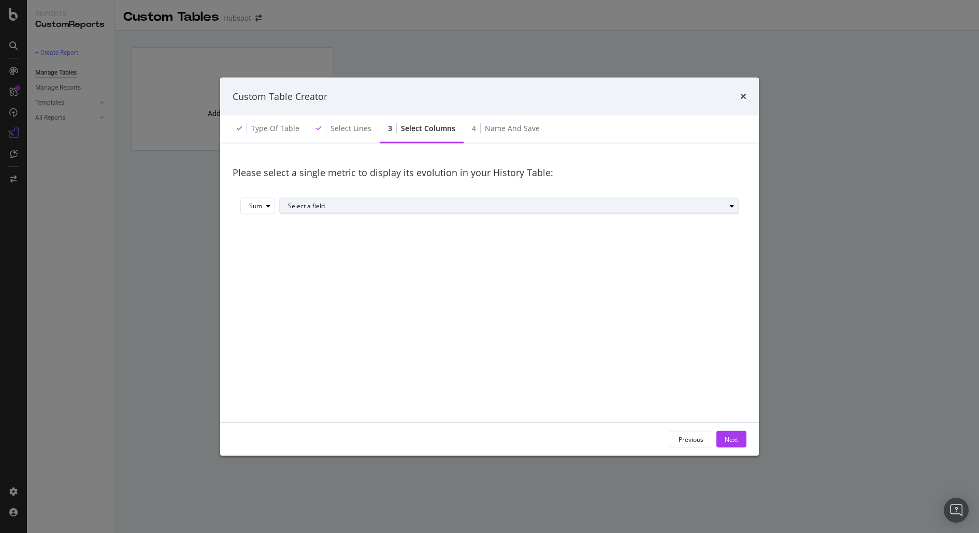
click at [379, 204] on div "Select a field" at bounding box center [507, 206] width 438 height 6
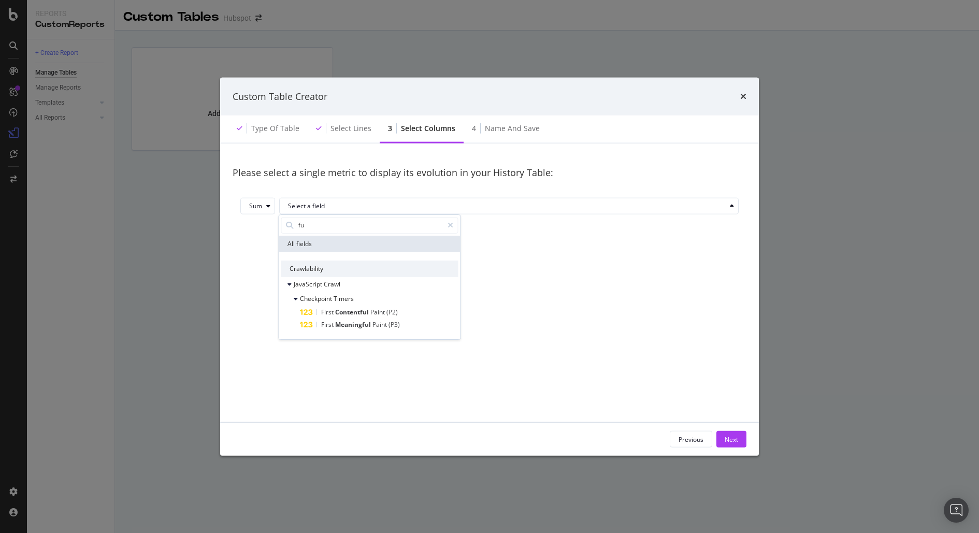
type input "f"
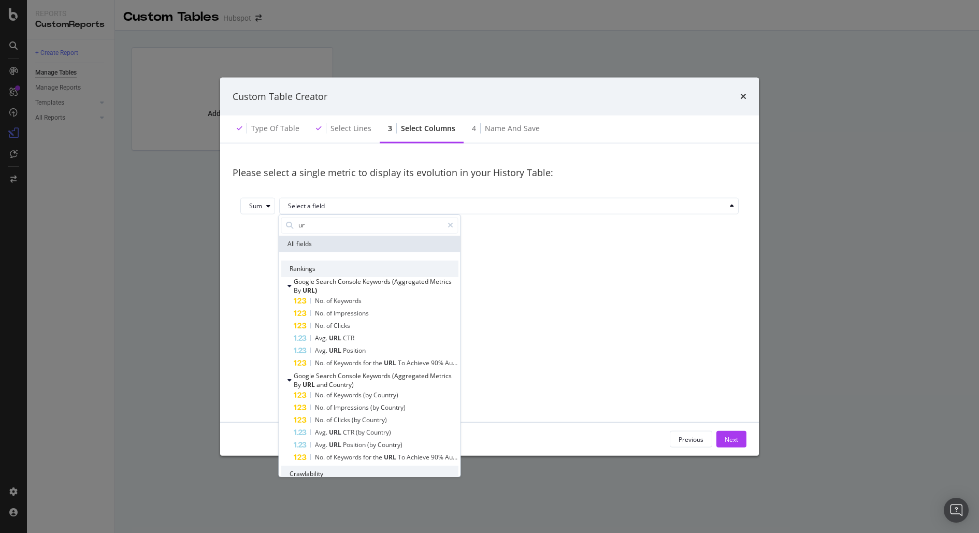
type input "url"
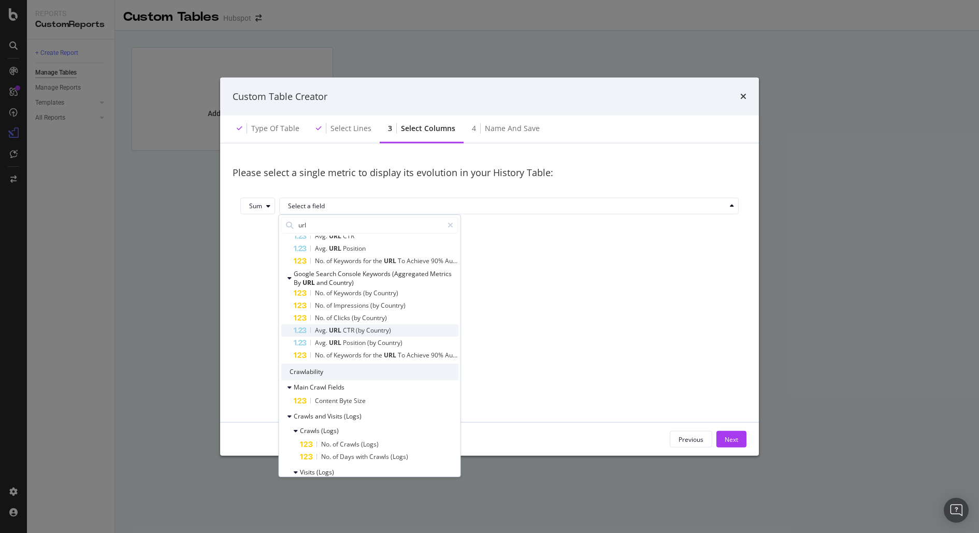
scroll to position [107, 0]
click at [611, 263] on div "Please select a single metric to display its evolution in your History Table: S…" at bounding box center [490, 283] width 514 height 254
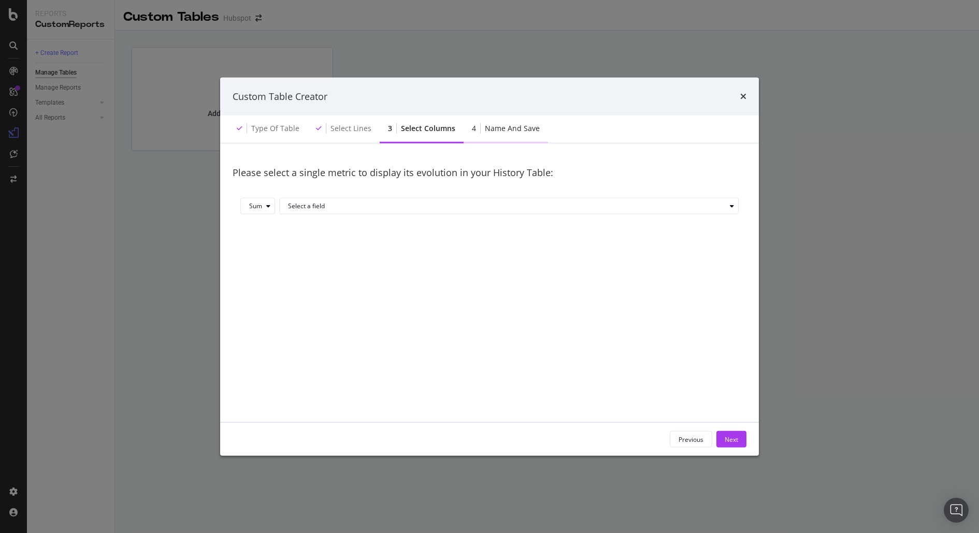
click at [508, 130] on div "Name and save" at bounding box center [512, 128] width 55 height 10
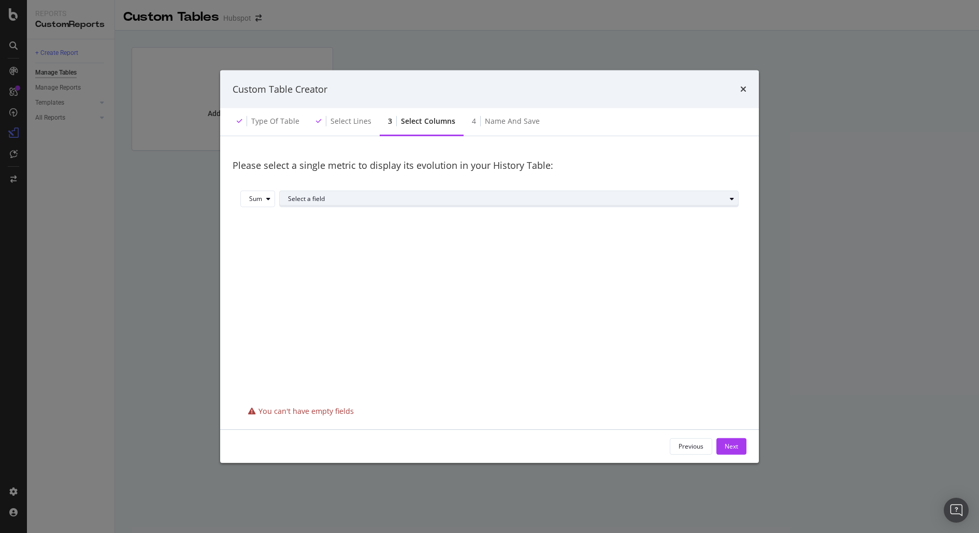
click at [391, 203] on div "Select a field" at bounding box center [513, 199] width 450 height 15
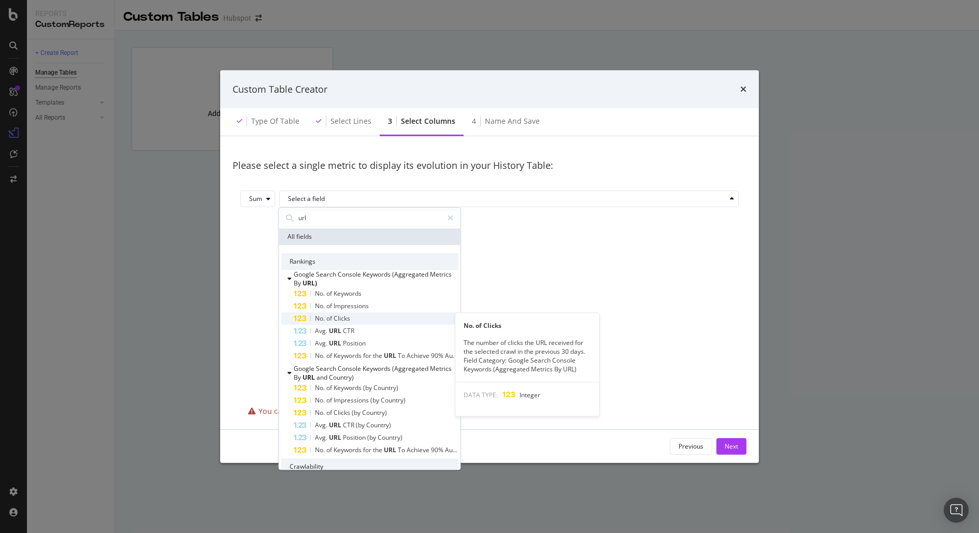
click at [387, 317] on div "No. of Clicks" at bounding box center [376, 318] width 165 height 12
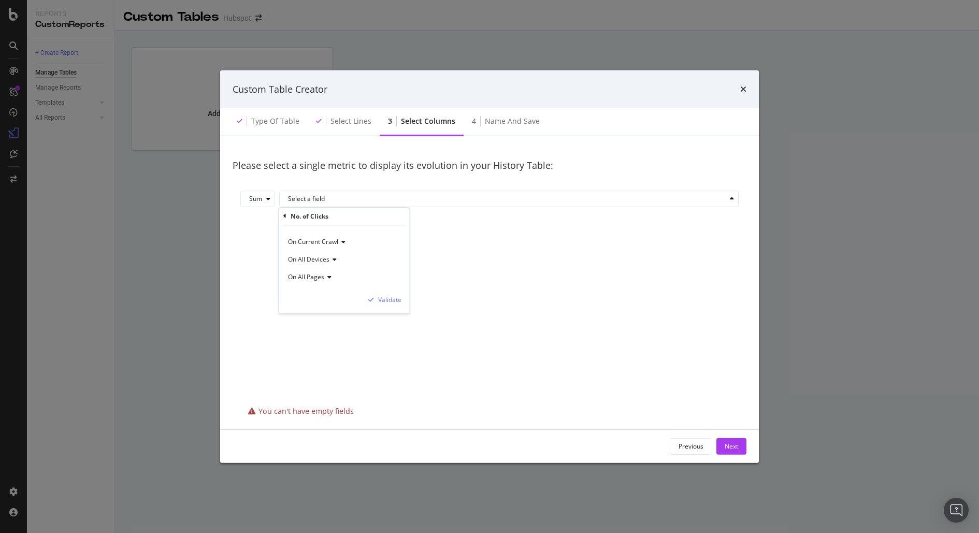
click at [560, 305] on div "Please select a single metric to display its evolution in your History Table: S…" at bounding box center [490, 276] width 514 height 254
click at [293, 197] on div "Select a field" at bounding box center [507, 199] width 438 height 6
click at [352, 263] on div "On Current Crawl" at bounding box center [345, 263] width 111 height 13
click at [394, 299] on div "Validate" at bounding box center [389, 299] width 23 height 9
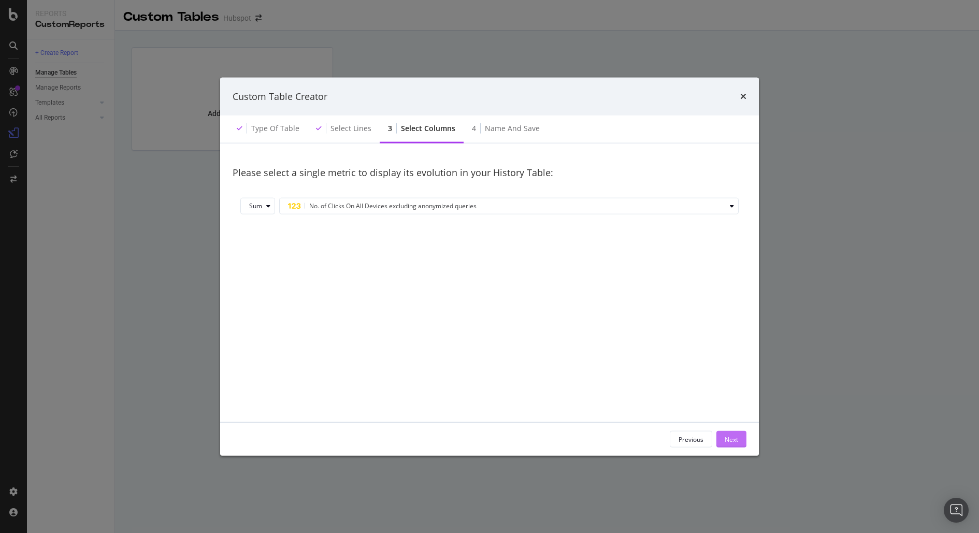
click at [733, 436] on div "Next" at bounding box center [731, 439] width 13 height 9
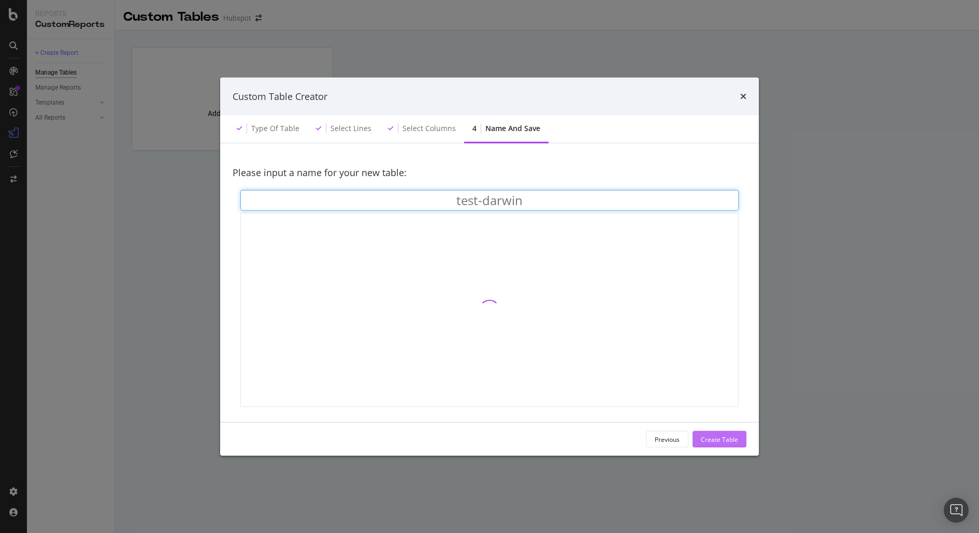
type input "test-darwin"
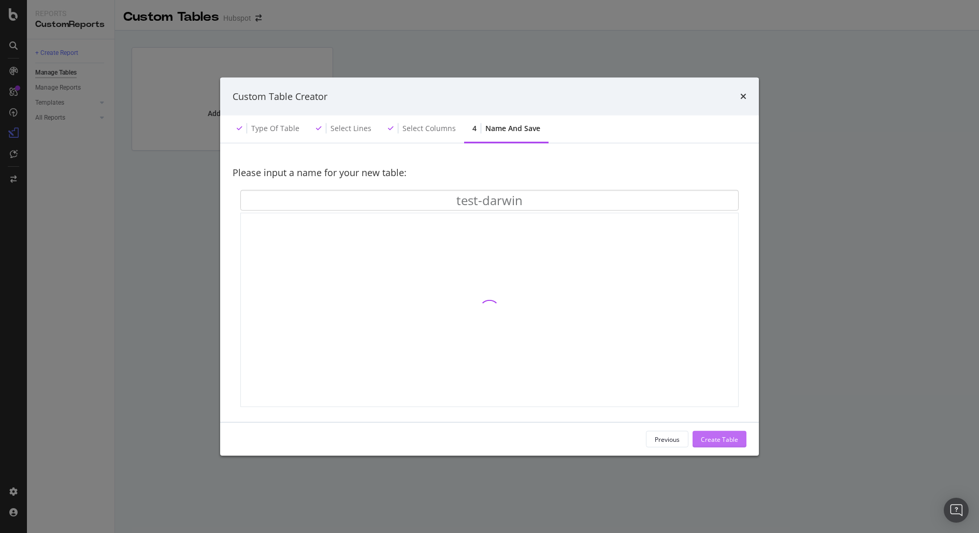
click at [728, 436] on div "Create Table" at bounding box center [719, 439] width 37 height 9
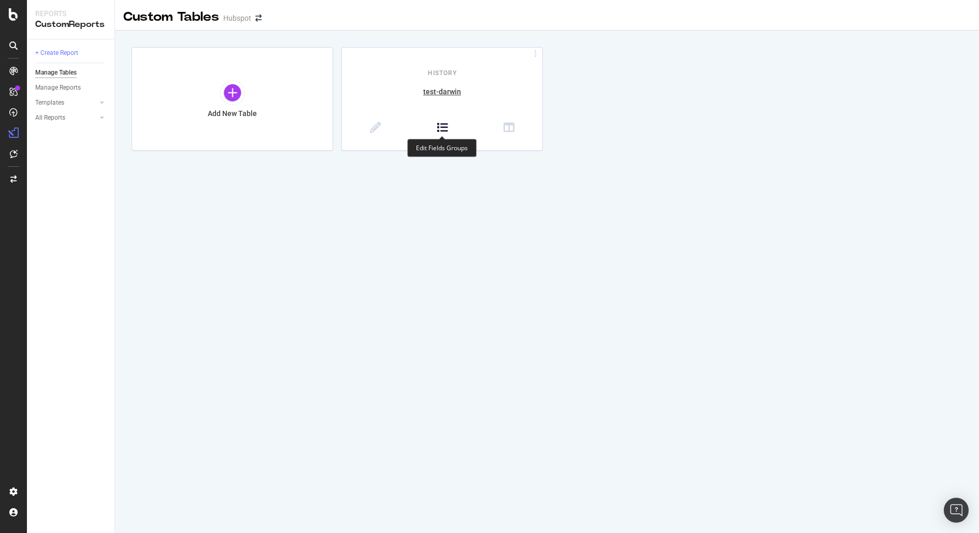
click at [445, 125] on icon at bounding box center [442, 127] width 11 height 11
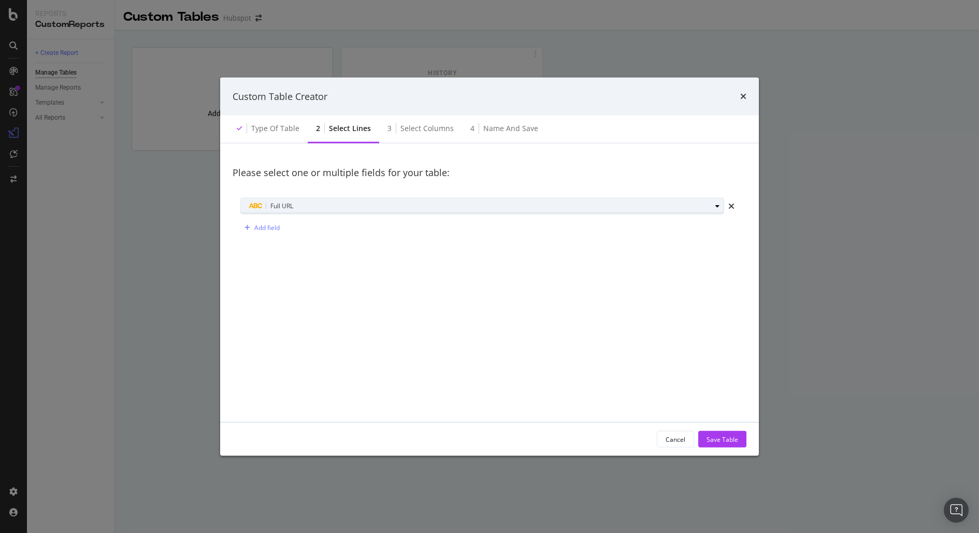
click at [304, 207] on div "Full URL" at bounding box center [480, 206] width 462 height 12
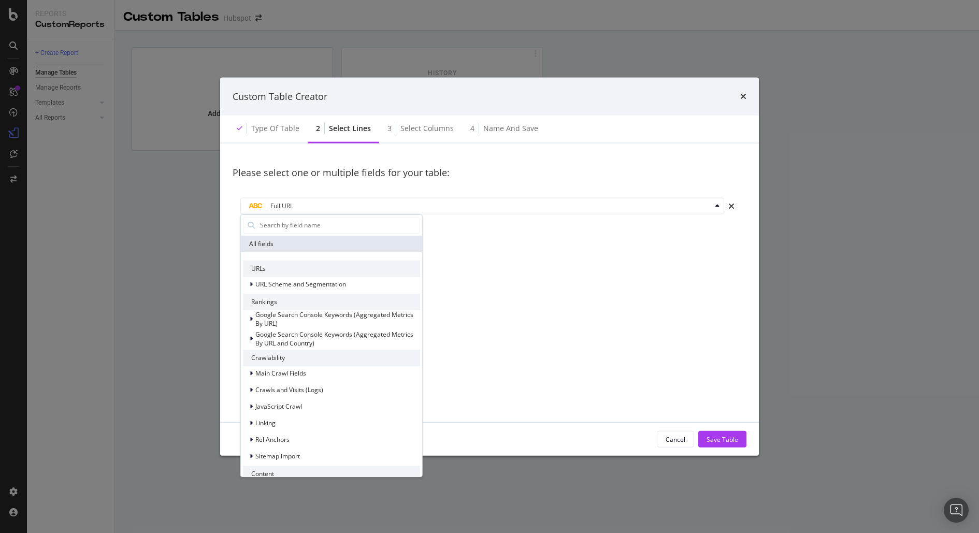
click at [580, 279] on div "Please select one or multiple fields for your table: Full URL All fields URLs U…" at bounding box center [490, 283] width 514 height 254
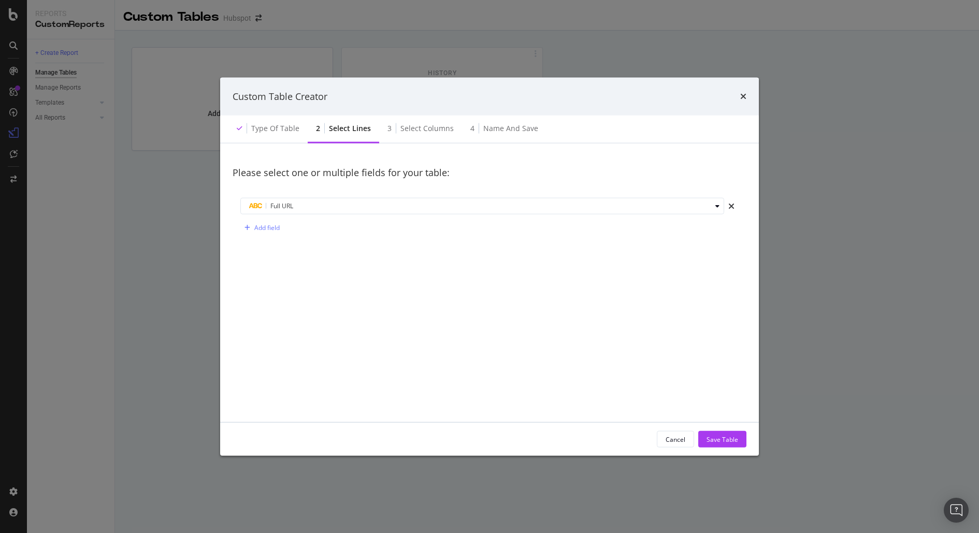
click at [718, 426] on div "Cancel Save Table" at bounding box center [489, 439] width 539 height 33
click at [758, 436] on div "Cancel Save Table" at bounding box center [489, 439] width 539 height 33
click at [729, 442] on div "Save Table" at bounding box center [722, 439] width 32 height 9
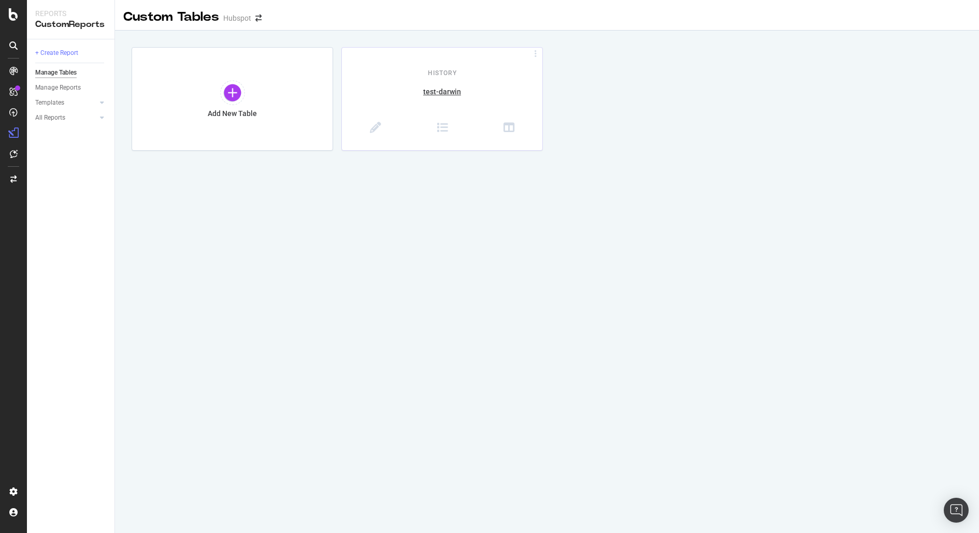
click at [377, 119] on div at bounding box center [442, 129] width 200 height 25
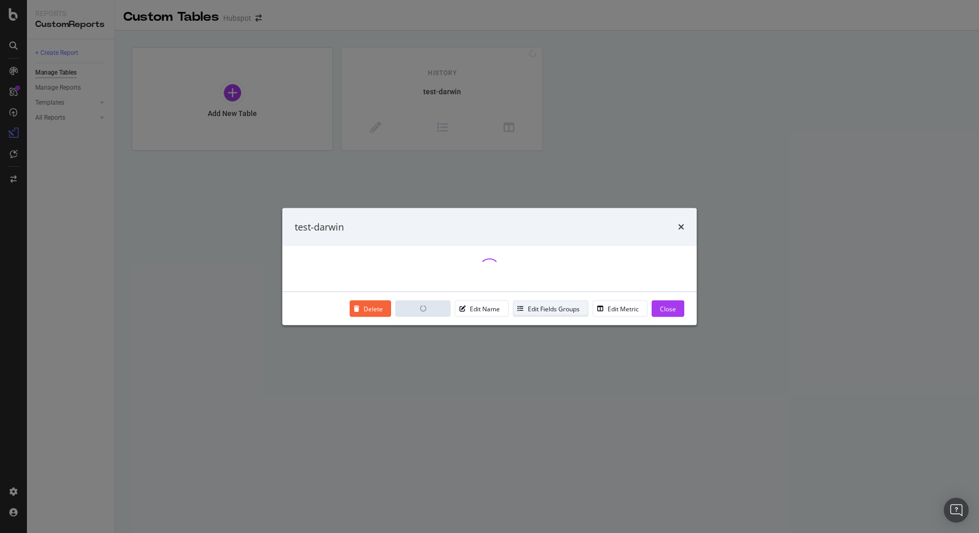
click at [547, 309] on div "Edit Fields Groups" at bounding box center [554, 308] width 52 height 9
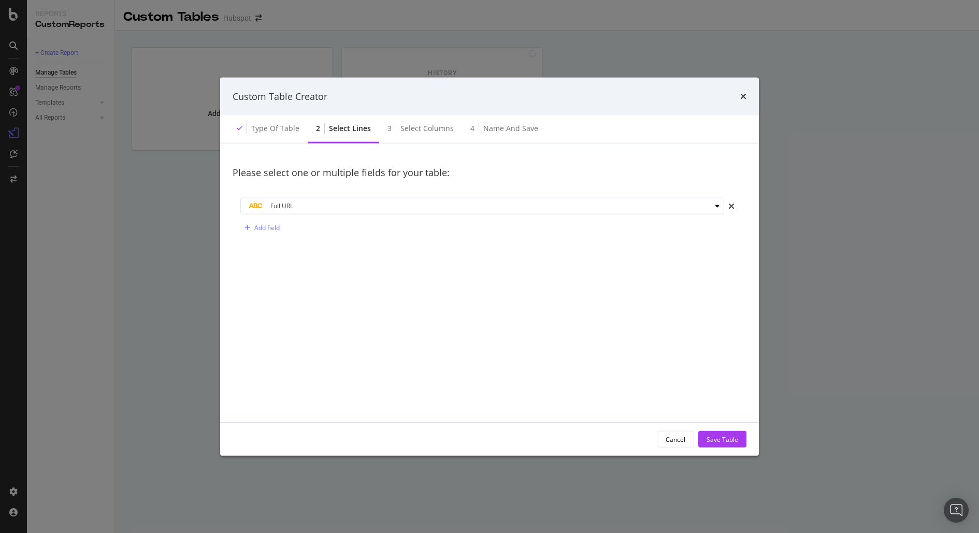
click at [675, 443] on div "Cancel" at bounding box center [676, 439] width 20 height 15
click at [680, 435] on div "Cancel" at bounding box center [676, 439] width 20 height 9
click at [735, 100] on div "Custom Table Creator" at bounding box center [490, 96] width 514 height 13
click at [743, 96] on icon "times" at bounding box center [743, 96] width 6 height 8
